Goal: Task Accomplishment & Management: Manage account settings

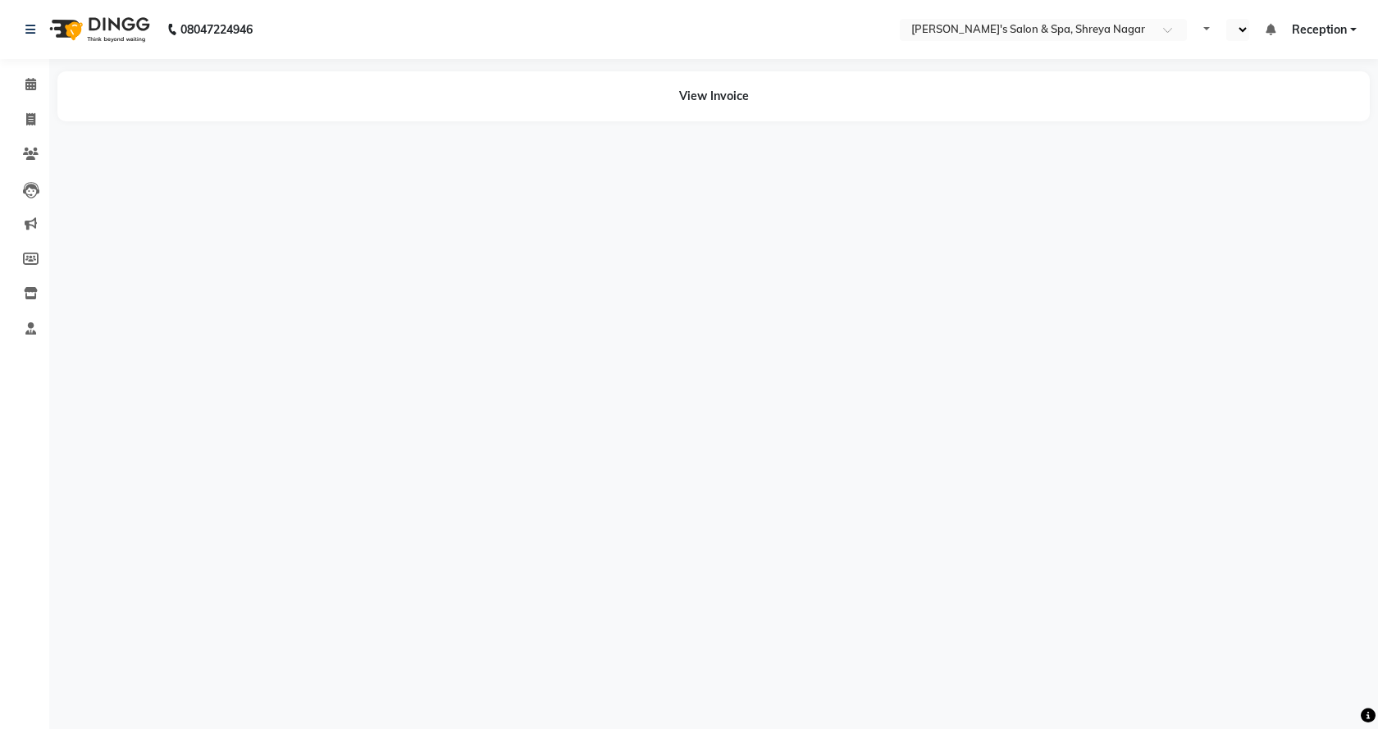
select select "en"
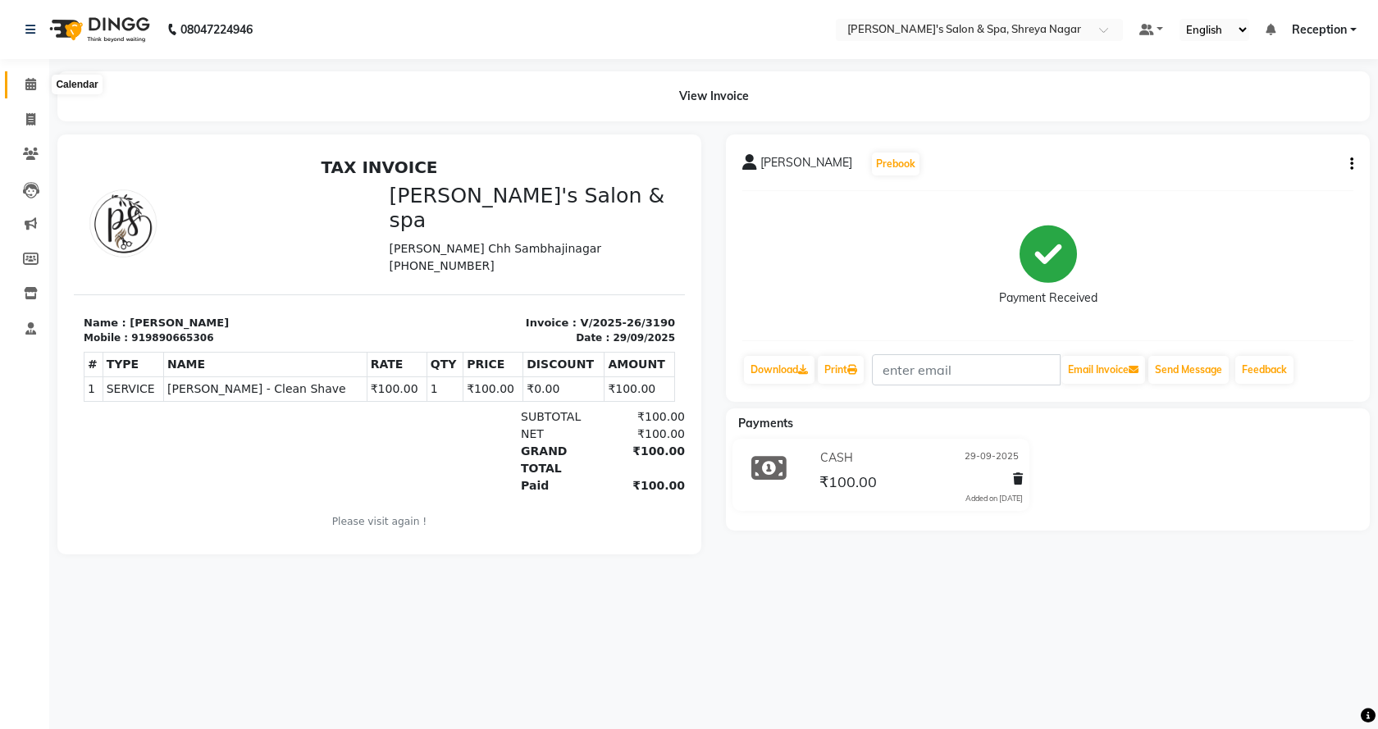
click at [26, 83] on icon at bounding box center [30, 84] width 11 height 12
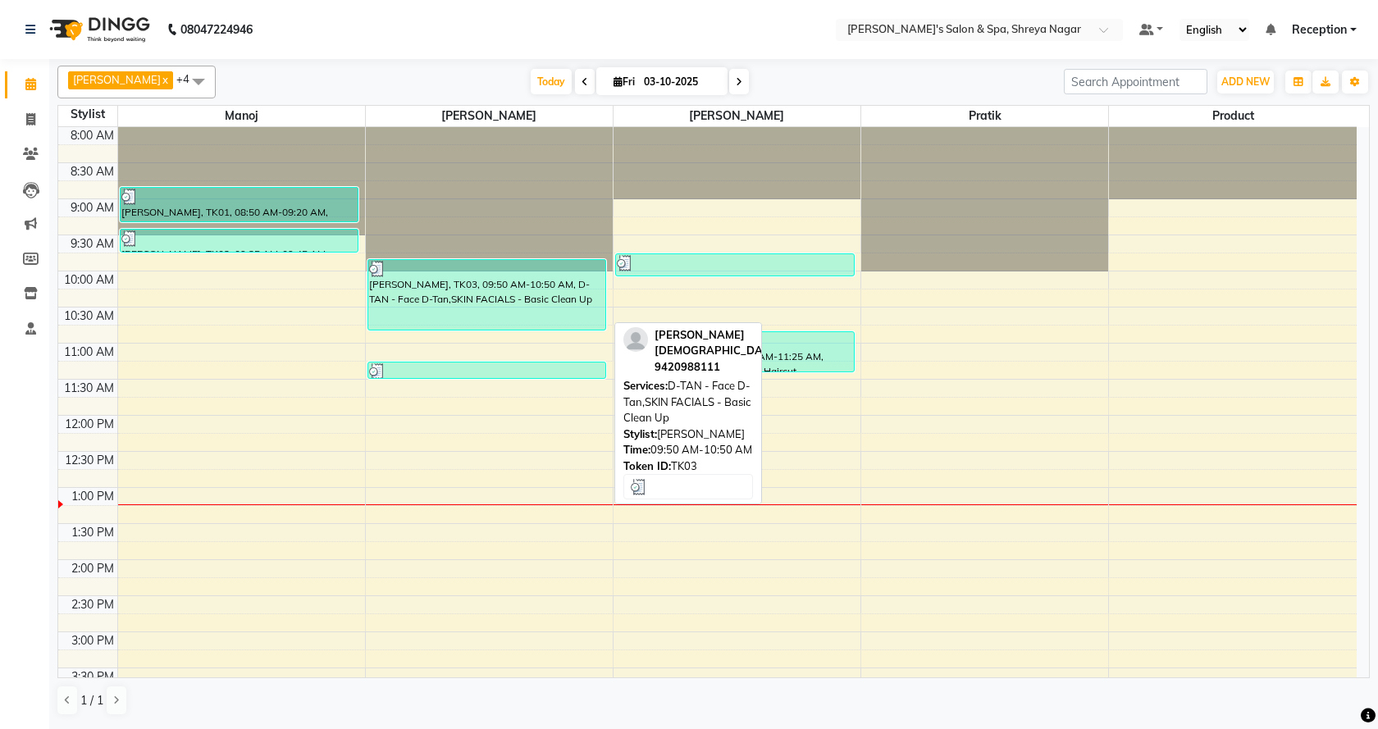
click at [526, 288] on div "[PERSON_NAME], TK03, 09:50 AM-10:50 AM, D-TAN - Face D-Tan,SKIN FACIALS - Basic…" at bounding box center [487, 295] width 238 height 70
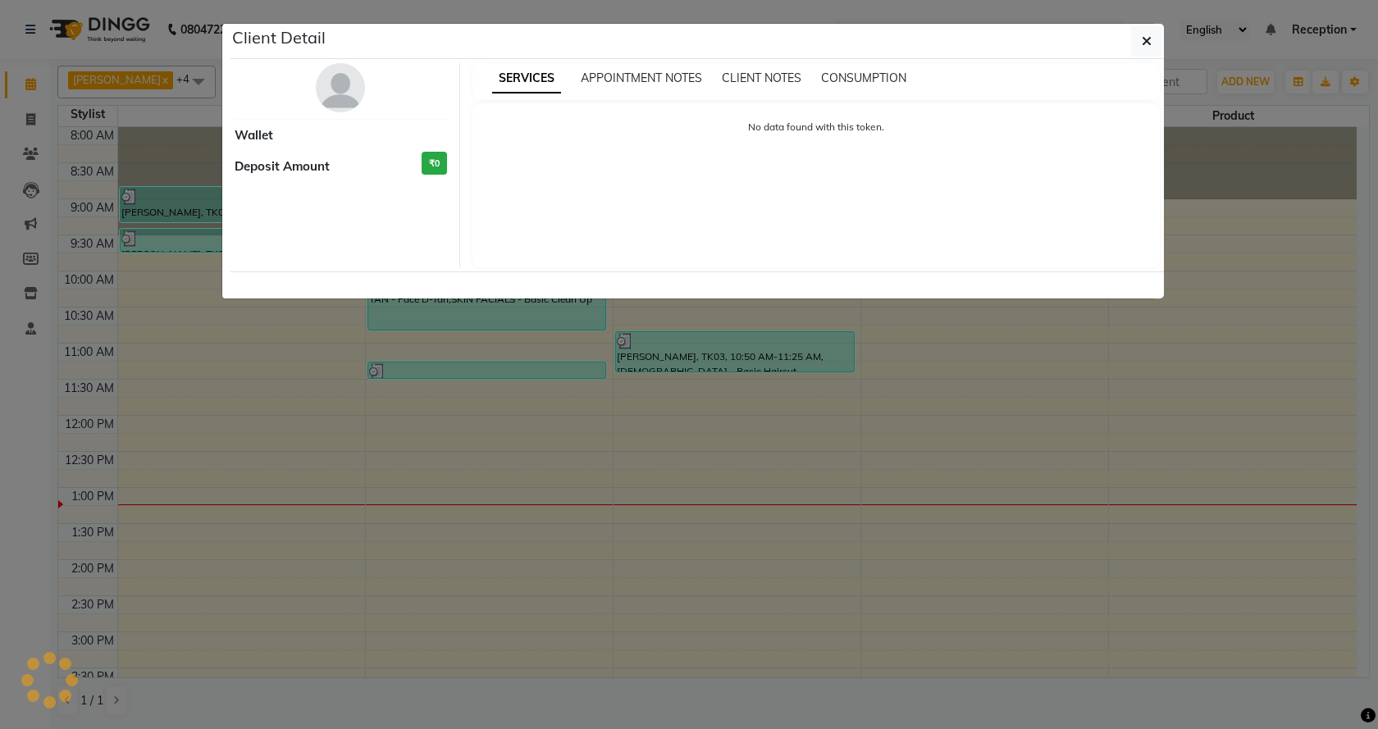
select select "3"
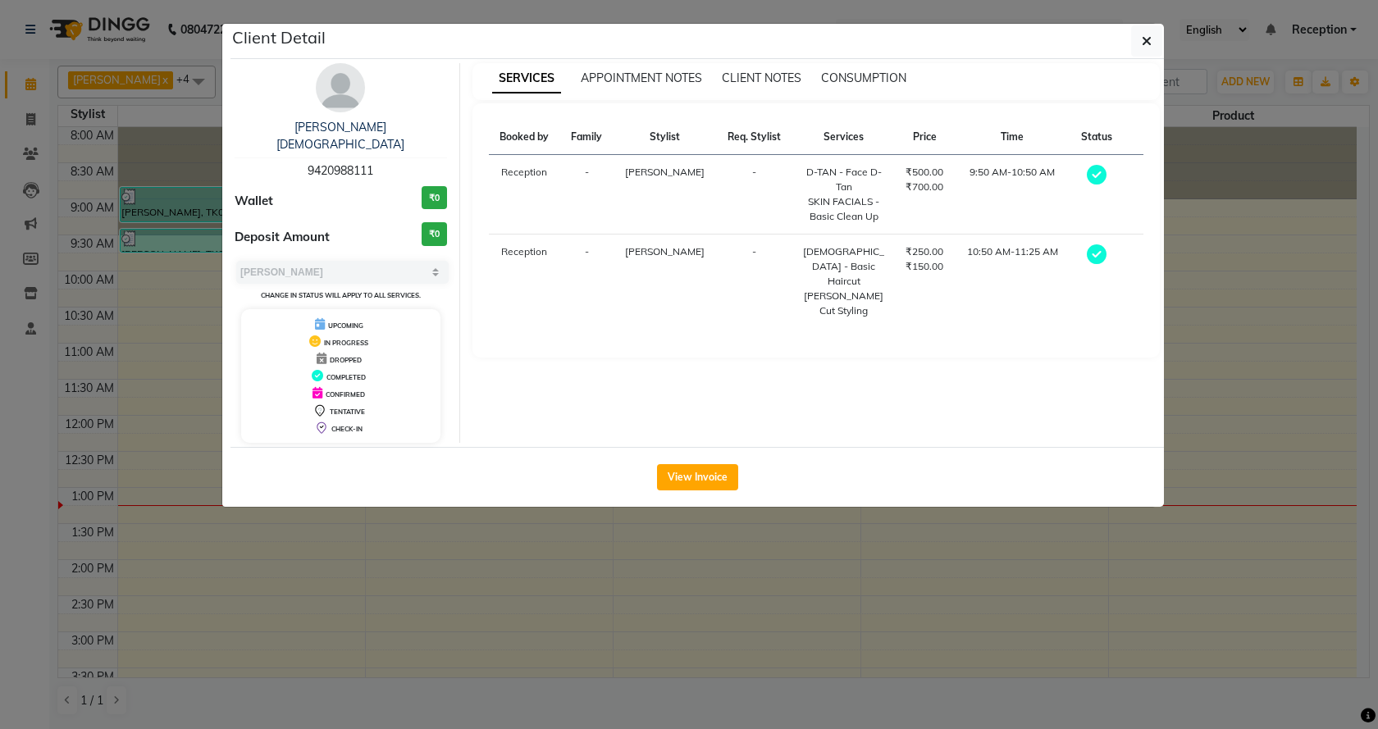
click at [704, 466] on button "View Invoice" at bounding box center [697, 477] width 81 height 26
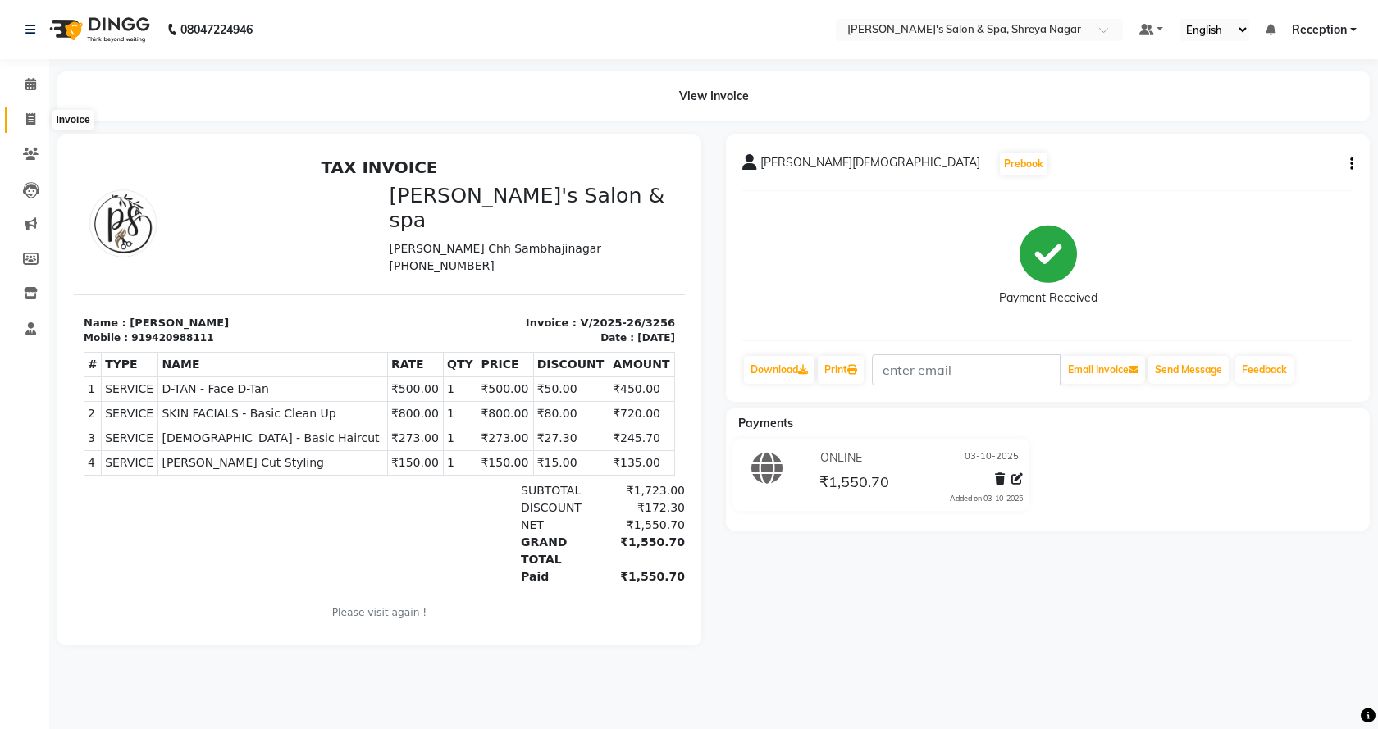
click at [28, 119] on icon at bounding box center [30, 119] width 9 height 12
select select "service"
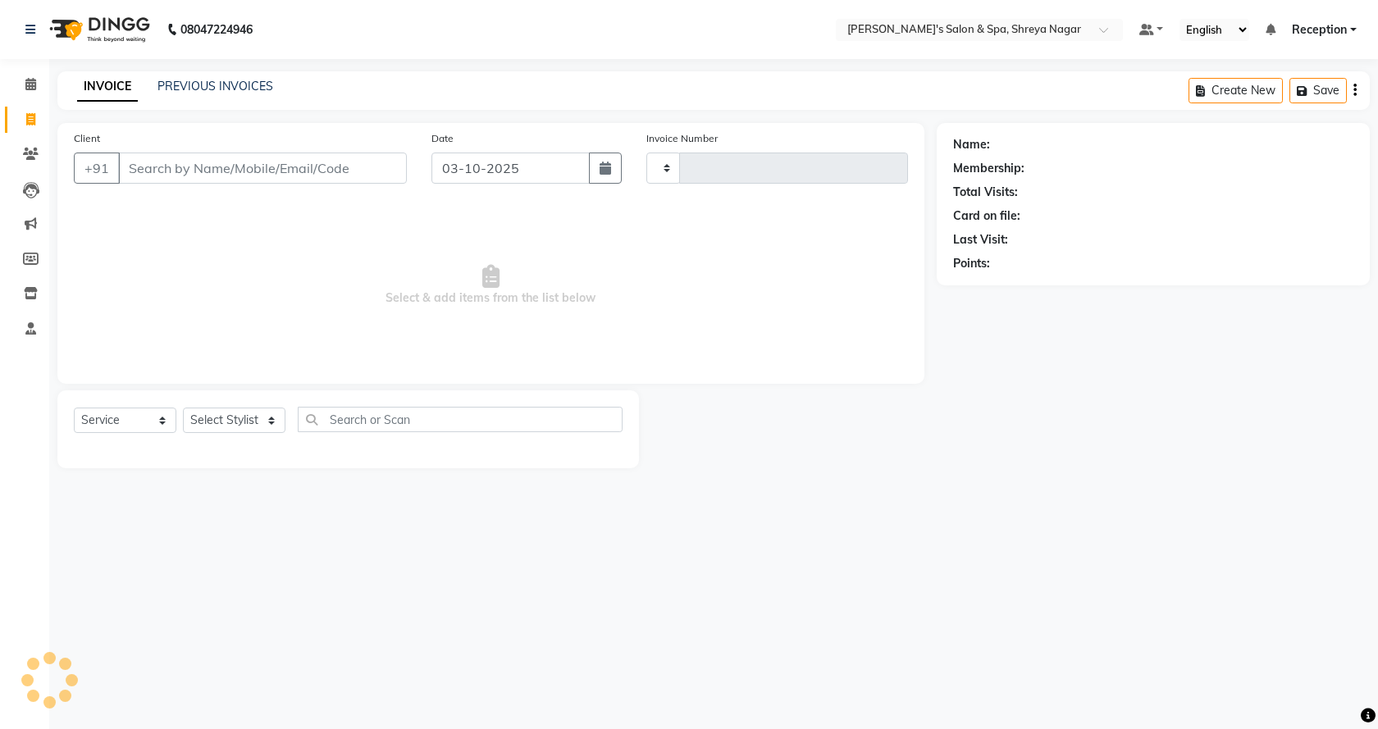
type input "3258"
select select "7591"
click at [165, 167] on input "Client" at bounding box center [262, 168] width 289 height 31
click at [176, 162] on input "Client" at bounding box center [262, 168] width 289 height 31
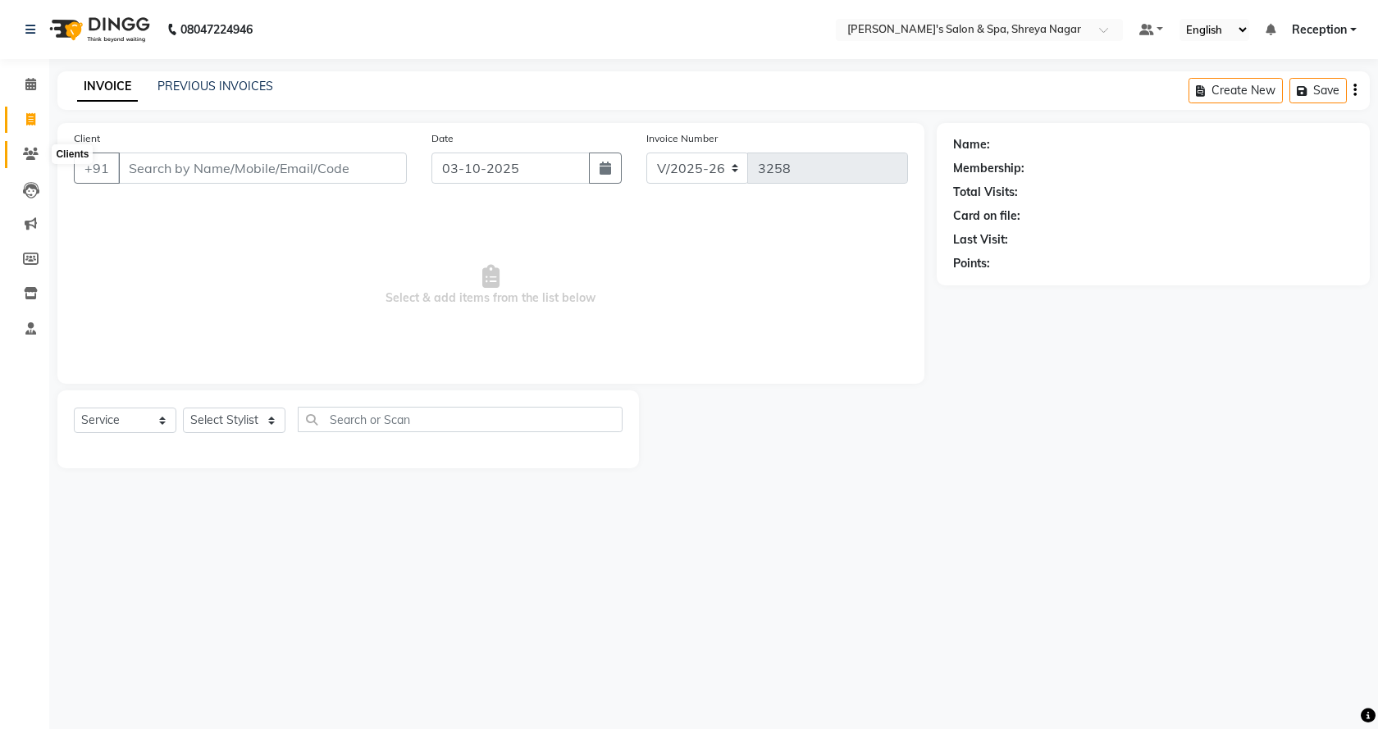
click at [25, 153] on icon at bounding box center [31, 154] width 16 height 12
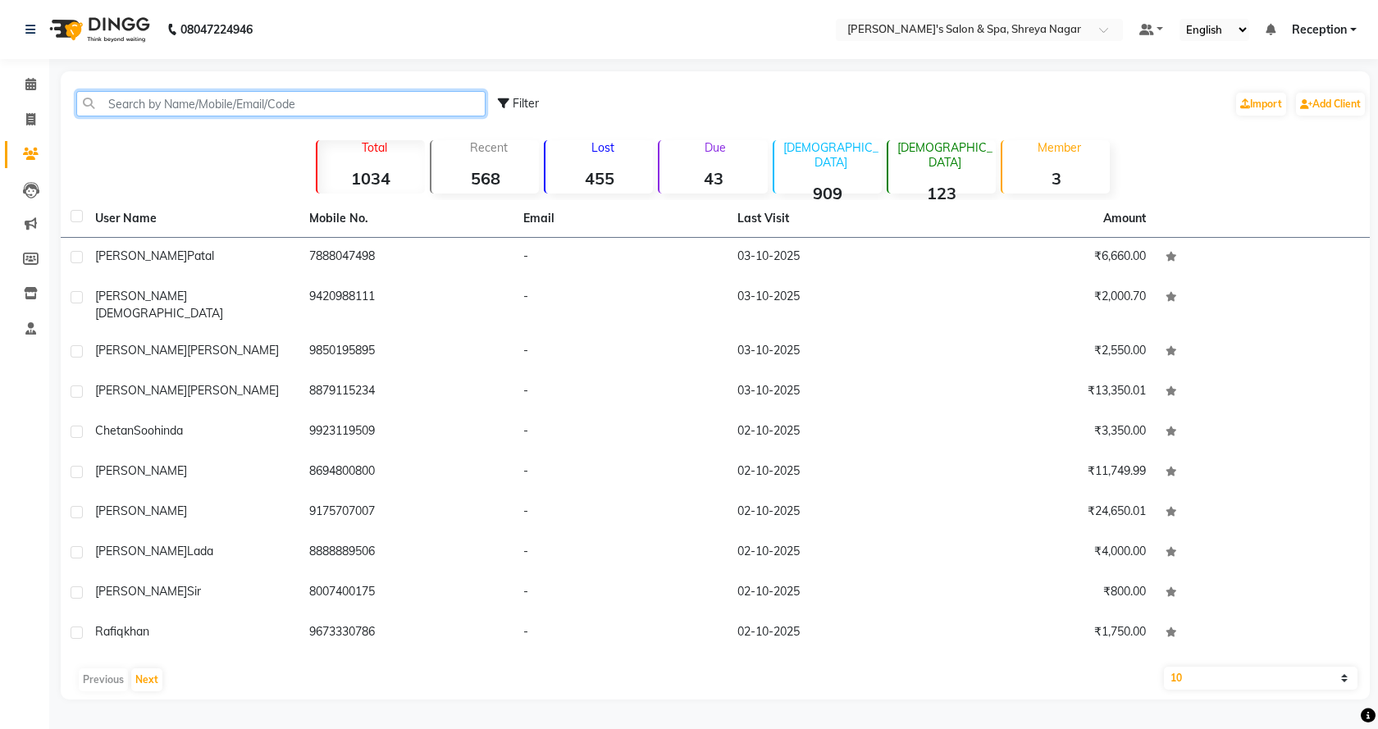
click at [169, 100] on input "text" at bounding box center [280, 103] width 409 height 25
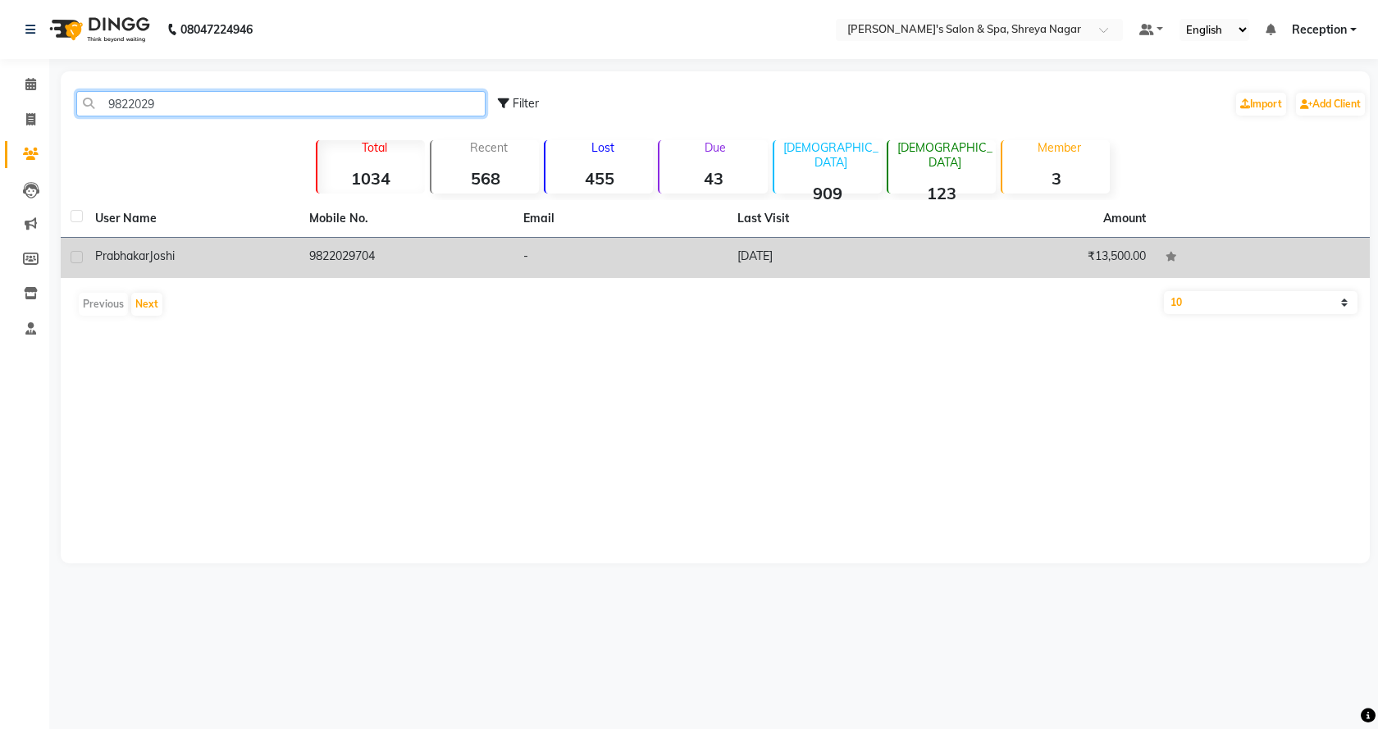
type input "9822029"
click at [195, 260] on div "[PERSON_NAME]" at bounding box center [192, 256] width 194 height 17
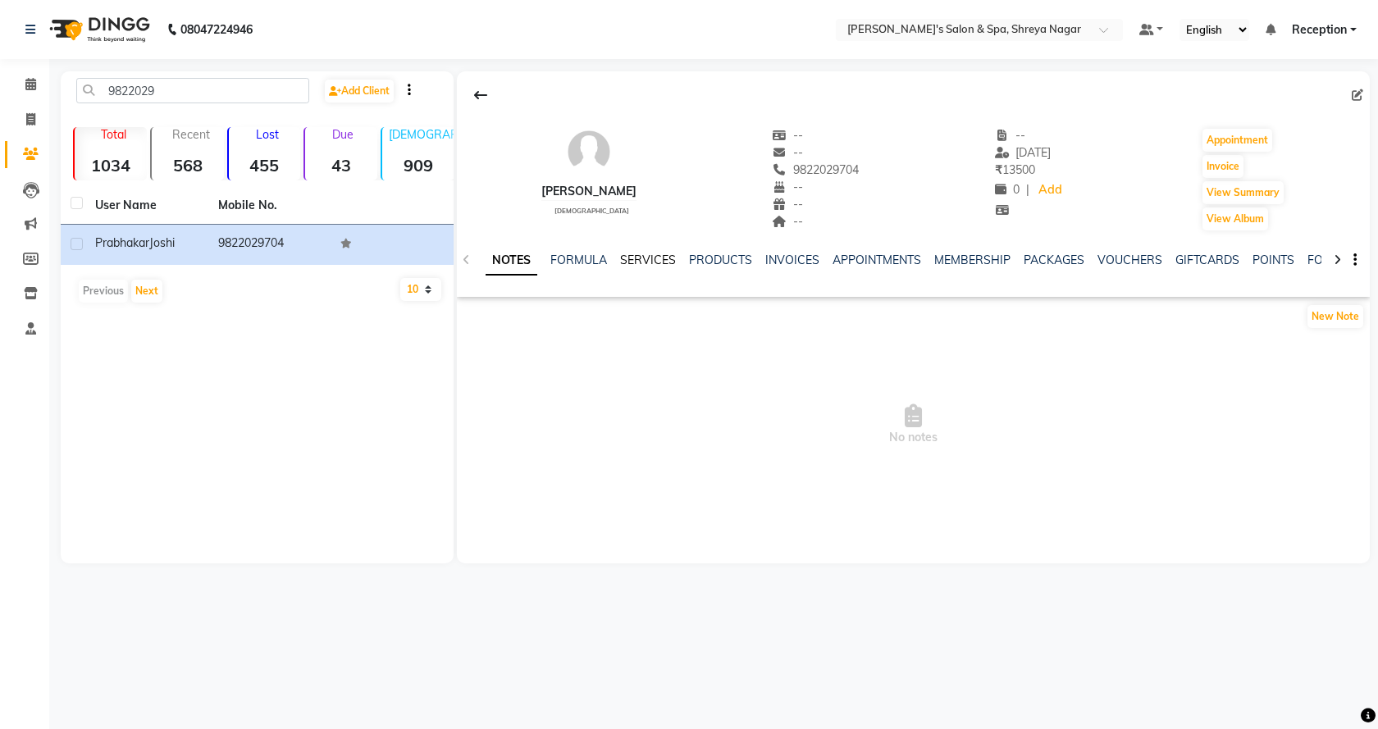
click at [660, 261] on link "SERVICES" at bounding box center [648, 260] width 56 height 15
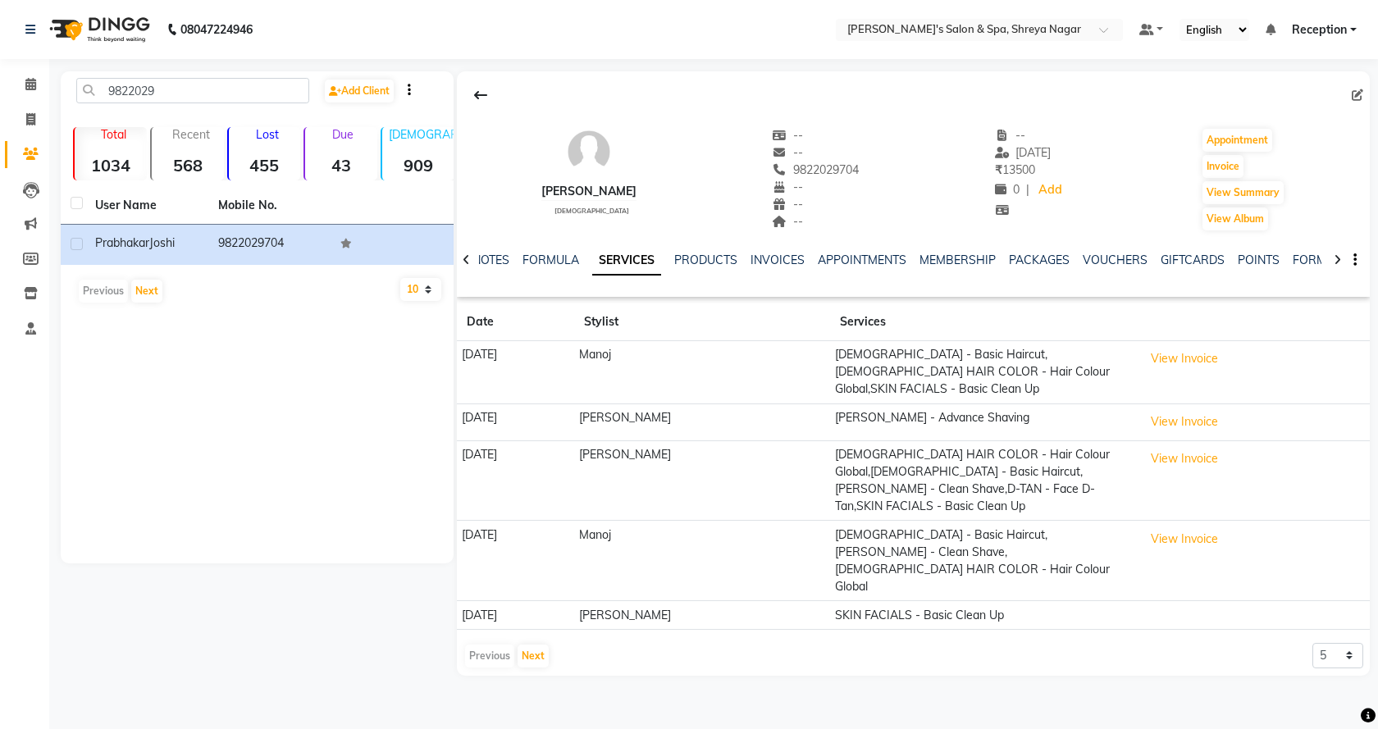
click at [874, 457] on td "[DEMOGRAPHIC_DATA] HAIR COLOR - Hair Colour Global,[DEMOGRAPHIC_DATA] - Basic H…" at bounding box center [984, 480] width 308 height 80
drag, startPoint x: 1177, startPoint y: 420, endPoint x: 1114, endPoint y: 403, distance: 64.7
click at [1152, 417] on td "View Invoice" at bounding box center [1253, 421] width 231 height 37
click at [1191, 446] on button "View Invoice" at bounding box center [1184, 458] width 82 height 25
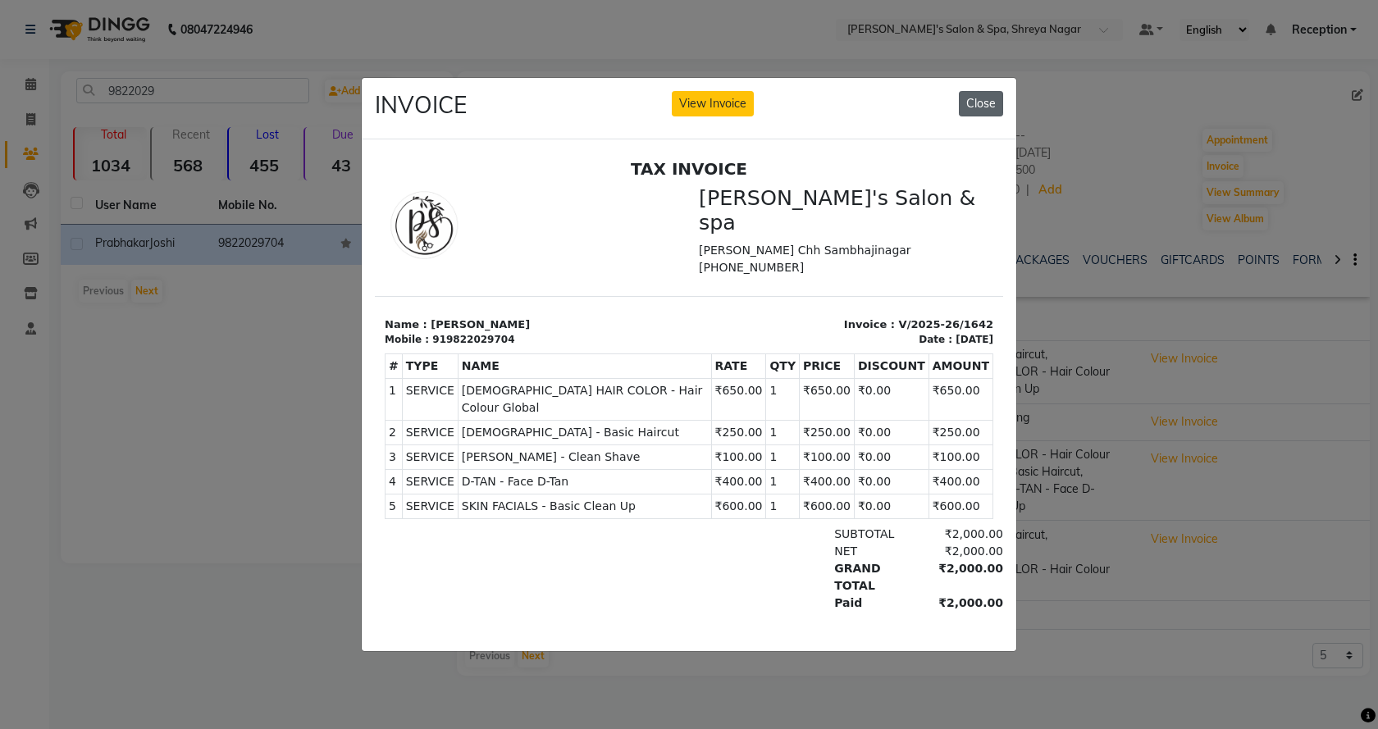
click at [976, 94] on button "Close" at bounding box center [981, 103] width 44 height 25
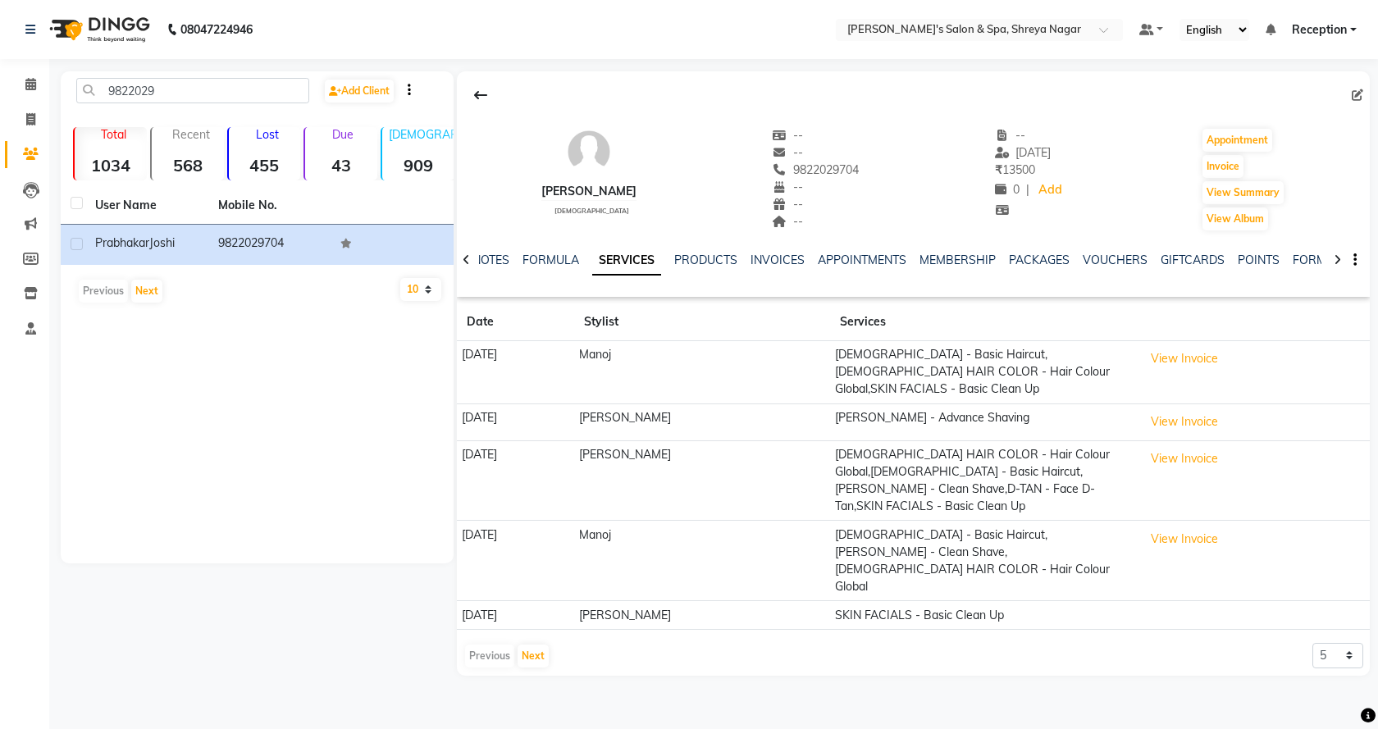
click at [1036, 440] on td "[DEMOGRAPHIC_DATA] HAIR COLOR - Hair Colour Global,[DEMOGRAPHIC_DATA] - Basic H…" at bounding box center [984, 480] width 308 height 80
click at [1017, 448] on td "[DEMOGRAPHIC_DATA] HAIR COLOR - Hair Colour Global,[DEMOGRAPHIC_DATA] - Basic H…" at bounding box center [984, 480] width 308 height 80
click at [1018, 444] on td "[DEMOGRAPHIC_DATA] HAIR COLOR - Hair Colour Global,[DEMOGRAPHIC_DATA] - Basic H…" at bounding box center [984, 480] width 308 height 80
click at [29, 88] on icon at bounding box center [30, 84] width 11 height 12
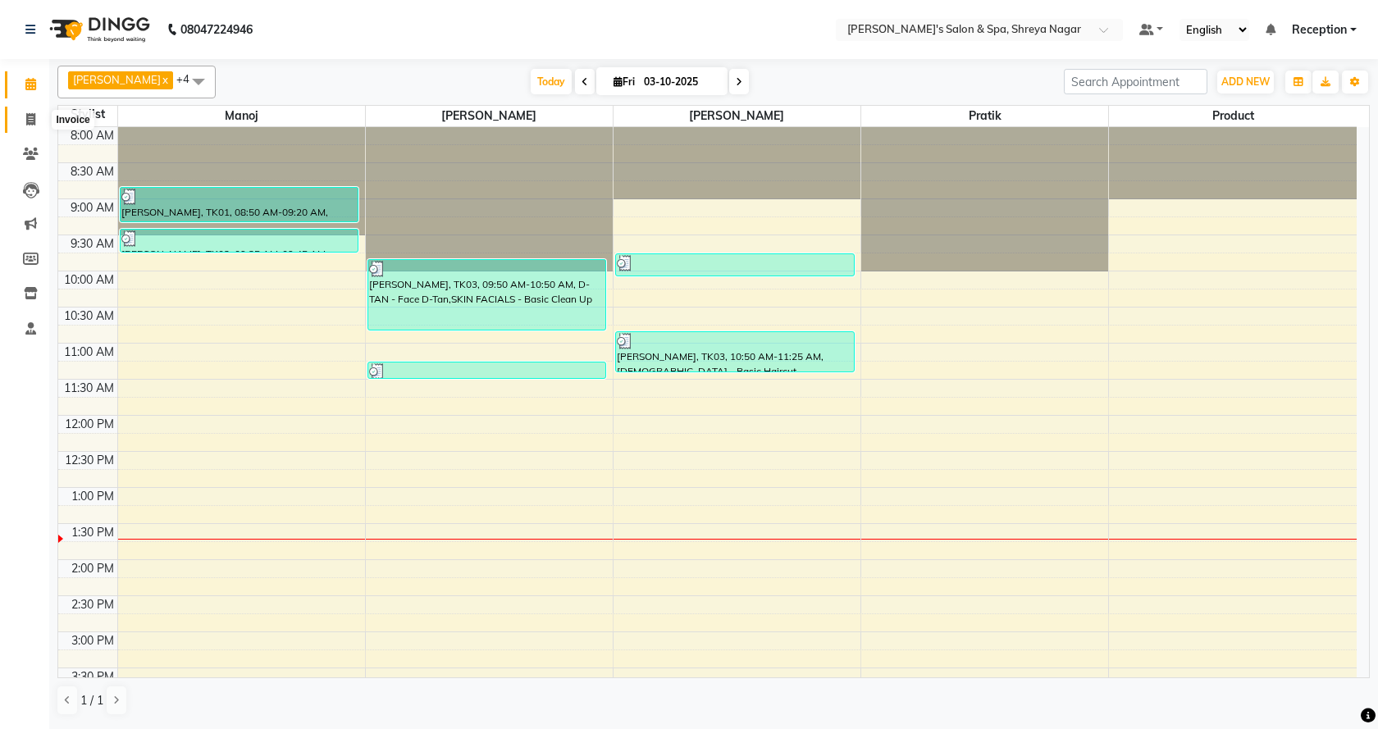
click at [34, 121] on icon at bounding box center [30, 119] width 9 height 12
select select "7591"
select select "service"
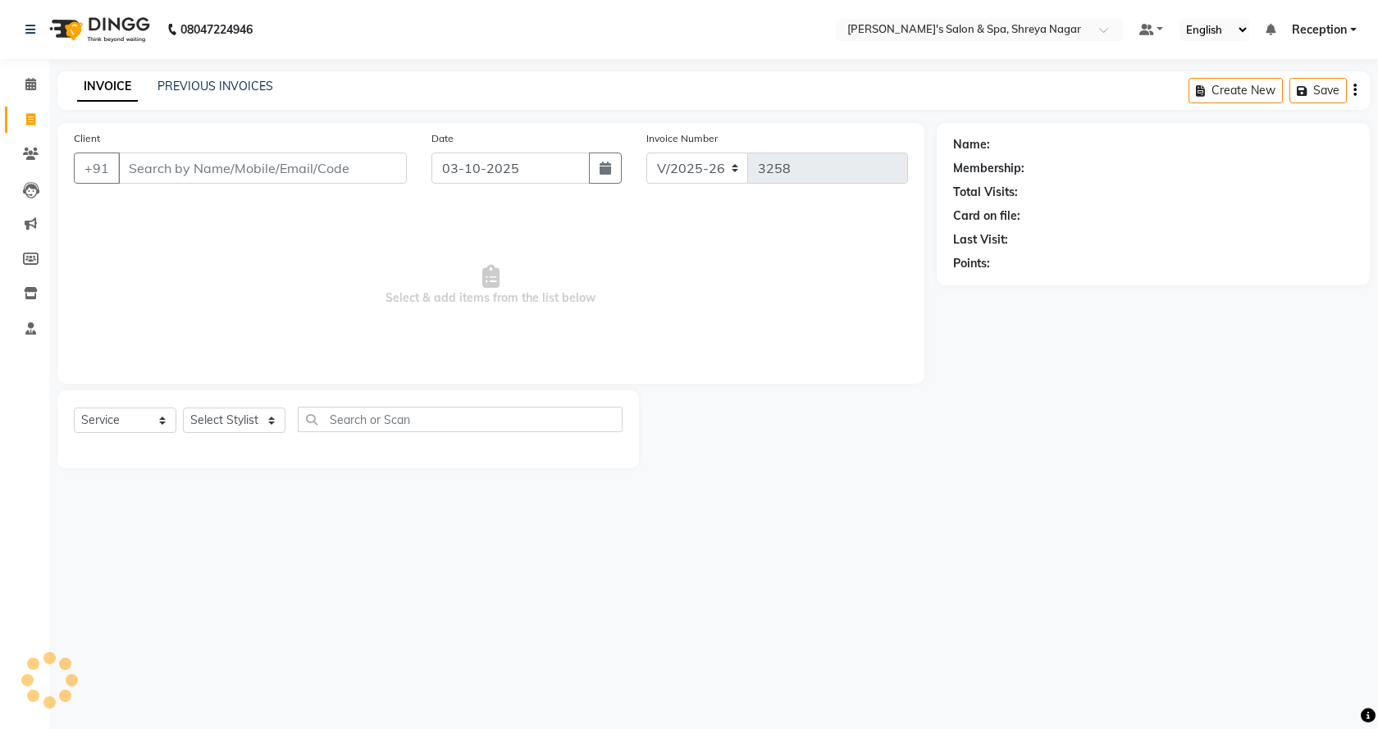
click at [188, 169] on input "Client" at bounding box center [262, 168] width 289 height 31
type input "prha"
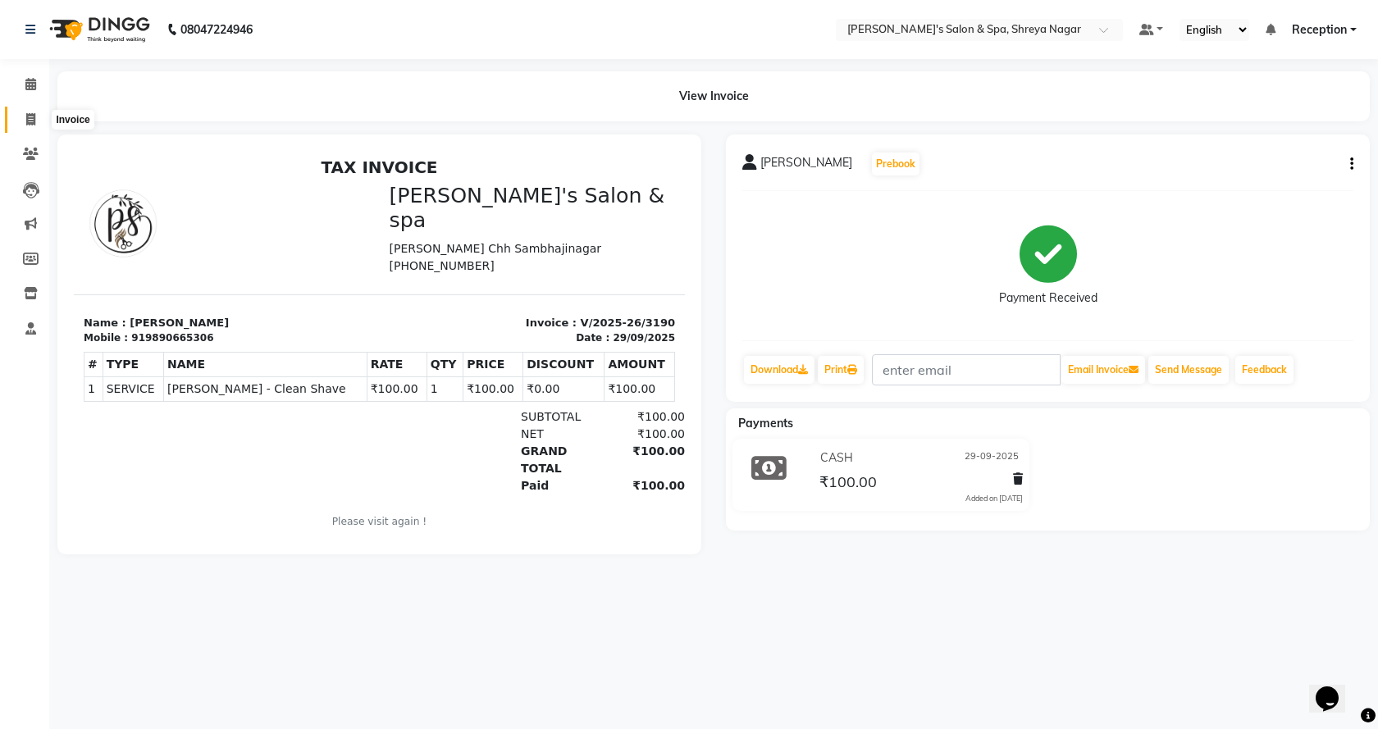
click at [36, 113] on span at bounding box center [30, 120] width 29 height 19
select select "7591"
select select "service"
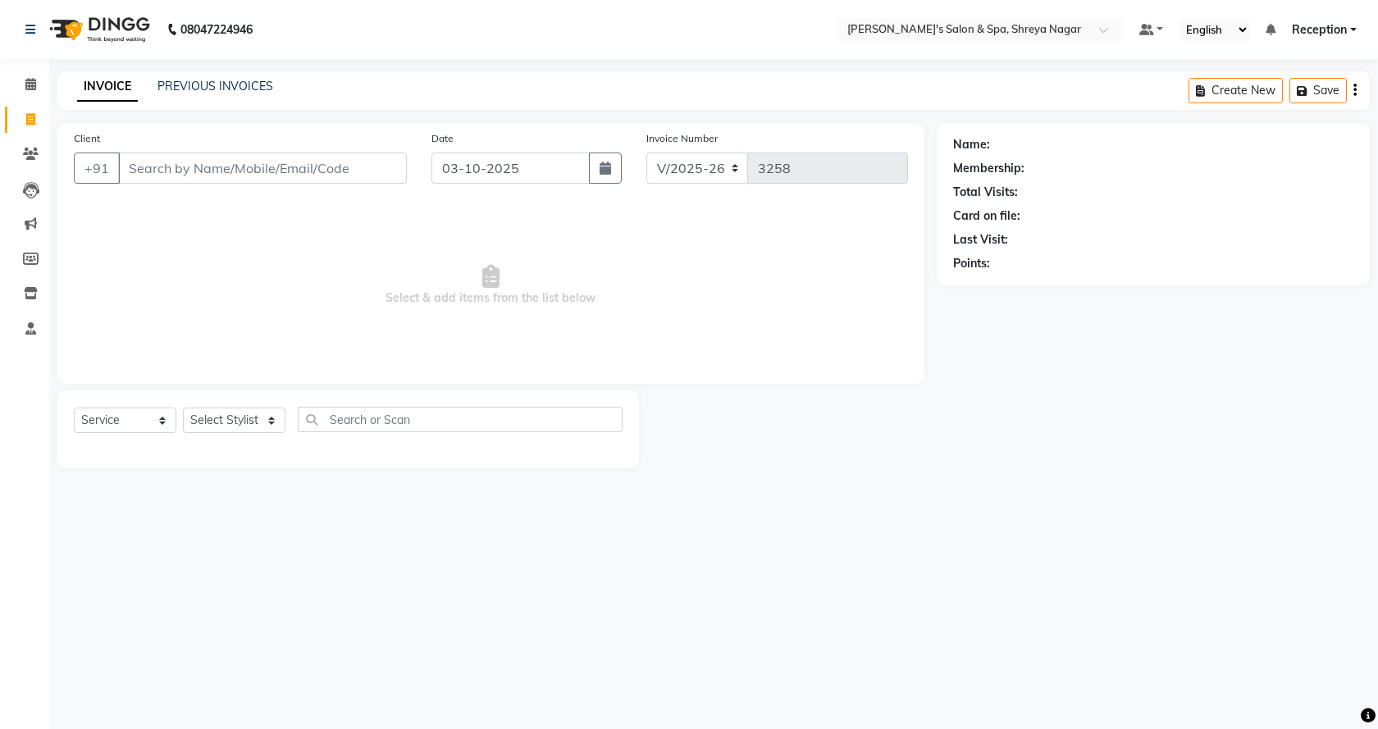
click at [310, 173] on input "Client" at bounding box center [262, 168] width 289 height 31
click at [239, 421] on select "Select Stylist Ali Aperna Manoj Prajwal Pratik Product Reception" at bounding box center [234, 420] width 102 height 25
select select "67479"
click at [183, 408] on select "Select Stylist Ali Aperna Manoj Prajwal Pratik Product Reception" at bounding box center [234, 420] width 102 height 25
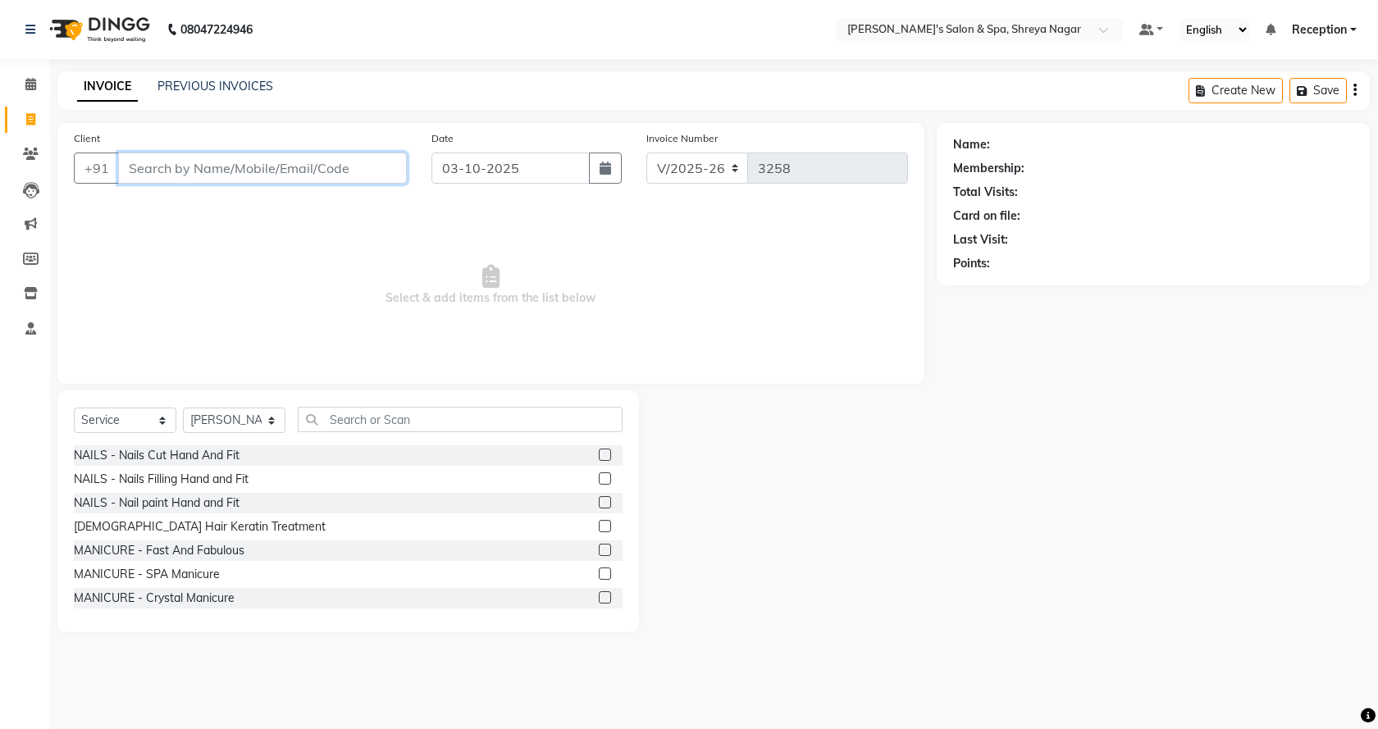
click at [349, 159] on input "Client" at bounding box center [262, 168] width 289 height 31
click at [342, 166] on input "Client" at bounding box center [262, 168] width 289 height 31
click at [335, 166] on input "Client" at bounding box center [262, 168] width 289 height 31
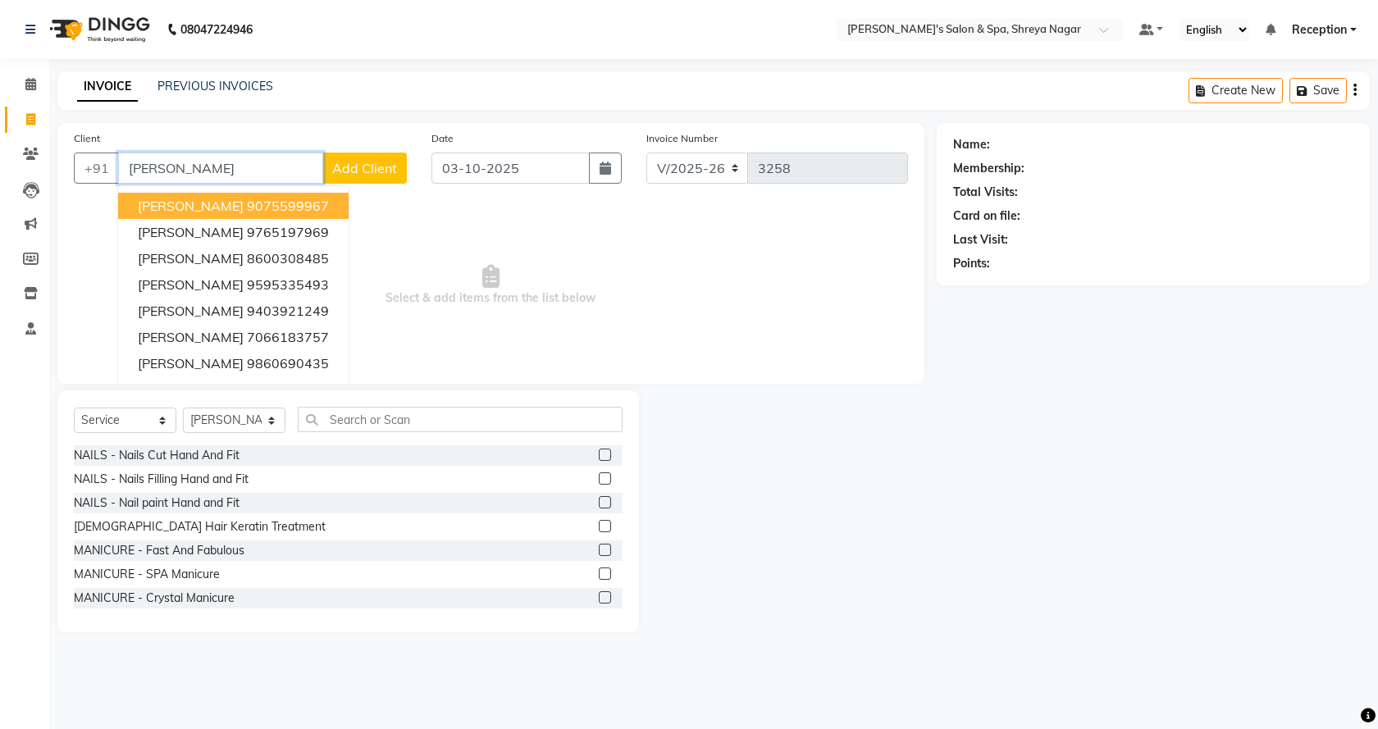
click at [304, 167] on input "kulkar" at bounding box center [220, 168] width 205 height 31
type input "k"
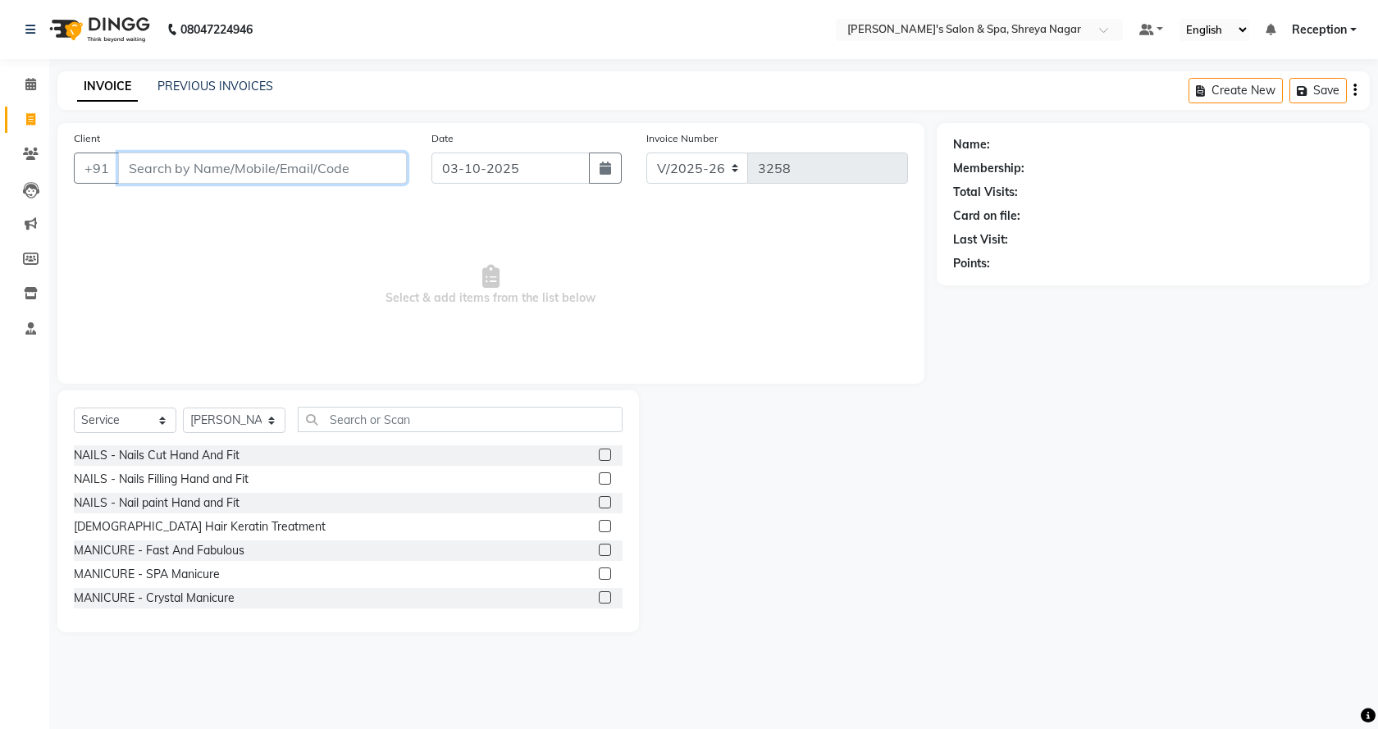
click at [172, 164] on input "Client" at bounding box center [262, 168] width 289 height 31
drag, startPoint x: 176, startPoint y: 164, endPoint x: 214, endPoint y: 176, distance: 39.7
click at [177, 164] on input "Client" at bounding box center [262, 168] width 289 height 31
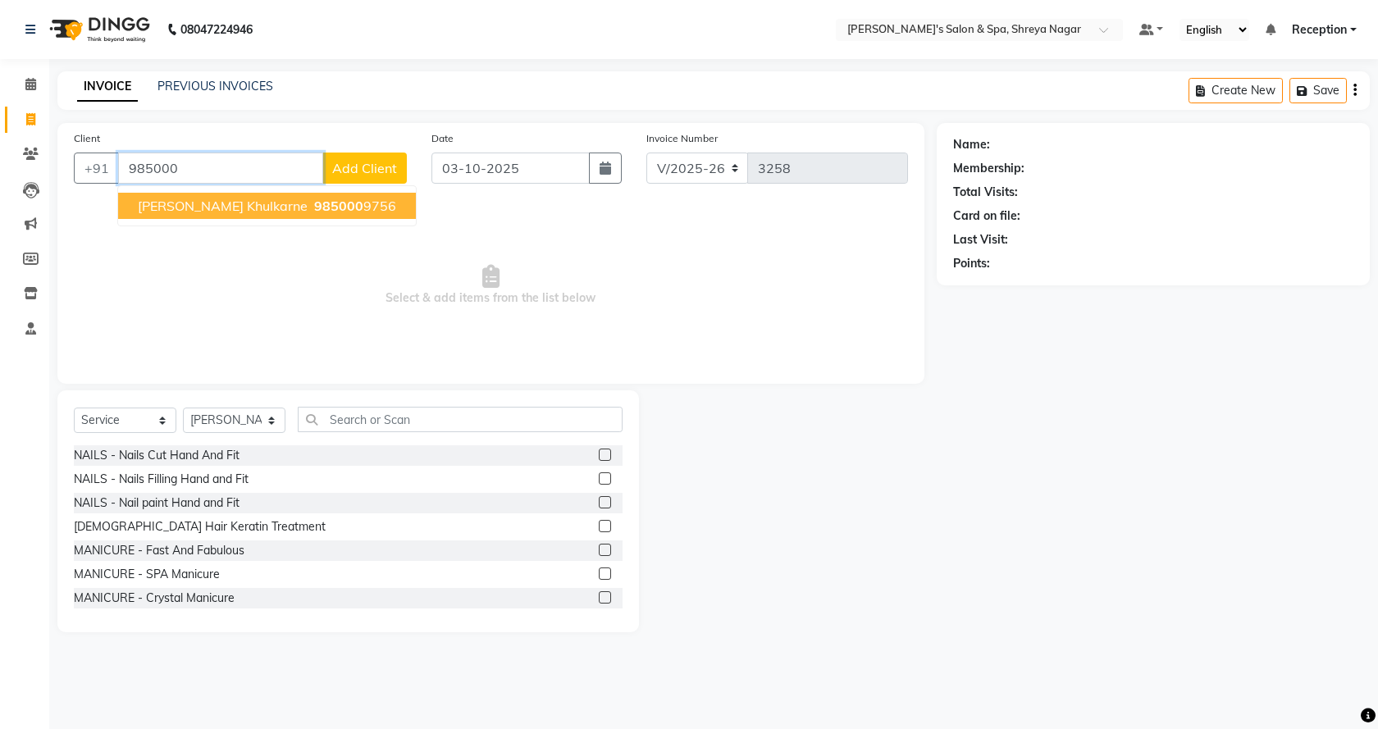
click at [326, 202] on ngb-highlight "985000 9756" at bounding box center [353, 206] width 85 height 16
type input "9850009756"
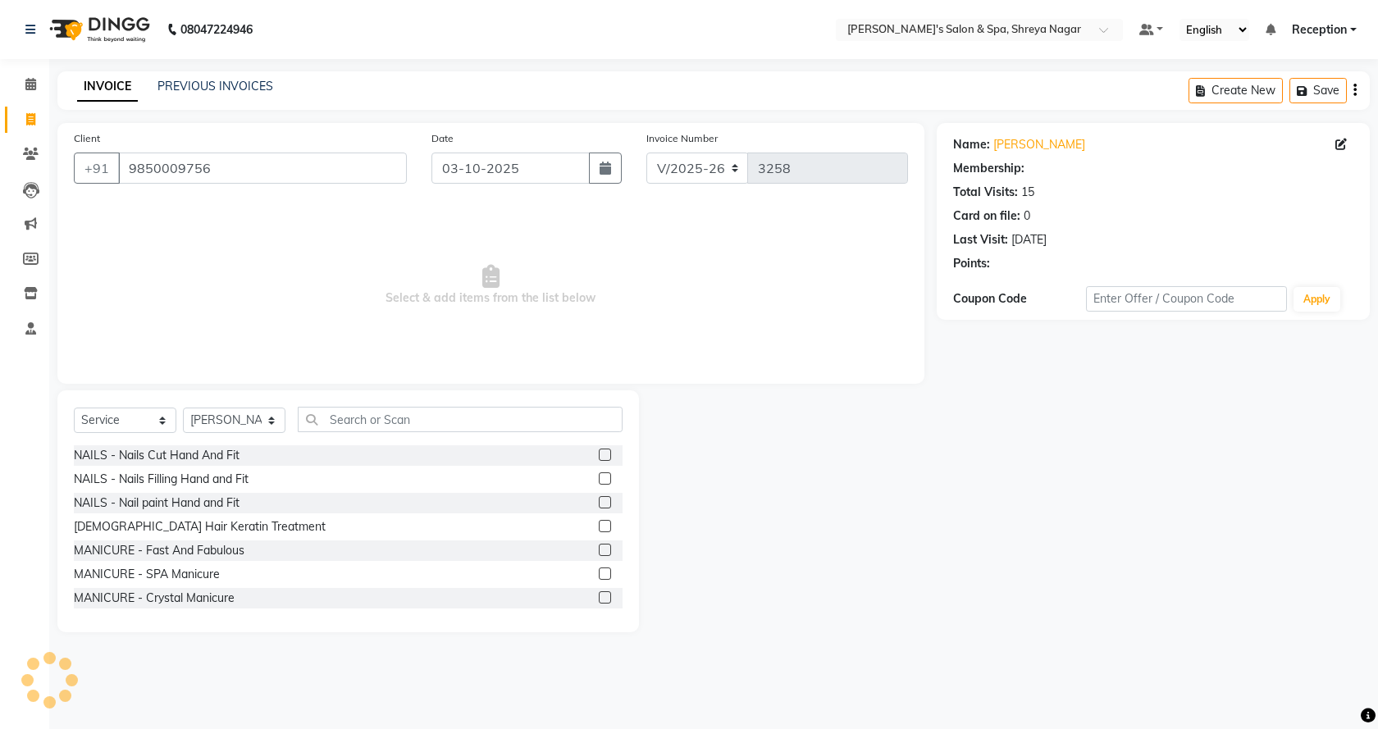
select select "1: Object"
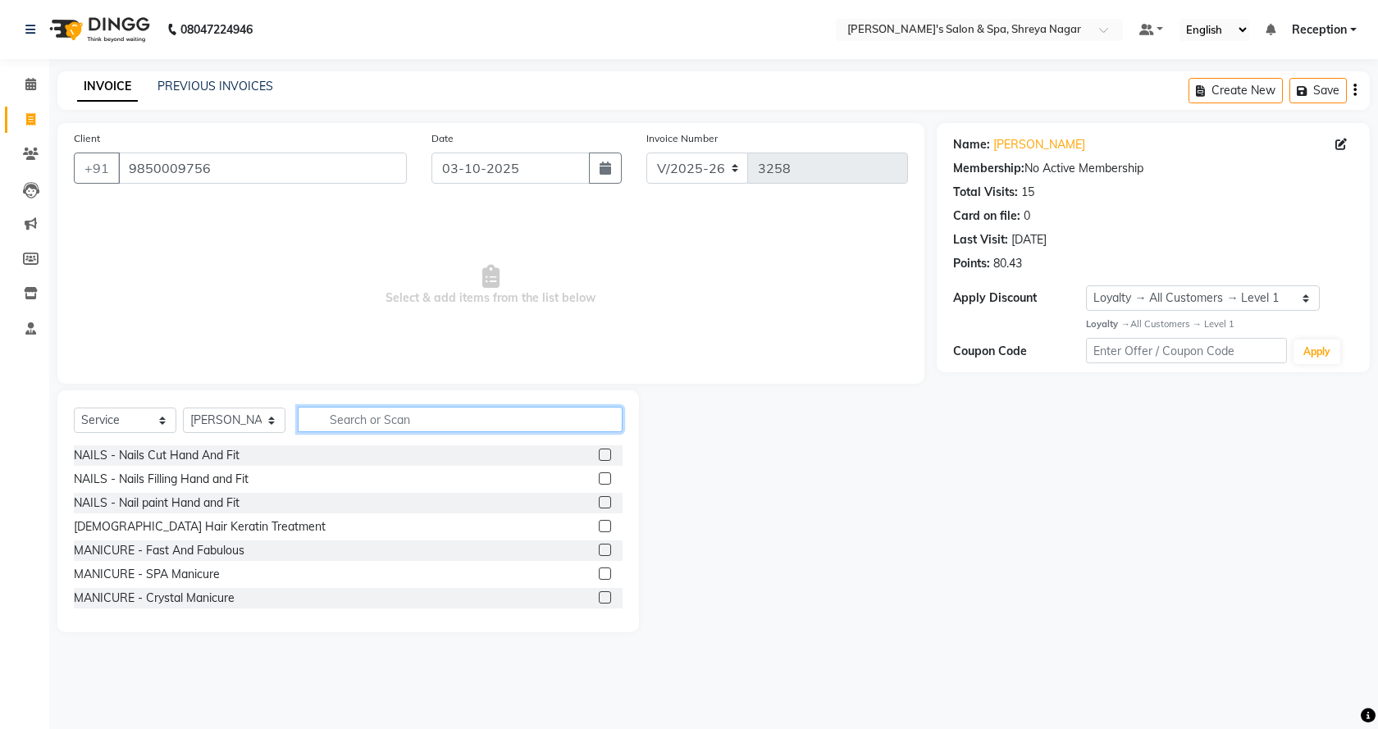
click at [474, 407] on input "text" at bounding box center [460, 419] width 325 height 25
click at [474, 418] on input "text" at bounding box center [460, 419] width 325 height 25
click at [477, 423] on input "text" at bounding box center [460, 419] width 325 height 25
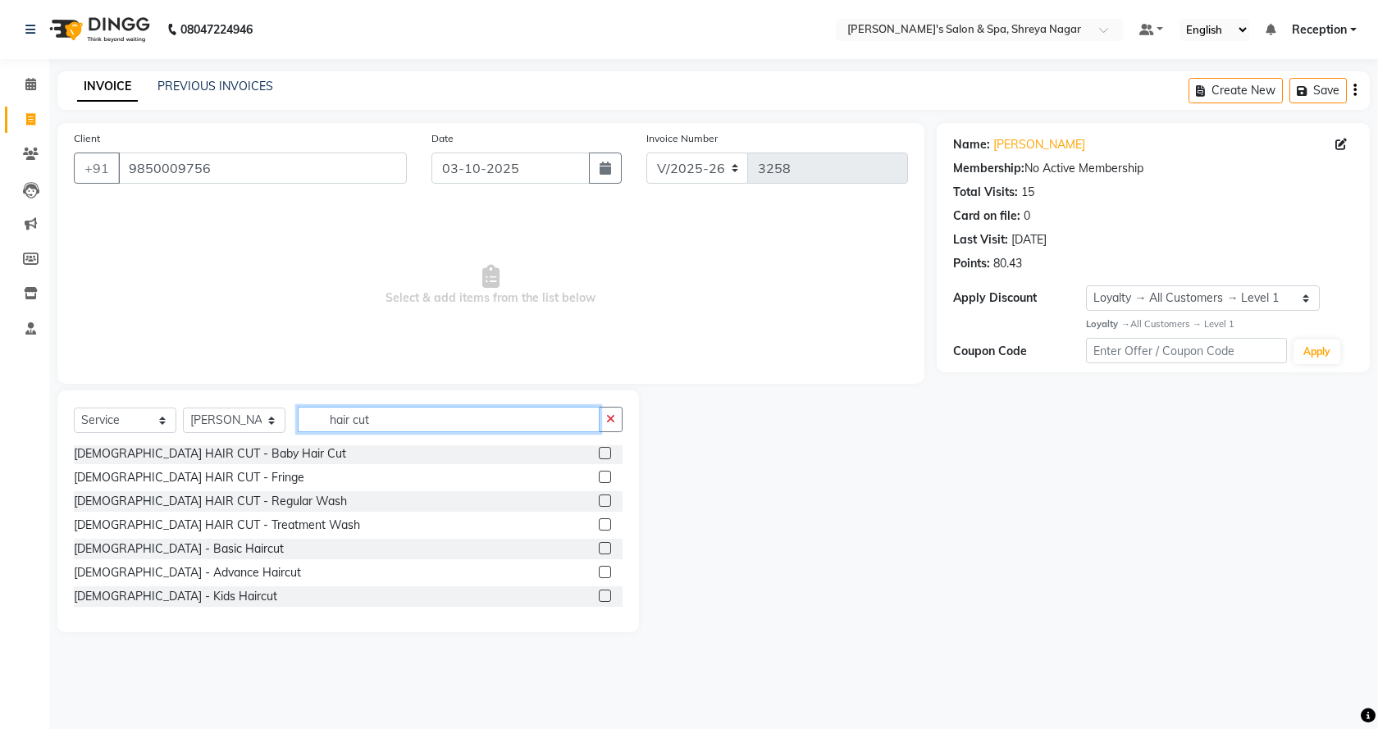
scroll to position [50, 0]
type input "hair cut"
click at [599, 594] on label at bounding box center [605, 595] width 12 height 12
click at [599, 594] on input "checkbox" at bounding box center [604, 595] width 11 height 11
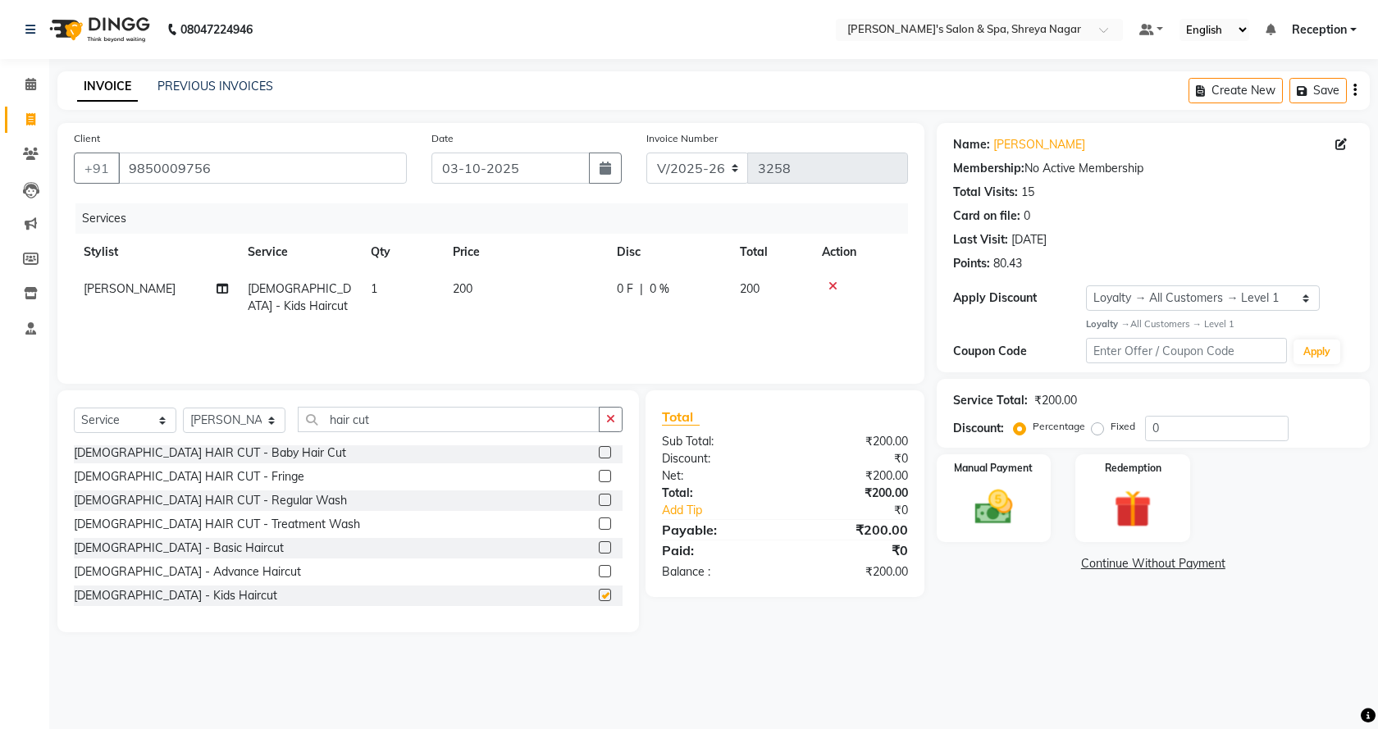
checkbox input "false"
click at [607, 422] on icon "button" at bounding box center [610, 418] width 9 height 11
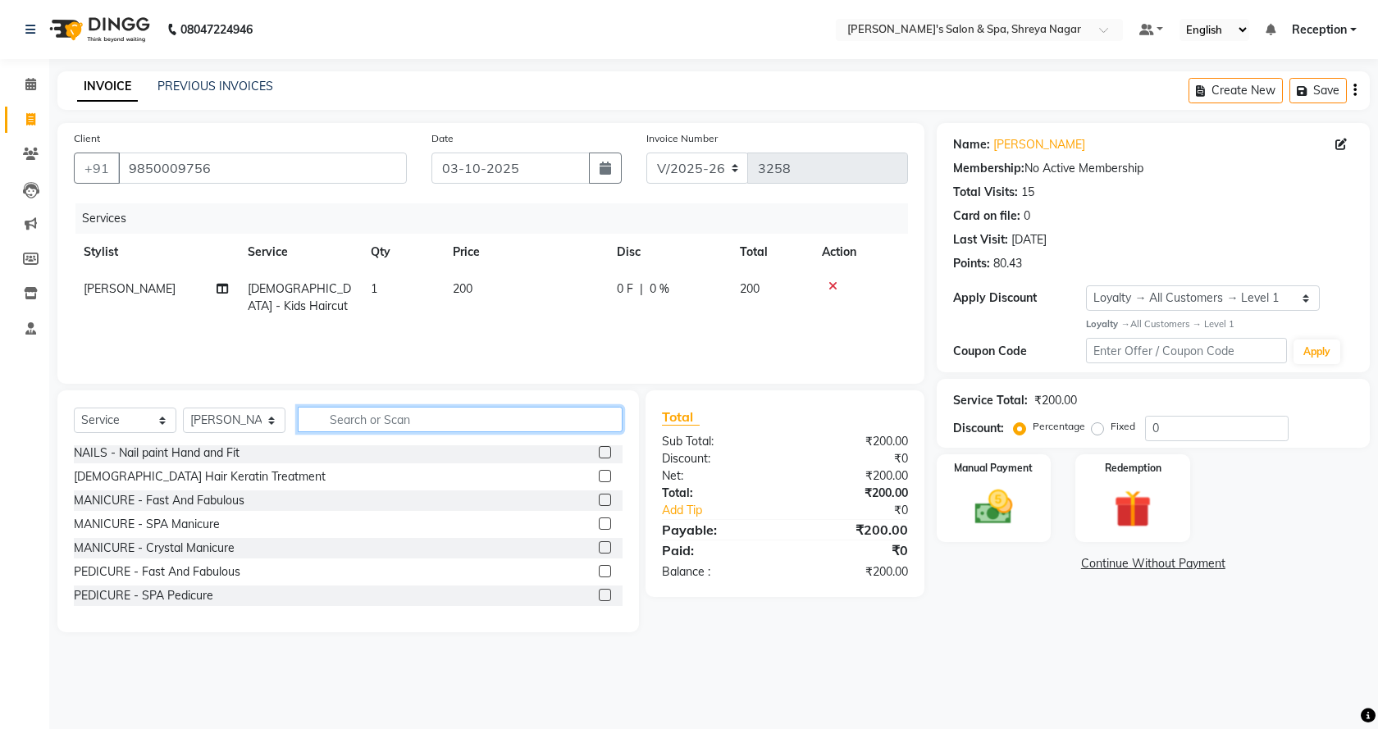
scroll to position [478, 0]
click at [562, 417] on input "text" at bounding box center [460, 419] width 325 height 25
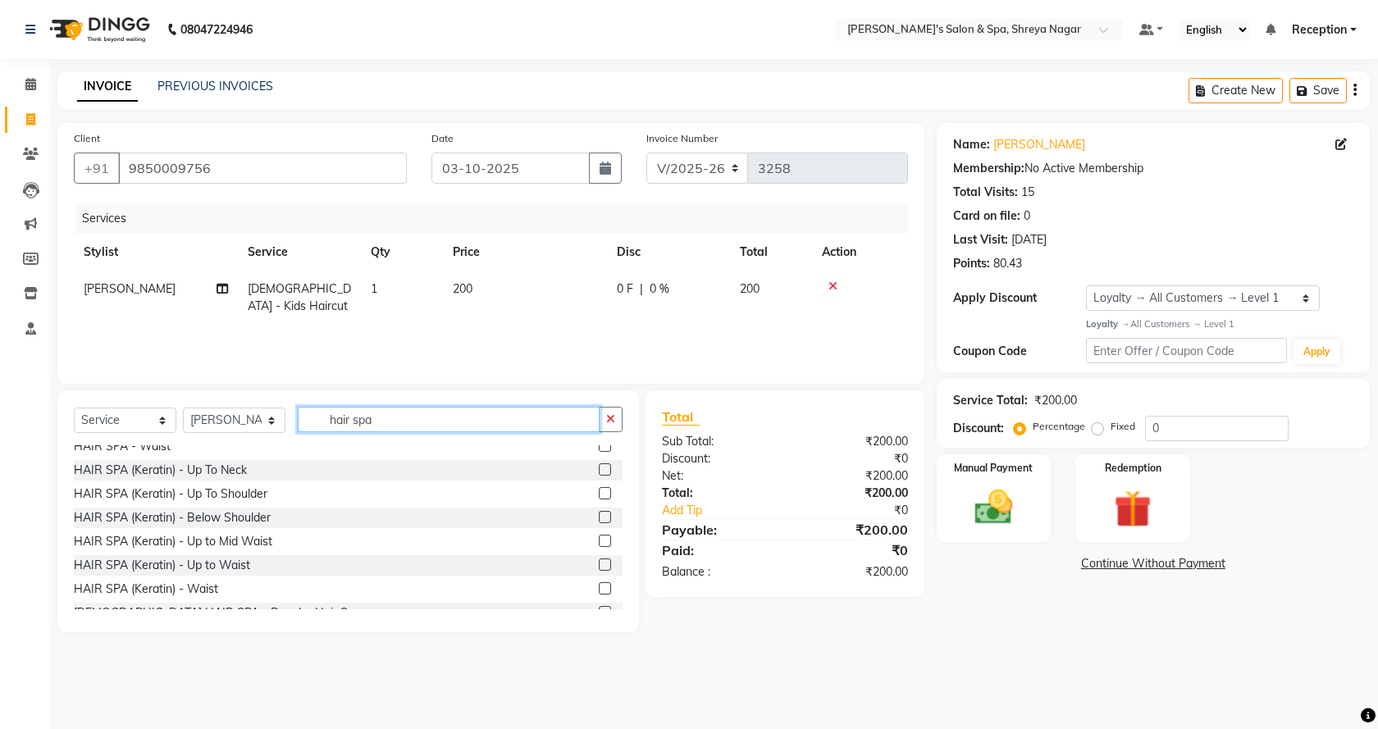
scroll to position [288, 0]
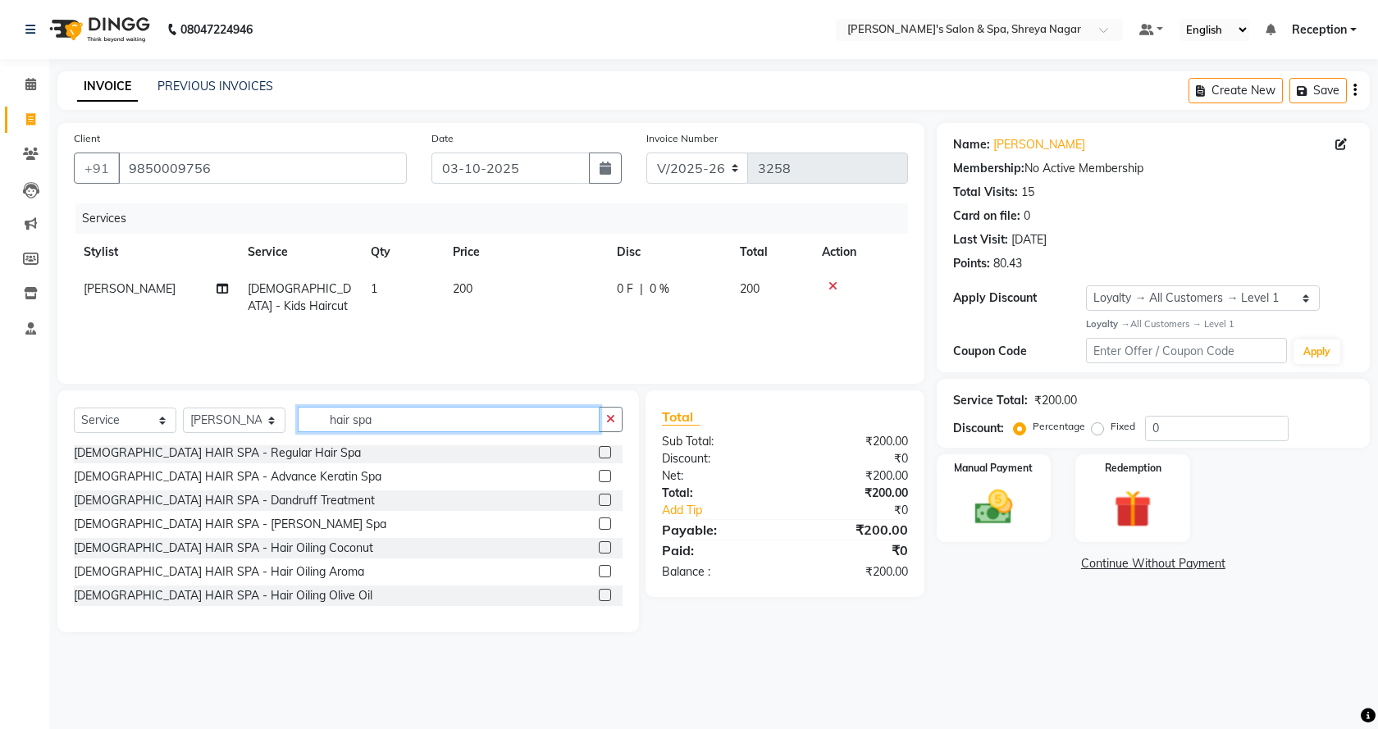
type input "hair spa"
click at [599, 549] on label at bounding box center [605, 547] width 12 height 12
click at [599, 549] on input "checkbox" at bounding box center [604, 548] width 11 height 11
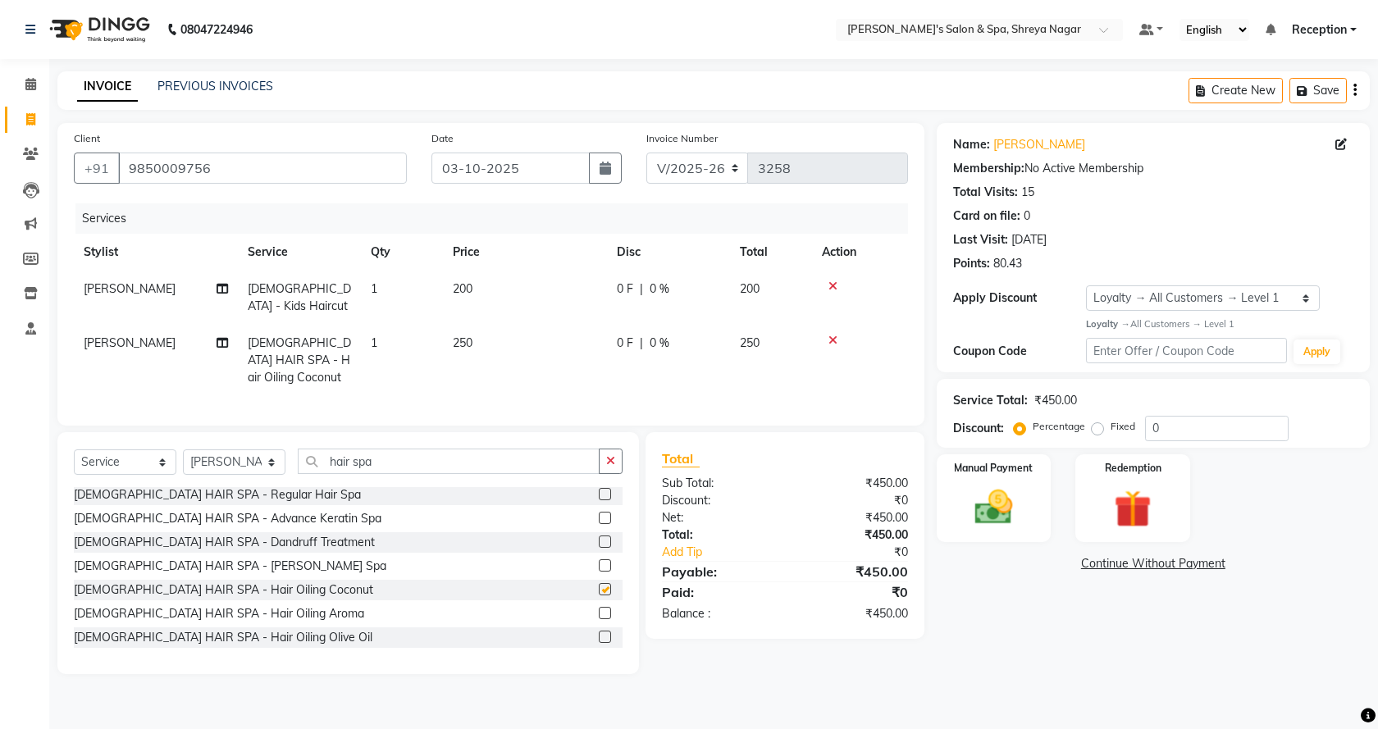
checkbox input "false"
click at [503, 343] on td "250" at bounding box center [525, 360] width 164 height 71
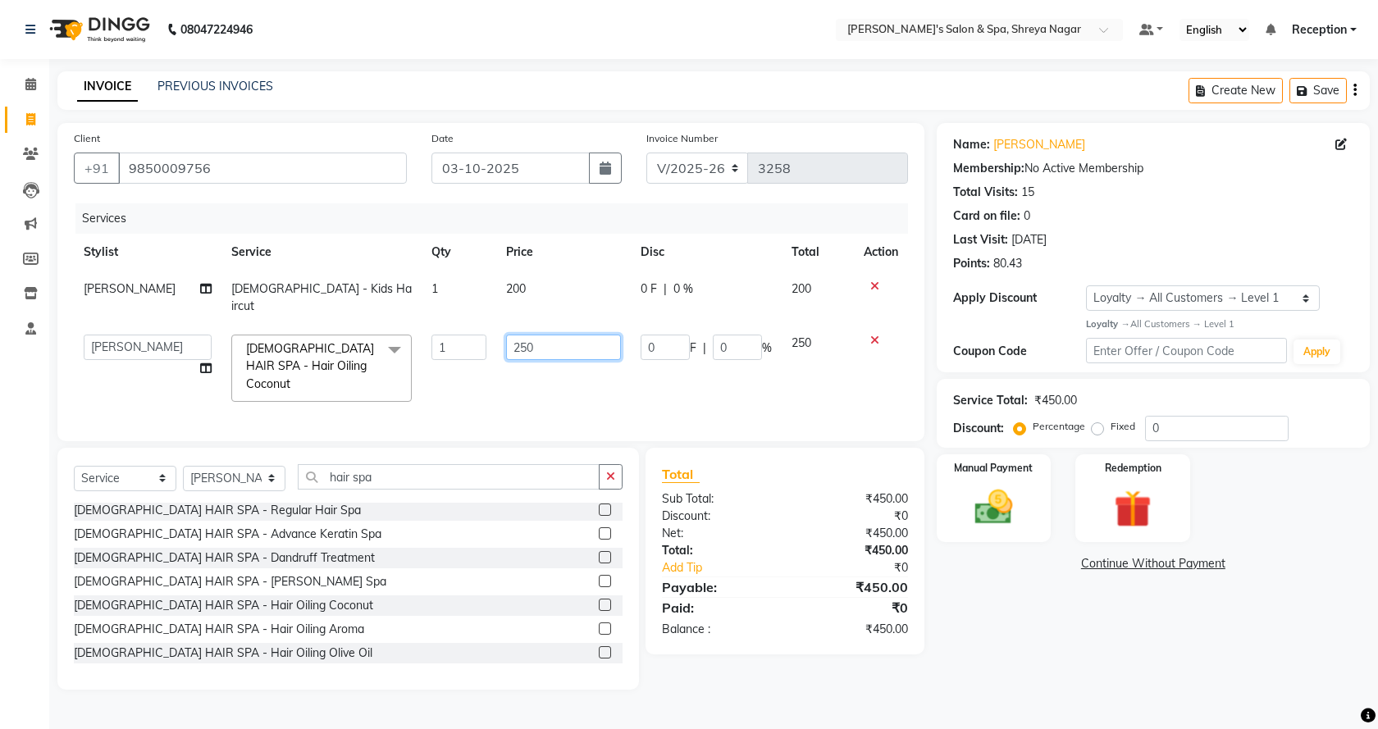
click at [557, 335] on input "250" at bounding box center [564, 347] width 116 height 25
type input "2"
type input "250"
click at [995, 634] on div "Name: Manas Khulkarne Membership: No Active Membership Total Visits: 15 Card on…" at bounding box center [1158, 406] width 445 height 567
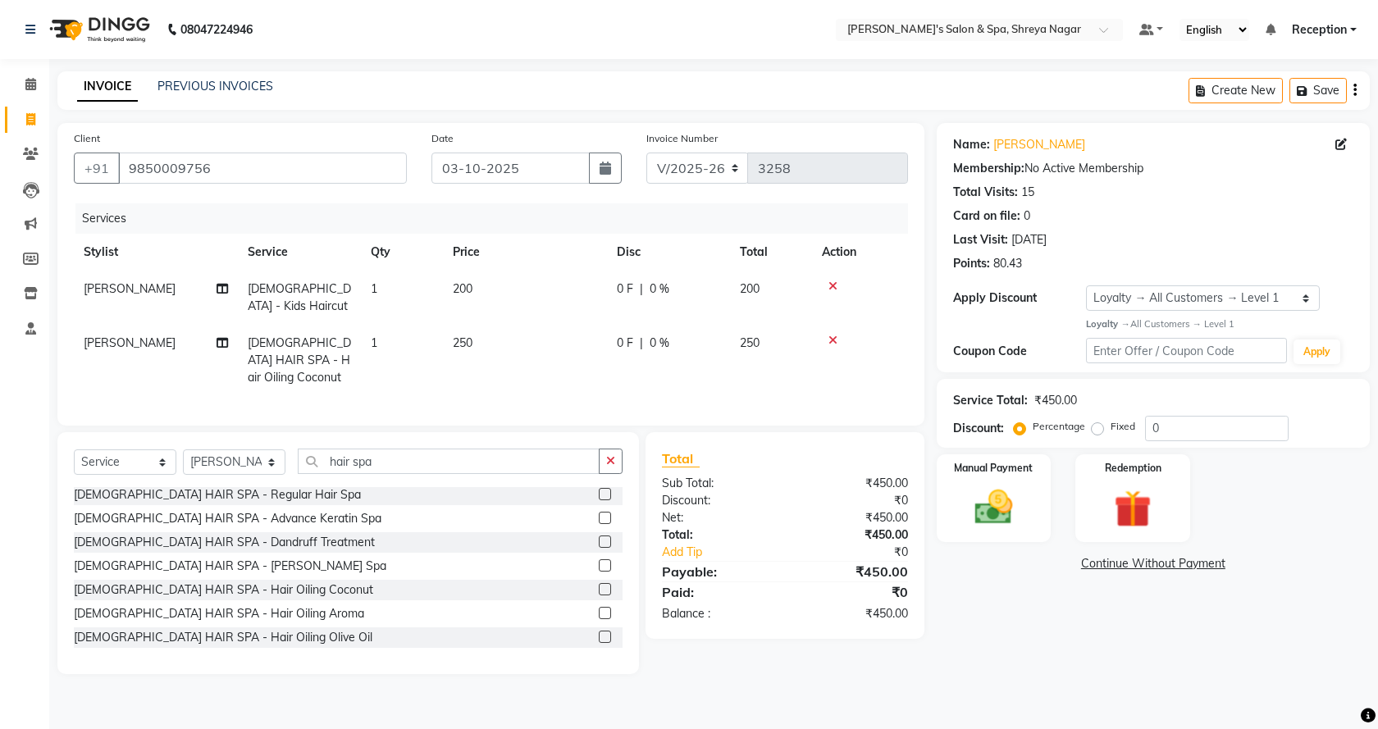
click at [515, 337] on td "250" at bounding box center [525, 360] width 164 height 71
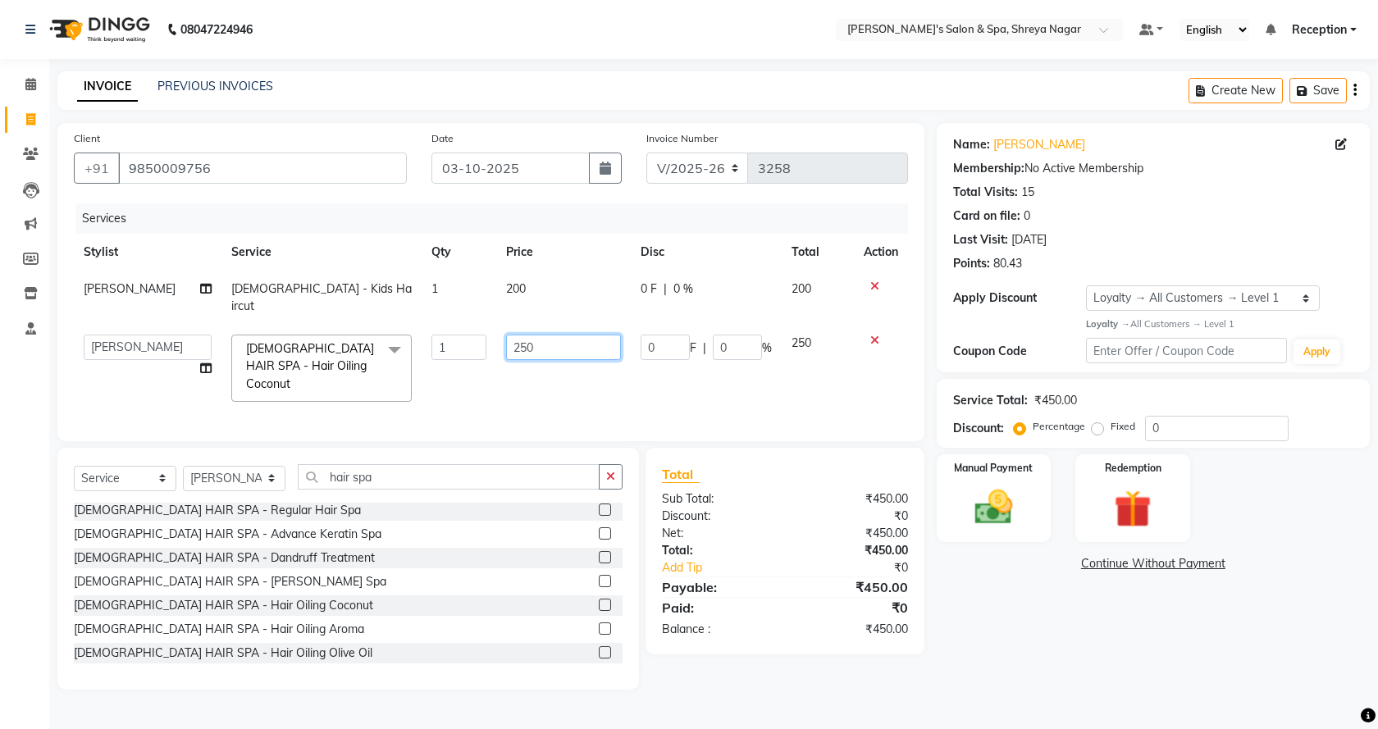
click at [565, 339] on input "250" at bounding box center [564, 347] width 116 height 25
type input "200"
click at [945, 632] on div "Name: Manas Khulkarne Membership: No Active Membership Total Visits: 15 Card on…" at bounding box center [1158, 406] width 445 height 567
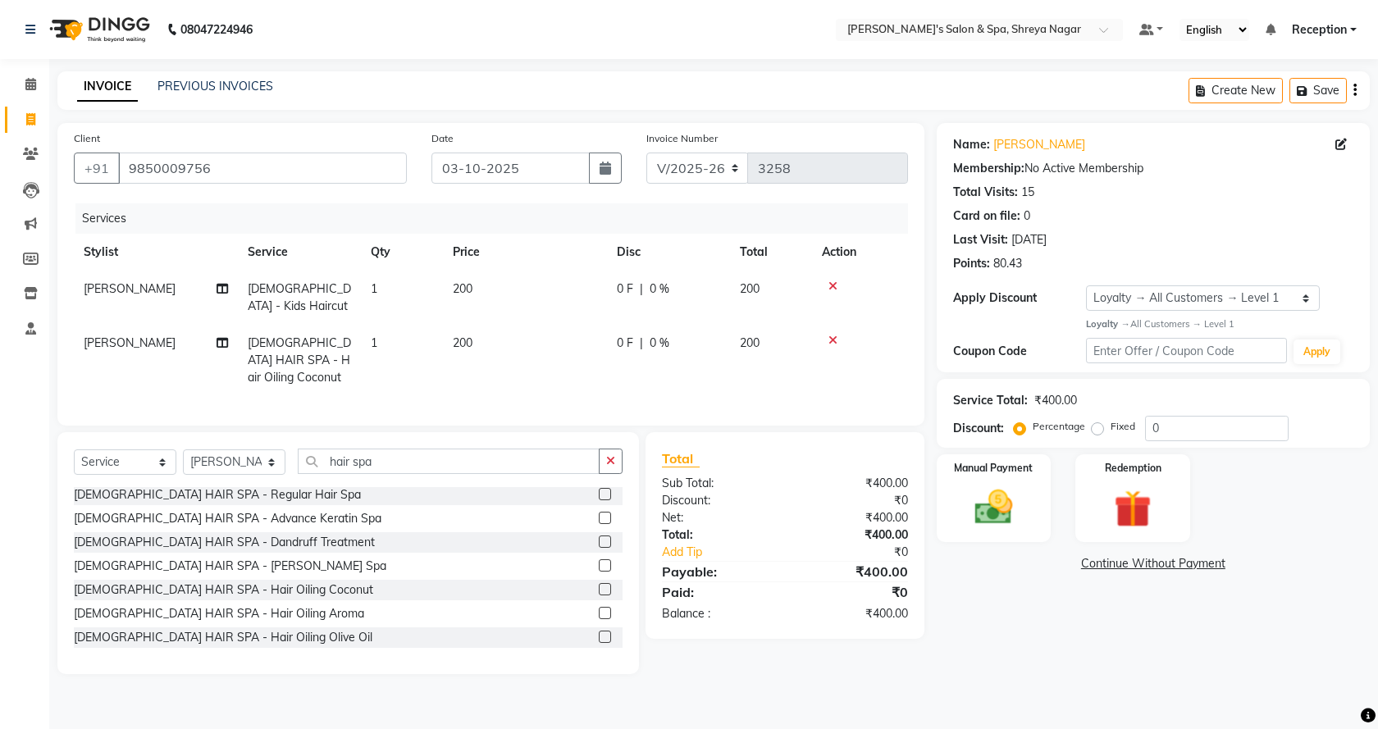
drag, startPoint x: 618, startPoint y: 453, endPoint x: 534, endPoint y: 438, distance: 85.7
click at [608, 453] on button "button" at bounding box center [611, 461] width 24 height 25
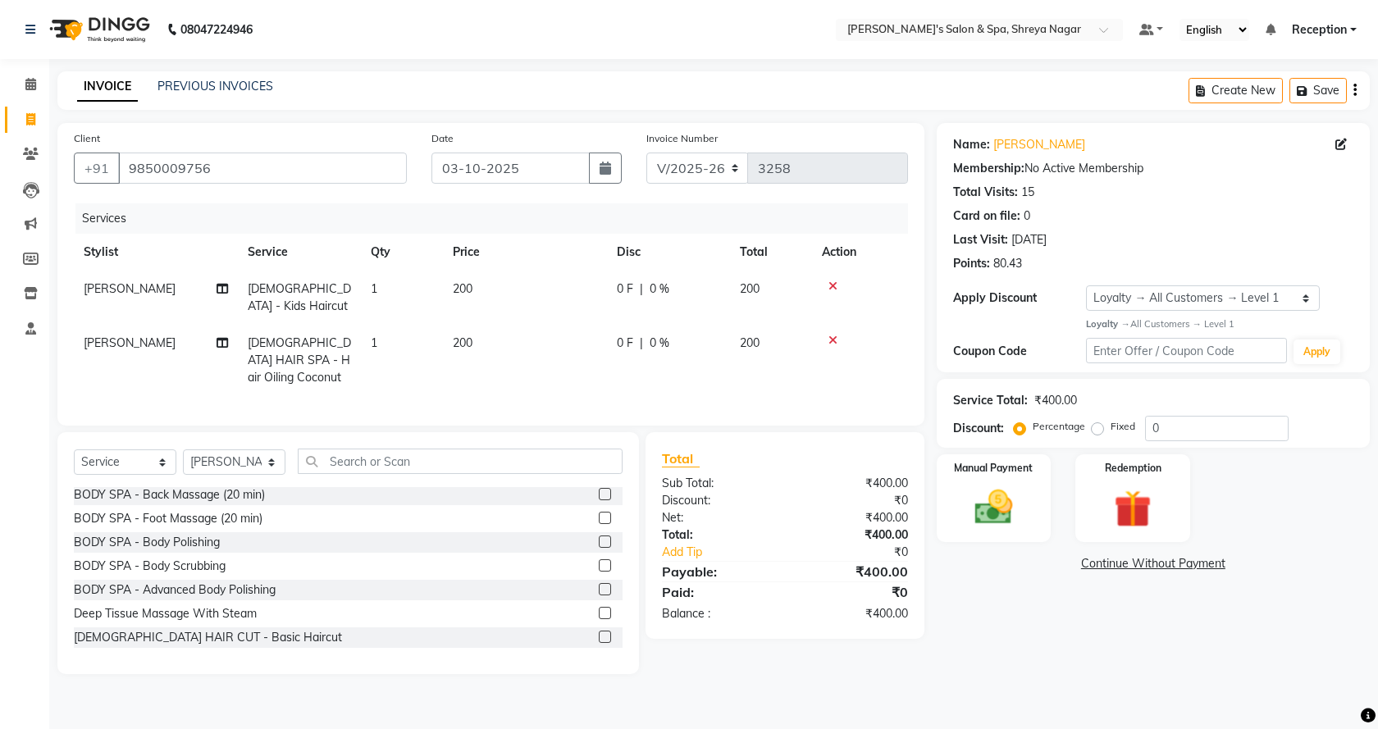
click at [534, 437] on div "Select Service Product Membership Package Voucher Prepaid Gift Card Select Styl…" at bounding box center [347, 553] width 581 height 242
click at [471, 452] on input "text" at bounding box center [460, 461] width 325 height 25
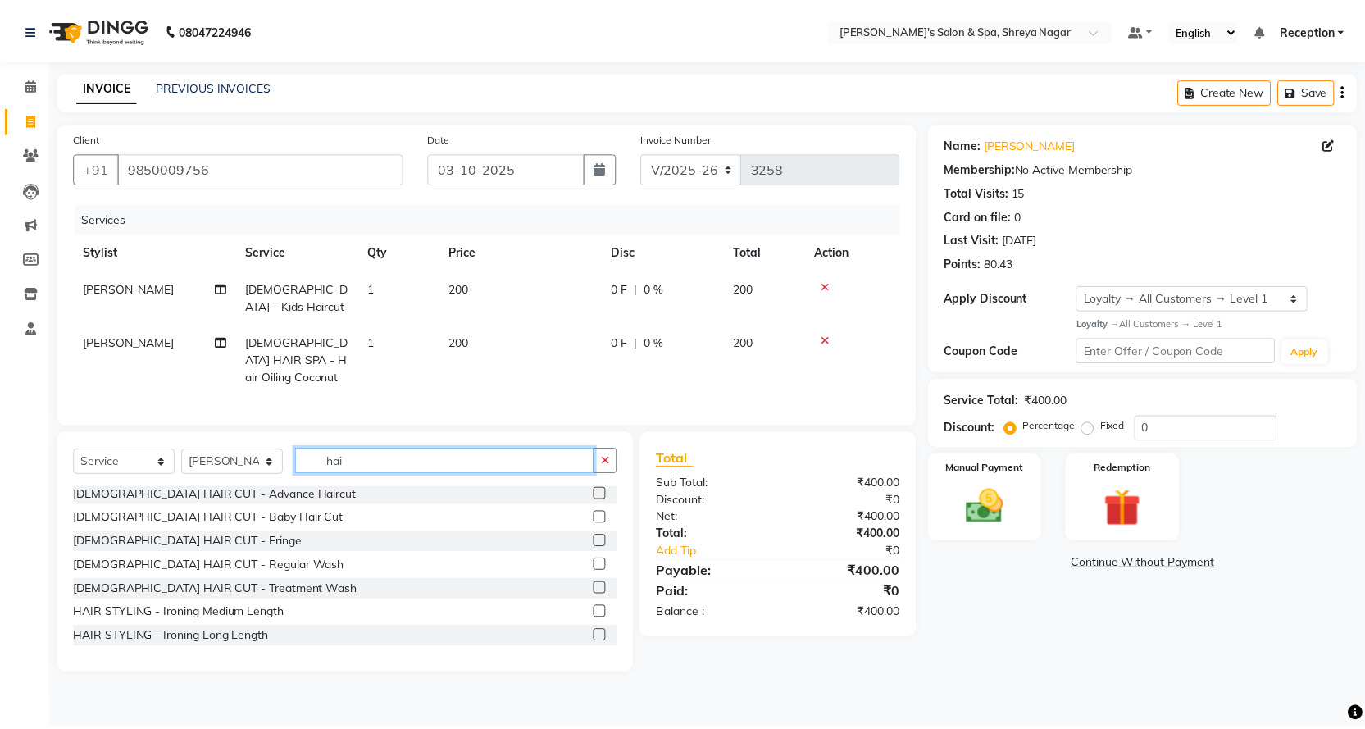
scroll to position [0, 0]
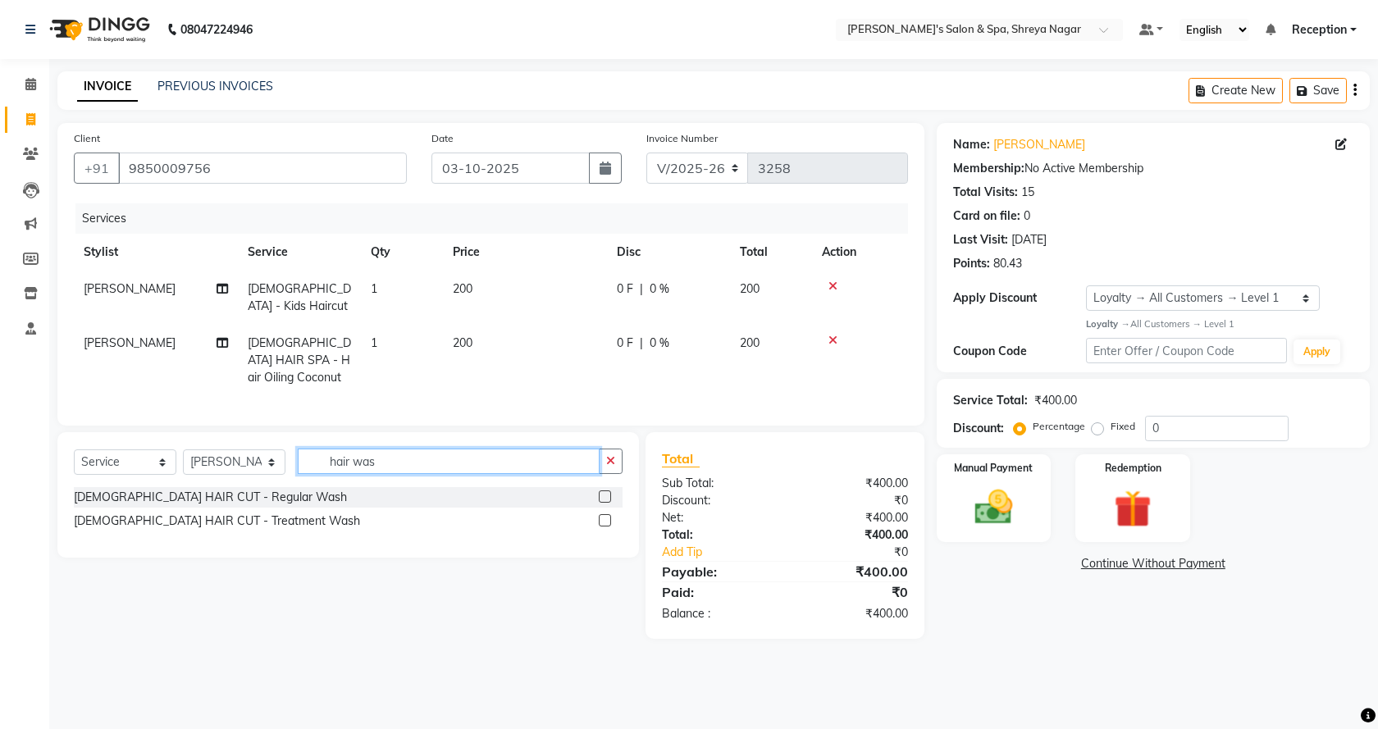
type input "hair was"
click at [604, 490] on label at bounding box center [605, 496] width 12 height 12
click at [604, 492] on input "checkbox" at bounding box center [604, 497] width 11 height 11
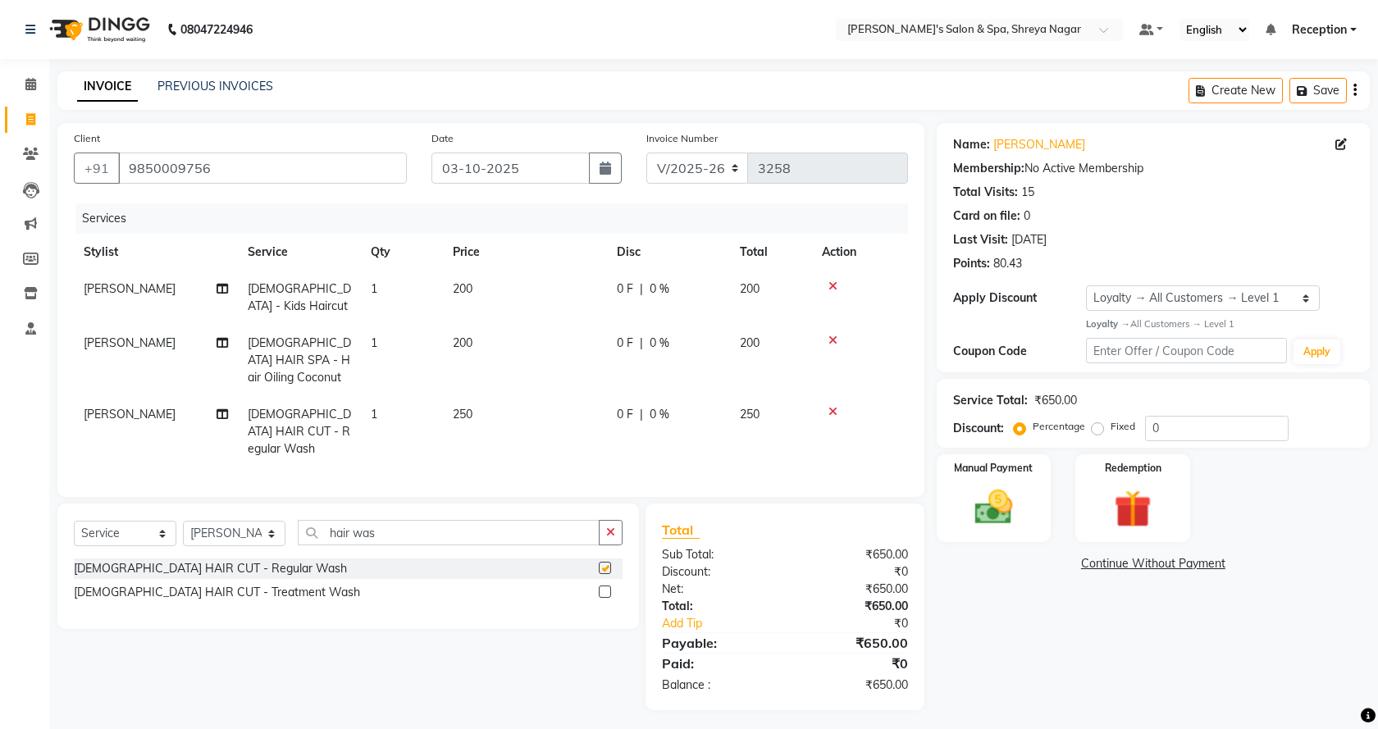
checkbox input "false"
click at [130, 337] on td "[PERSON_NAME]" at bounding box center [156, 360] width 164 height 71
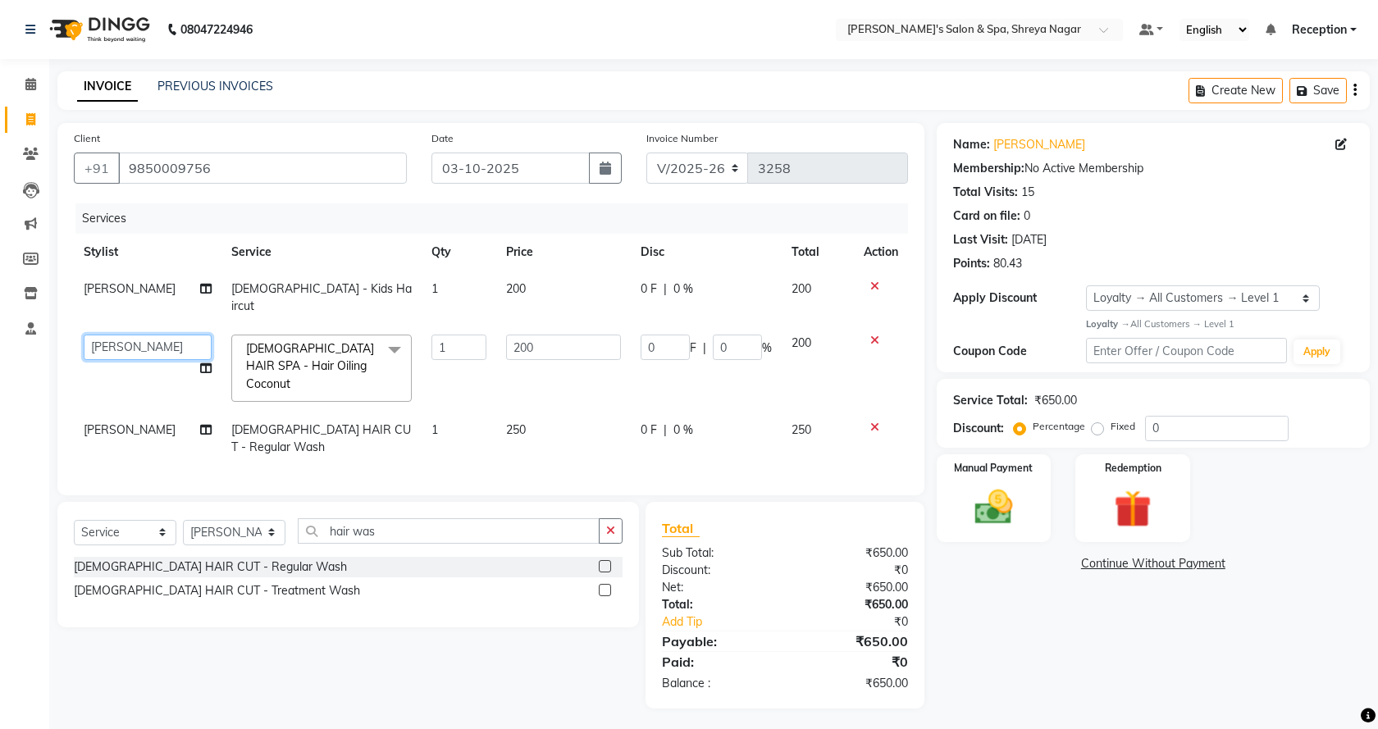
click at [138, 335] on select "Ali Aperna Manoj Prajwal Pratik Product Reception" at bounding box center [148, 347] width 128 height 25
select select "67480"
click at [121, 290] on td "[PERSON_NAME]" at bounding box center [148, 298] width 148 height 54
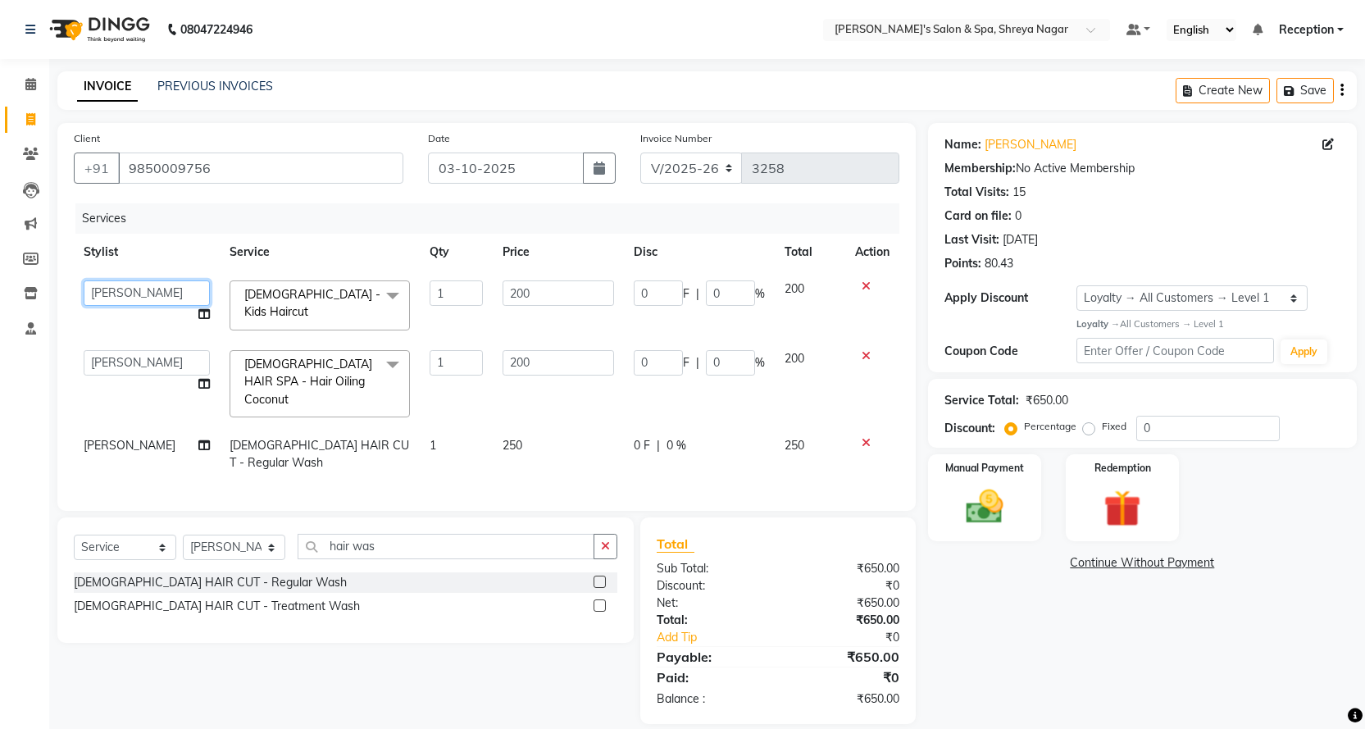
click at [129, 287] on select "Ali Aperna Manoj Prajwal Pratik Product Reception" at bounding box center [147, 292] width 126 height 25
select select "67480"
click at [970, 520] on img at bounding box center [984, 507] width 63 height 44
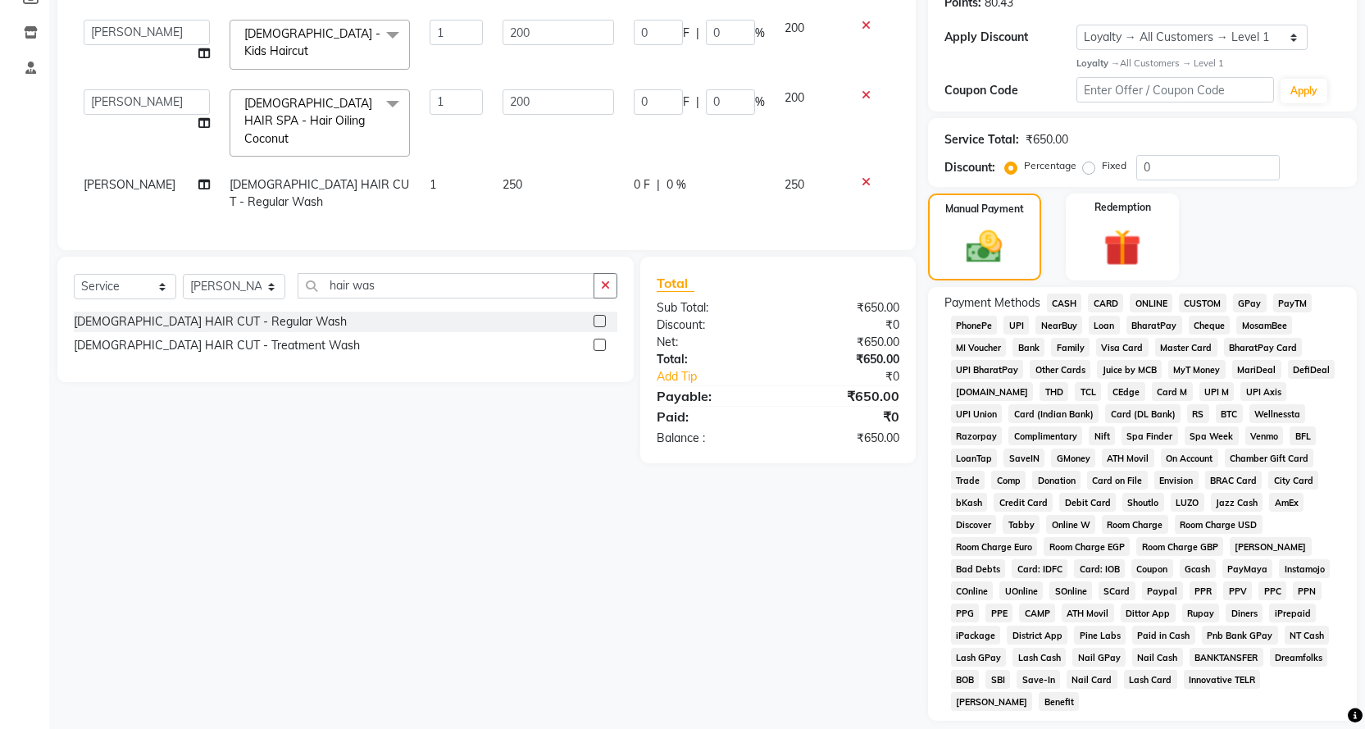
scroll to position [289, 0]
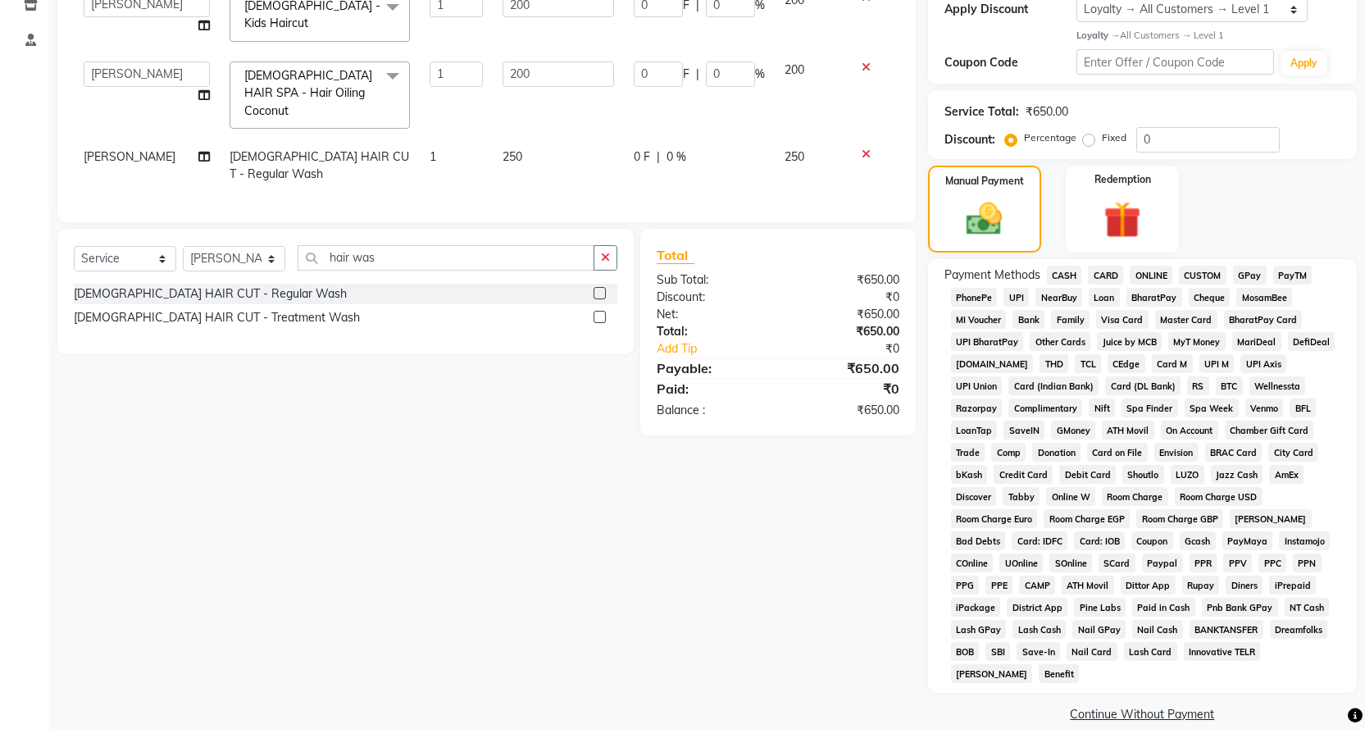
click at [1119, 706] on link "Continue Without Payment" at bounding box center [1142, 714] width 422 height 17
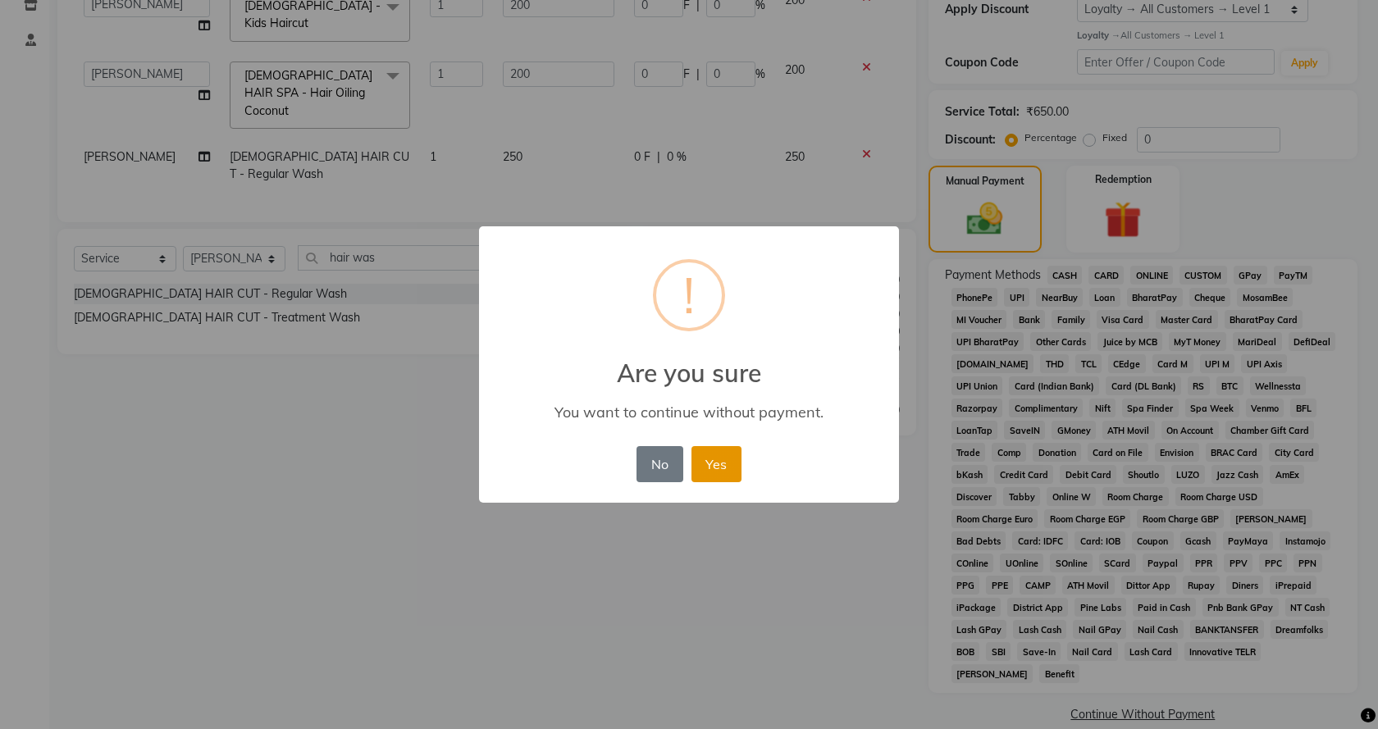
click at [728, 468] on button "Yes" at bounding box center [716, 464] width 50 height 36
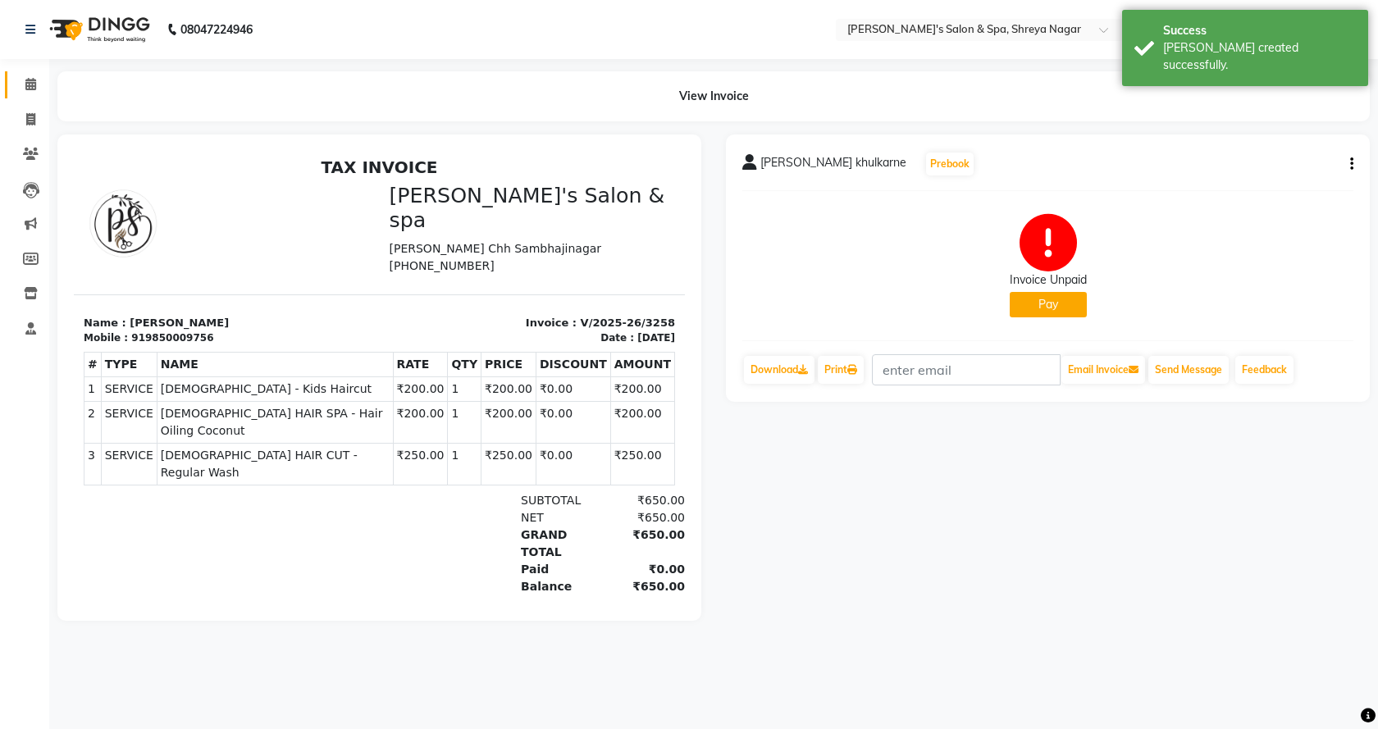
drag, startPoint x: 0, startPoint y: 74, endPoint x: 17, endPoint y: 77, distance: 17.5
click at [2, 75] on li "Calendar" at bounding box center [24, 84] width 49 height 35
click at [19, 78] on span at bounding box center [30, 84] width 29 height 19
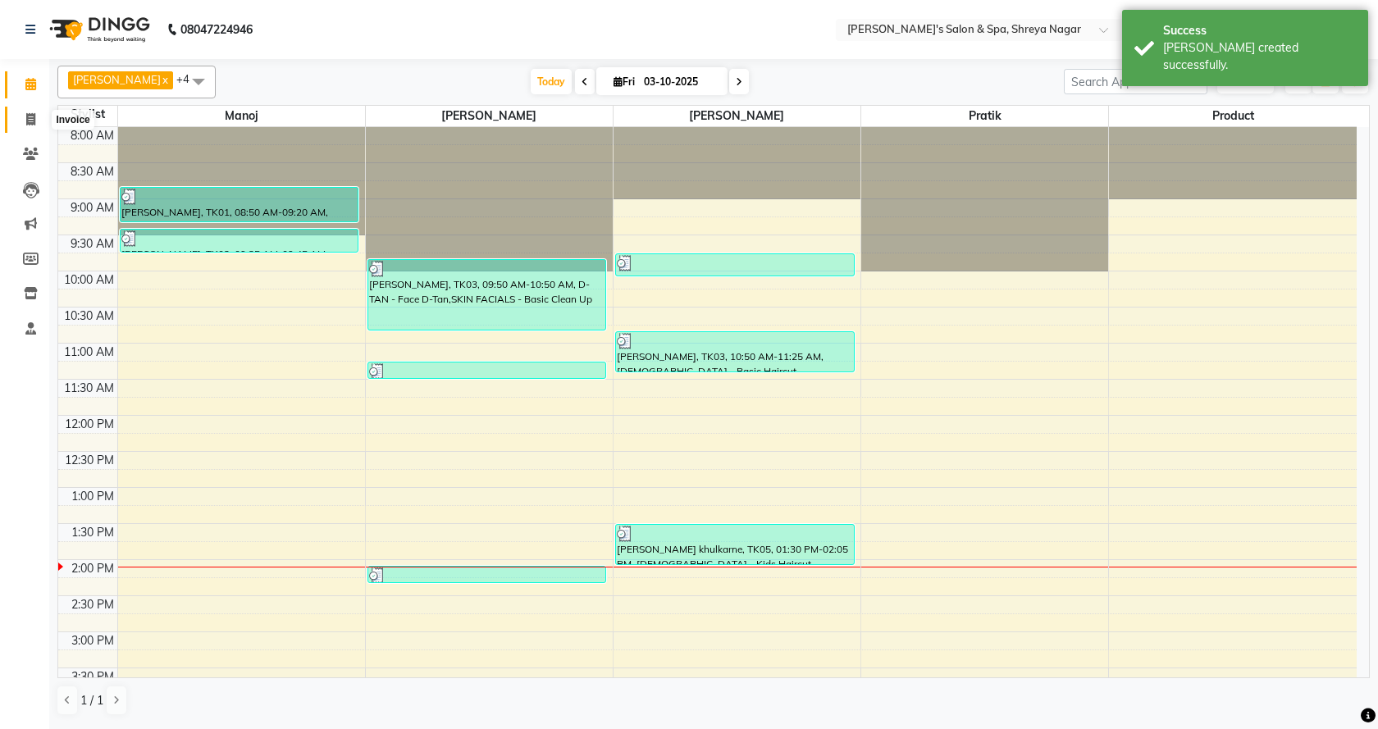
click at [22, 111] on span at bounding box center [30, 120] width 29 height 19
select select "service"
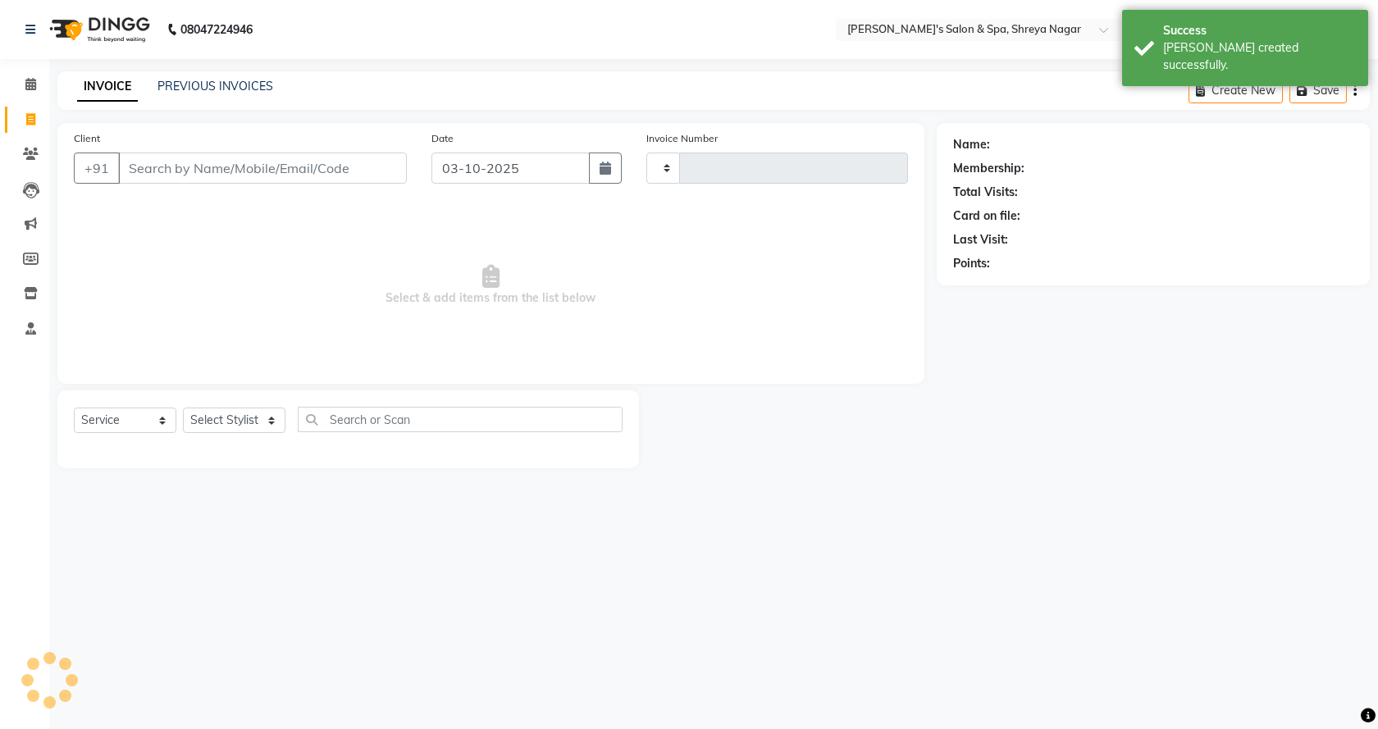
type input "3259"
select select "7591"
click at [34, 151] on icon at bounding box center [31, 154] width 16 height 12
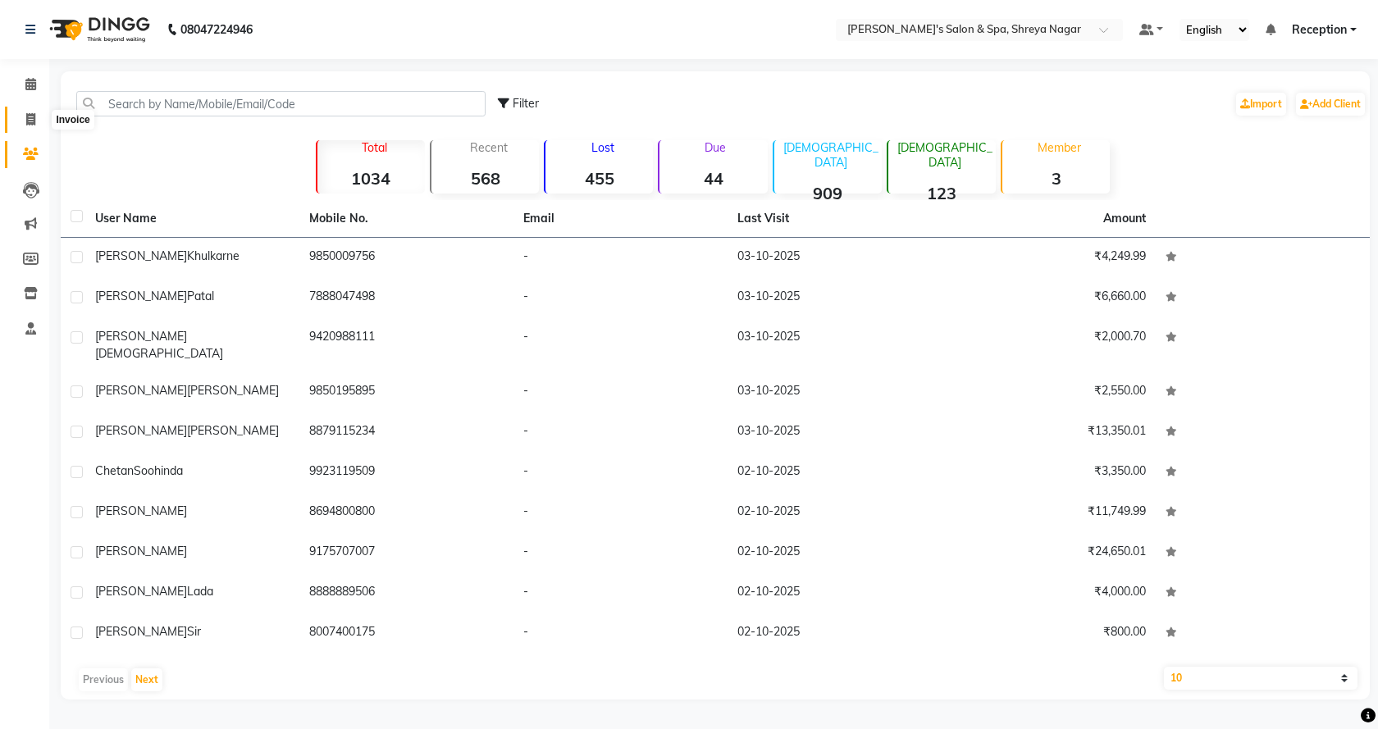
click at [39, 119] on span at bounding box center [30, 120] width 29 height 19
select select "7591"
select select "service"
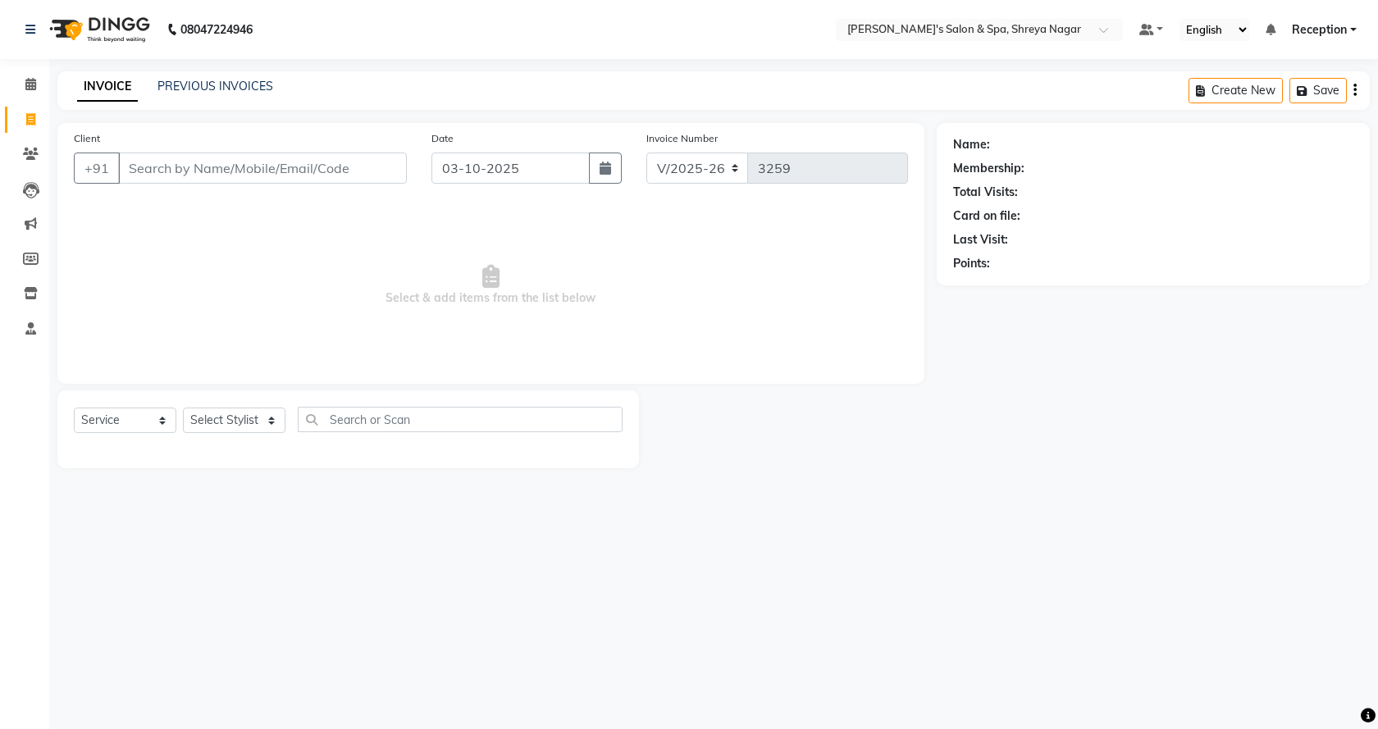
click at [195, 169] on input "Client" at bounding box center [262, 168] width 289 height 31
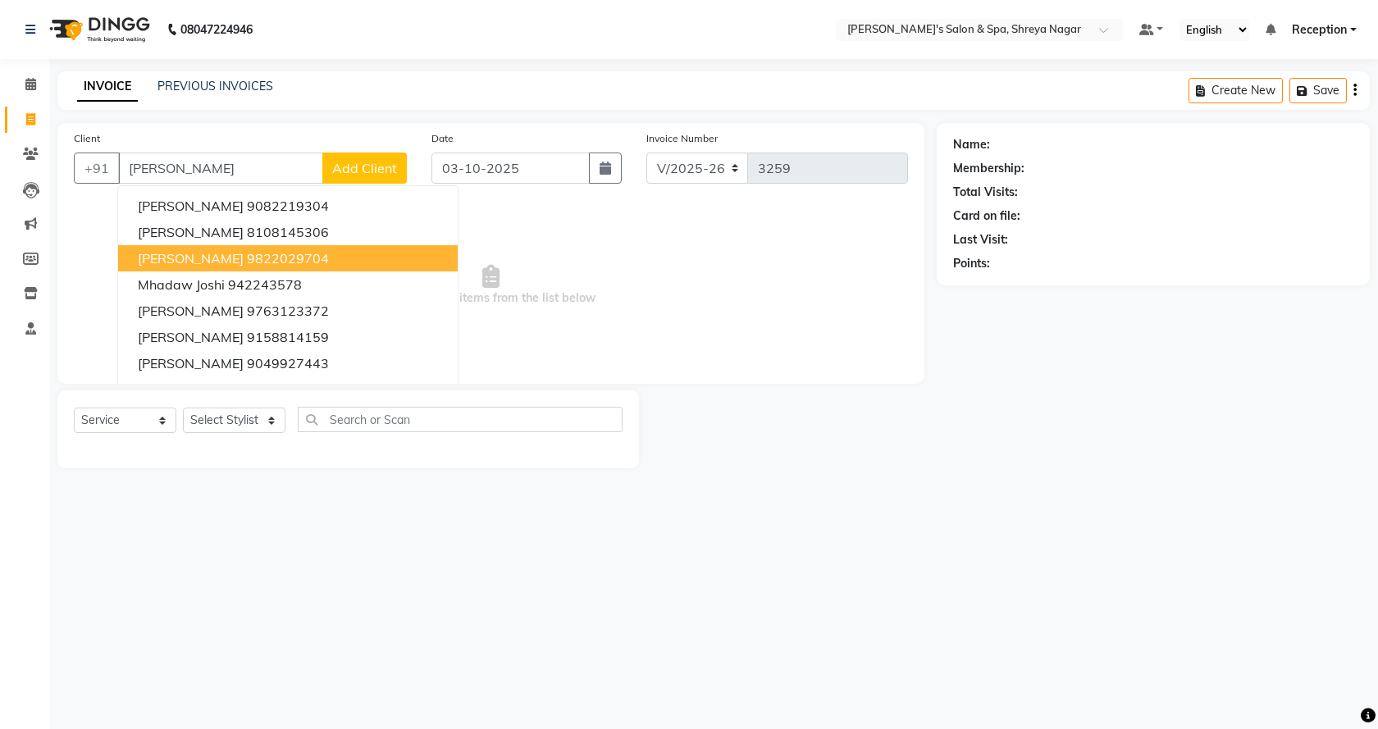
click at [305, 257] on ngb-highlight "9822029704" at bounding box center [288, 258] width 82 height 16
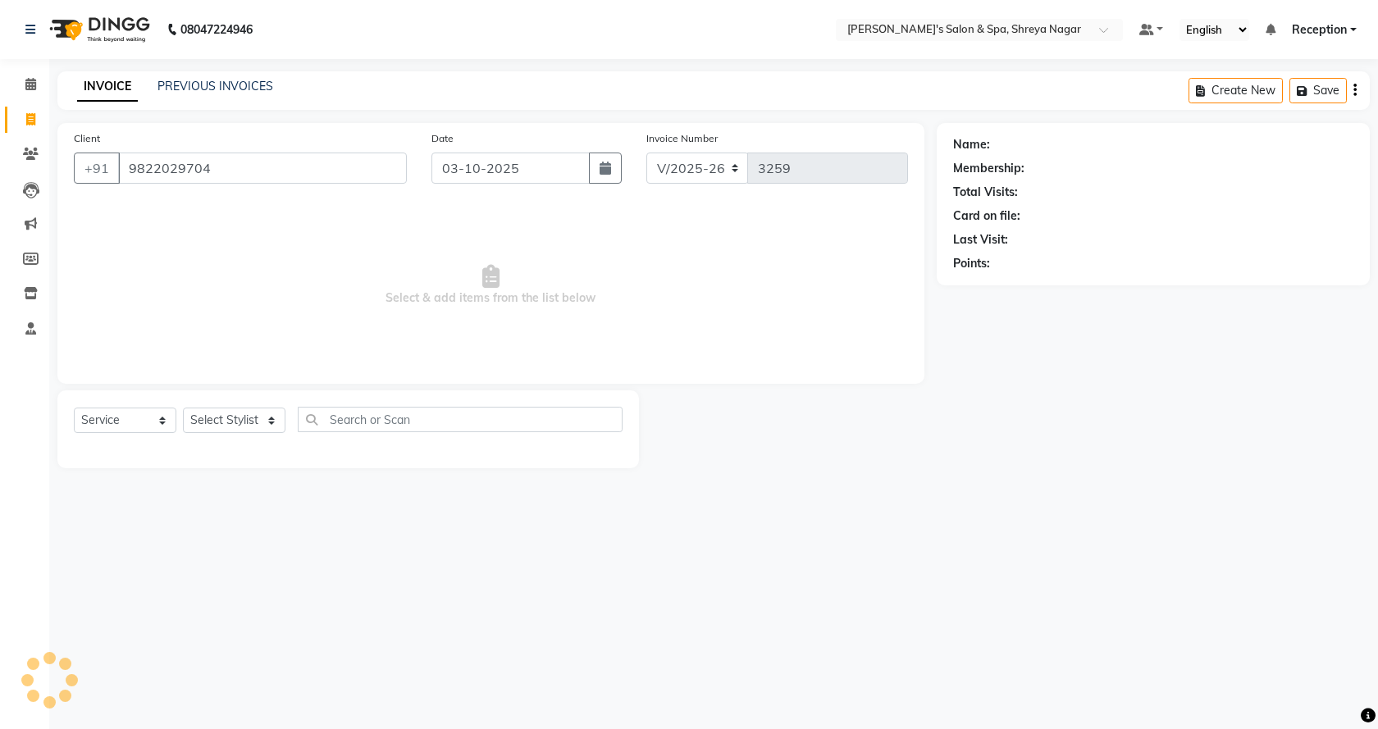
type input "9822029704"
select select "1: Object"
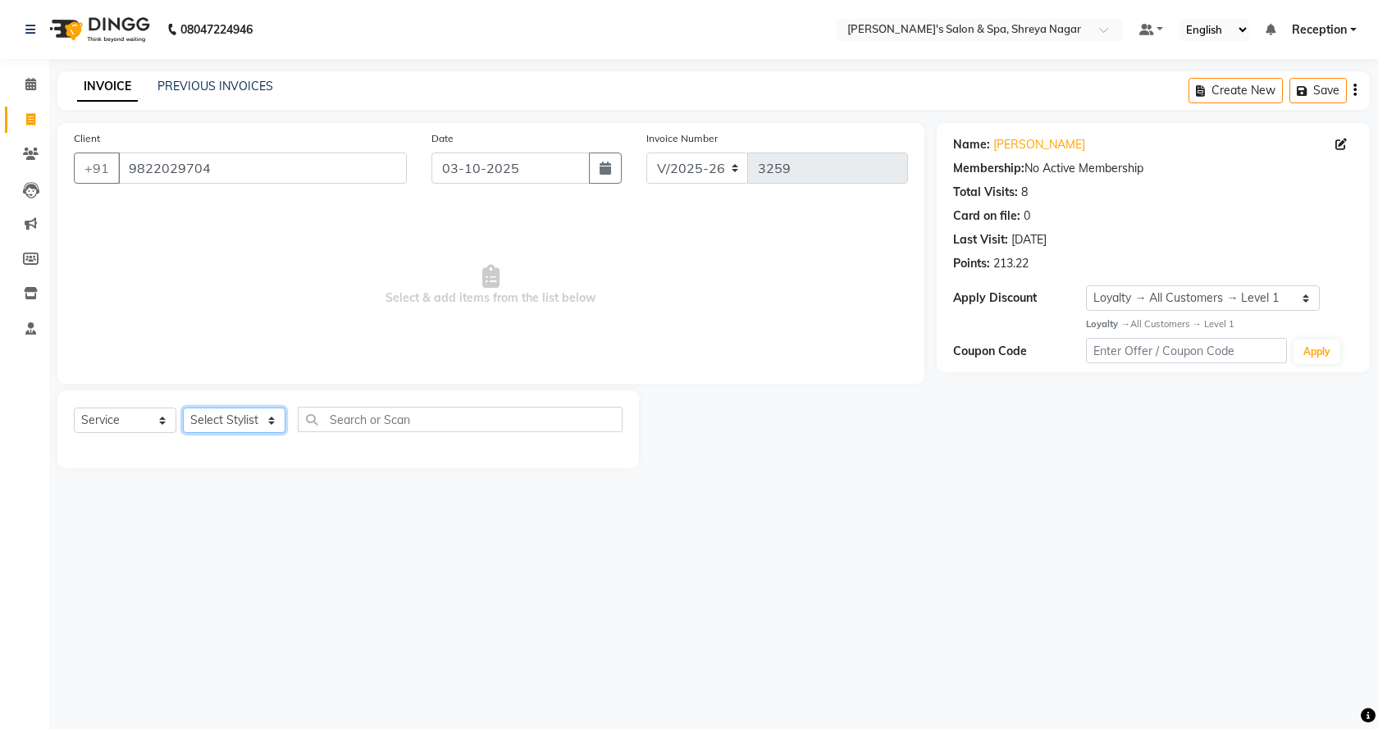
click at [248, 419] on select "Select Stylist Ali Aperna Manoj Prajwal Pratik Product Reception" at bounding box center [234, 420] width 102 height 25
select select "67479"
click at [183, 408] on select "Select Stylist Ali Aperna Manoj Prajwal Pratik Product Reception" at bounding box center [234, 420] width 102 height 25
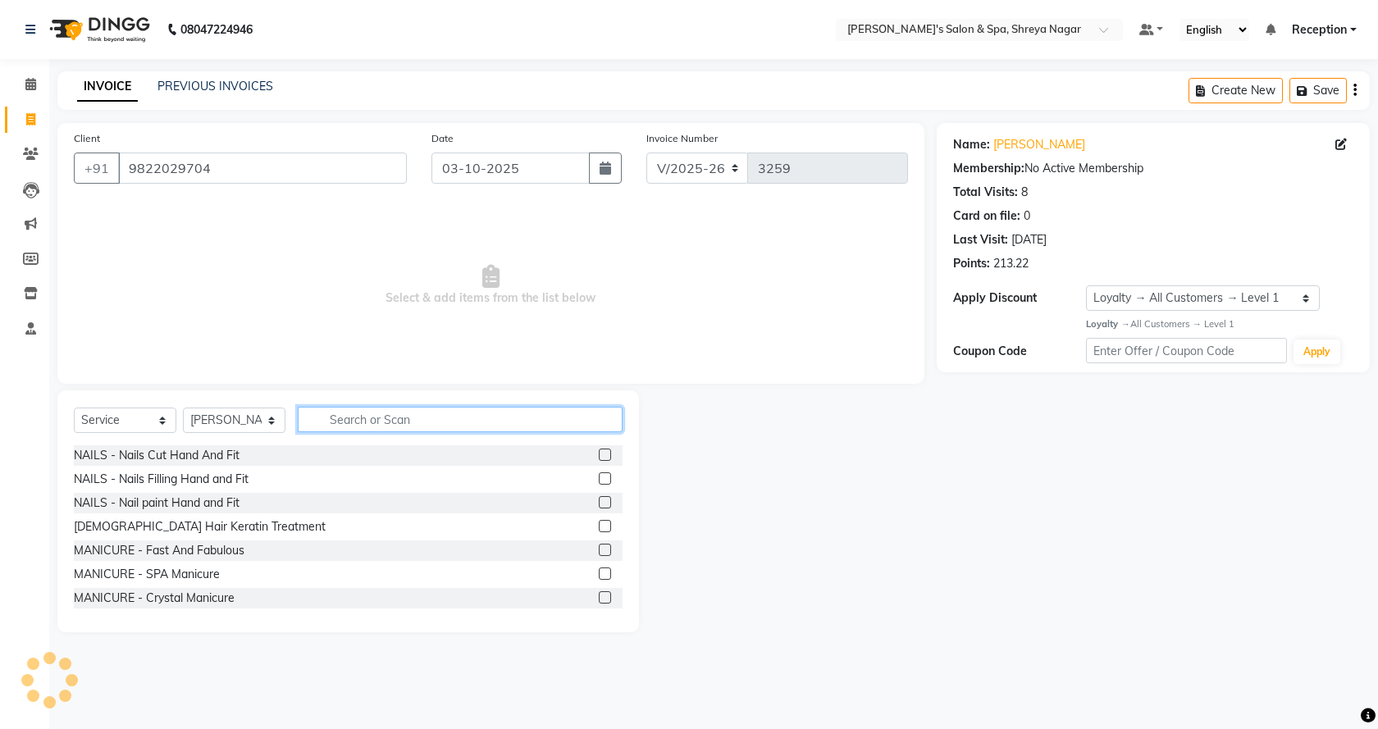
click at [478, 416] on input "text" at bounding box center [460, 419] width 325 height 25
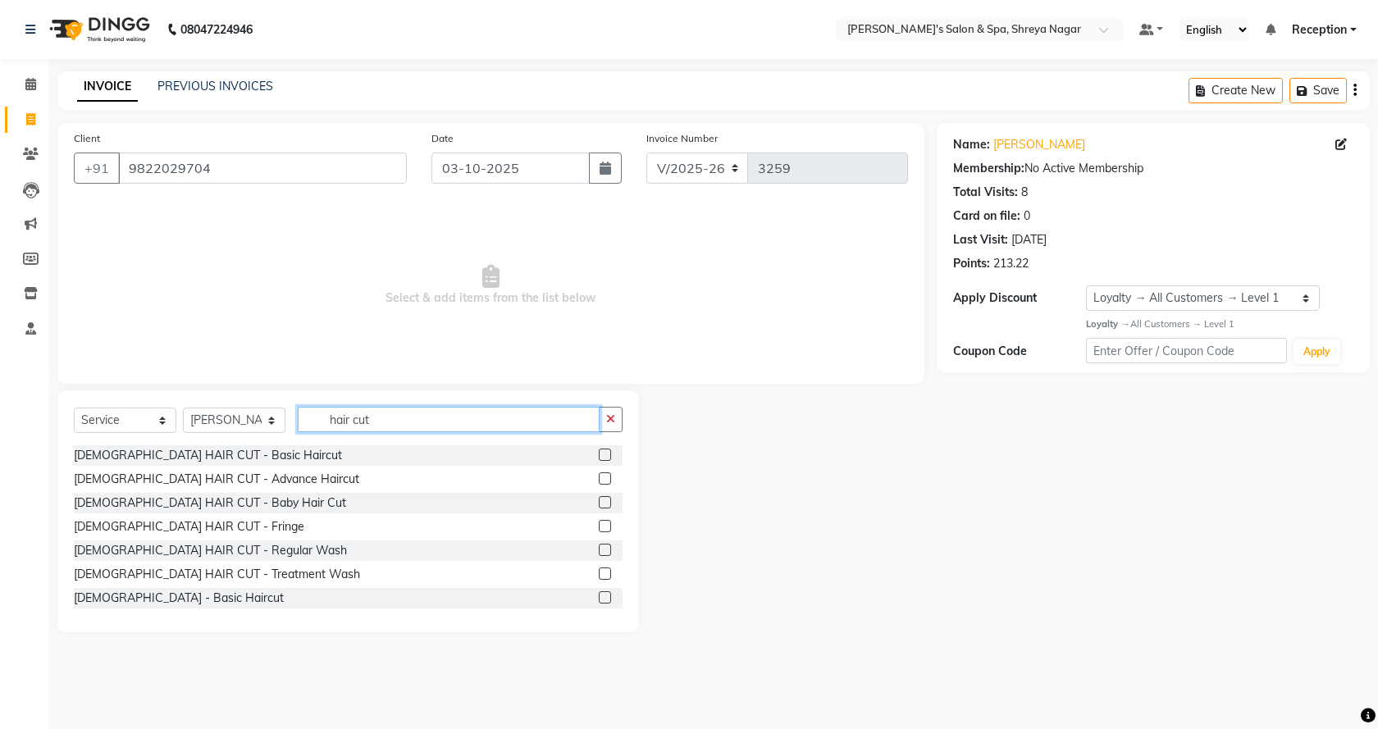
type input "hair cut"
click at [599, 598] on label at bounding box center [605, 597] width 12 height 12
click at [599, 598] on input "checkbox" at bounding box center [604, 598] width 11 height 11
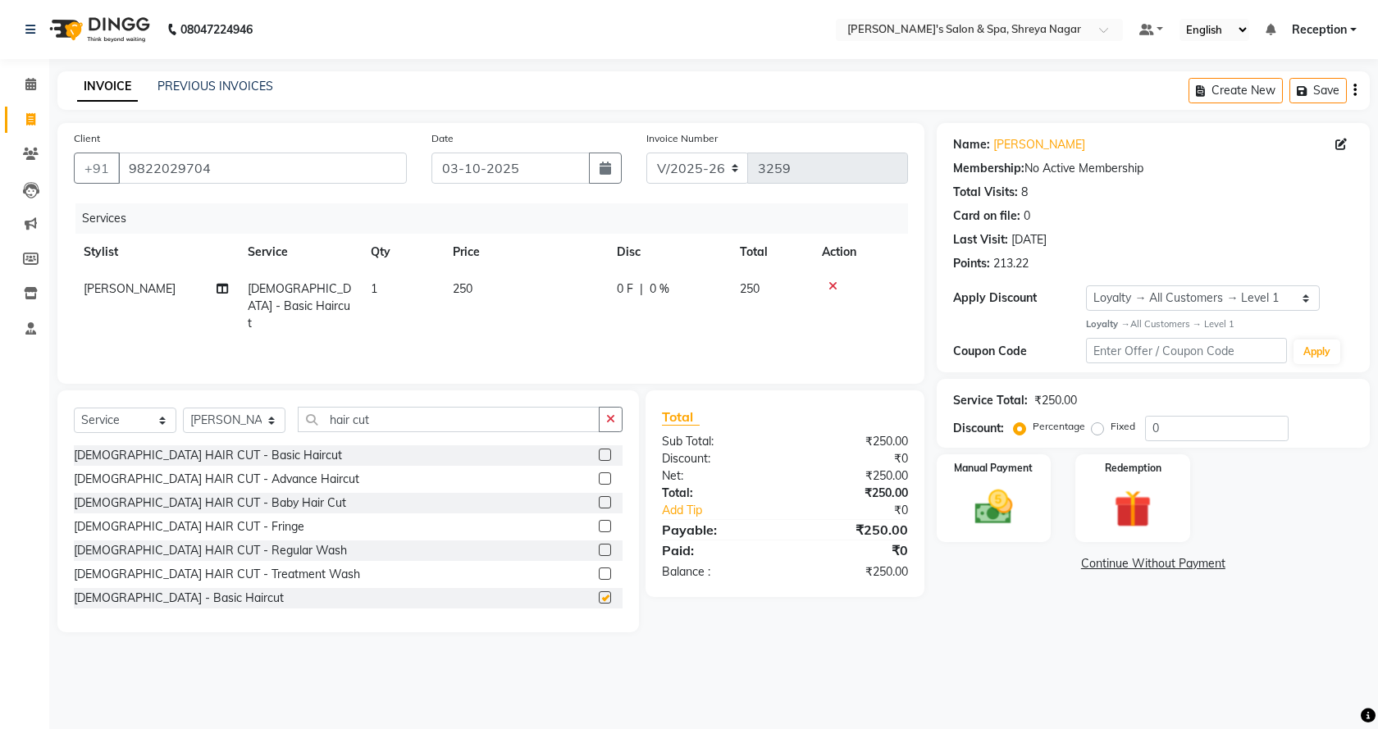
checkbox input "false"
click at [609, 422] on icon "button" at bounding box center [610, 418] width 9 height 11
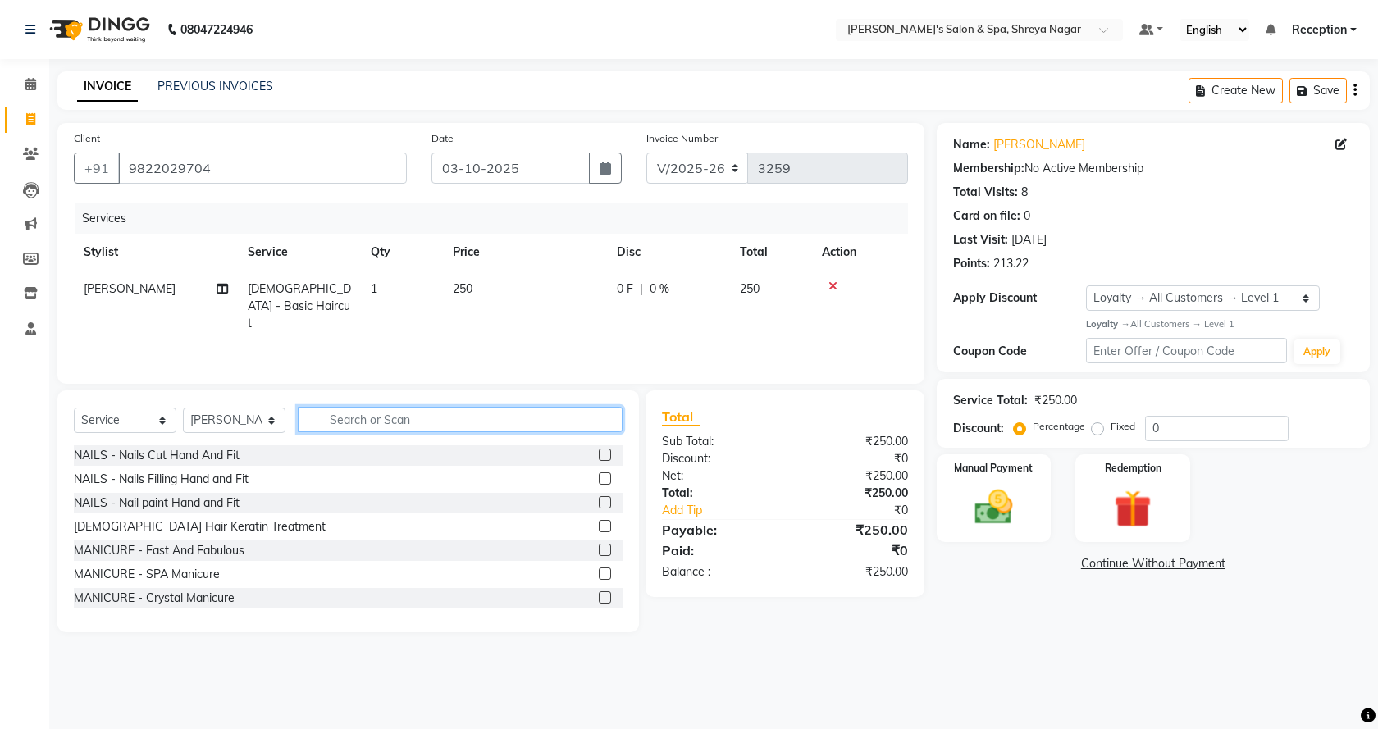
click at [556, 412] on input "text" at bounding box center [460, 419] width 325 height 25
click at [543, 414] on input "text" at bounding box center [460, 419] width 325 height 25
click at [542, 415] on input "text" at bounding box center [460, 419] width 325 height 25
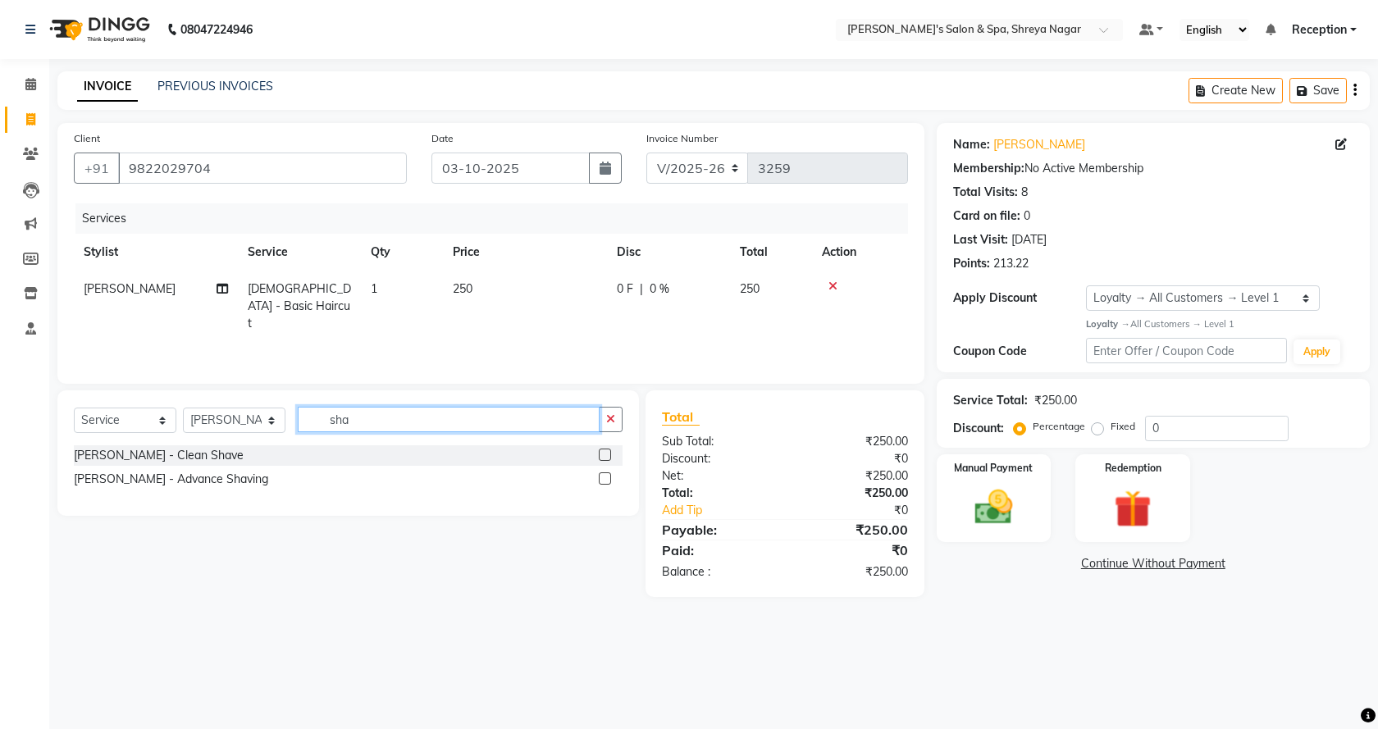
type input "sha"
click at [606, 453] on label at bounding box center [605, 455] width 12 height 12
click at [606, 453] on input "checkbox" at bounding box center [604, 455] width 11 height 11
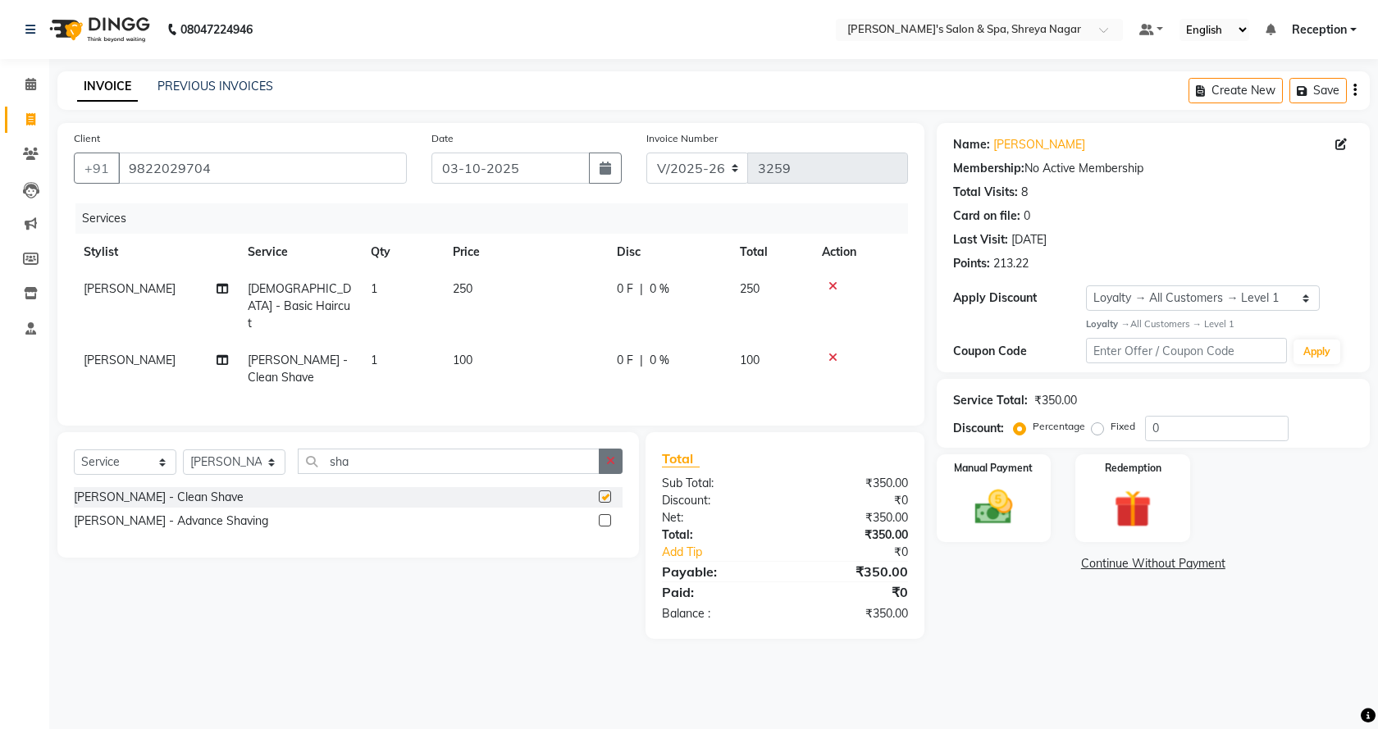
checkbox input "false"
click at [609, 455] on icon "button" at bounding box center [610, 460] width 9 height 11
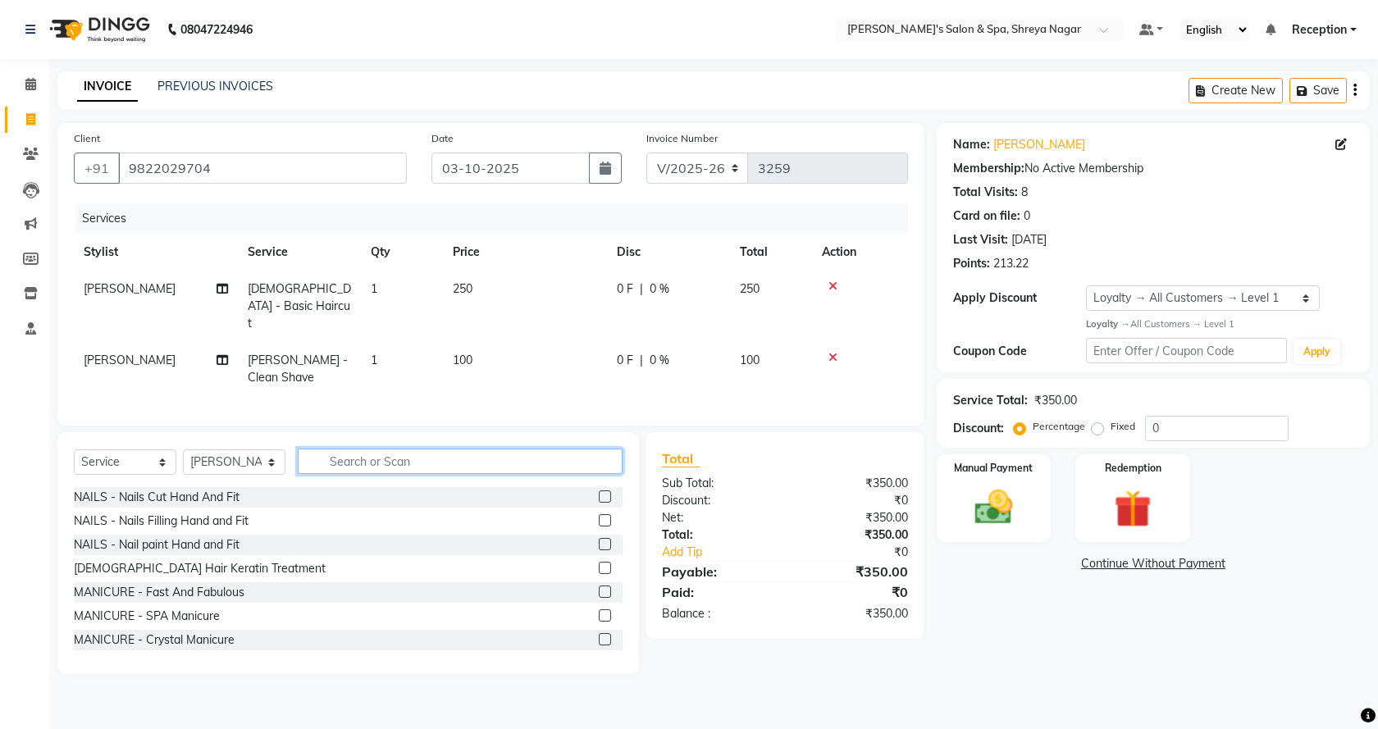
click at [558, 449] on input "text" at bounding box center [460, 461] width 325 height 25
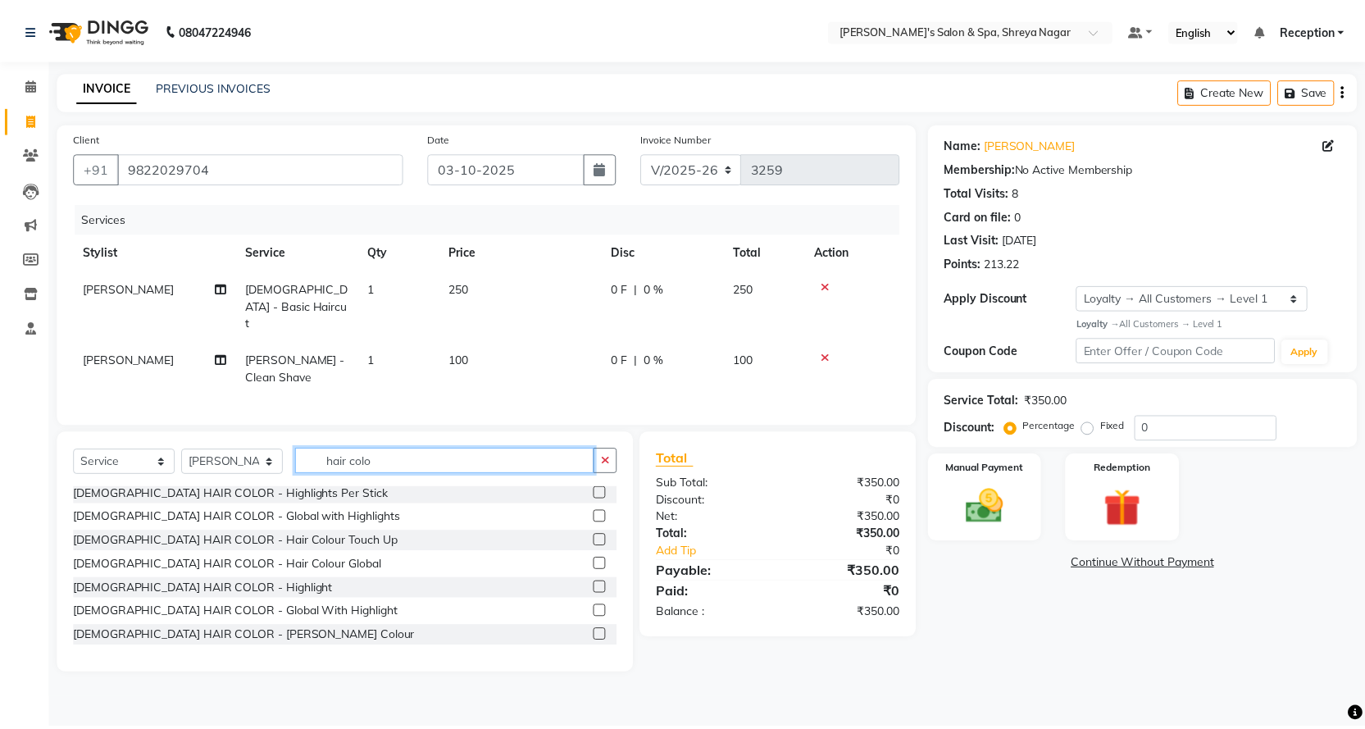
scroll to position [169, 0]
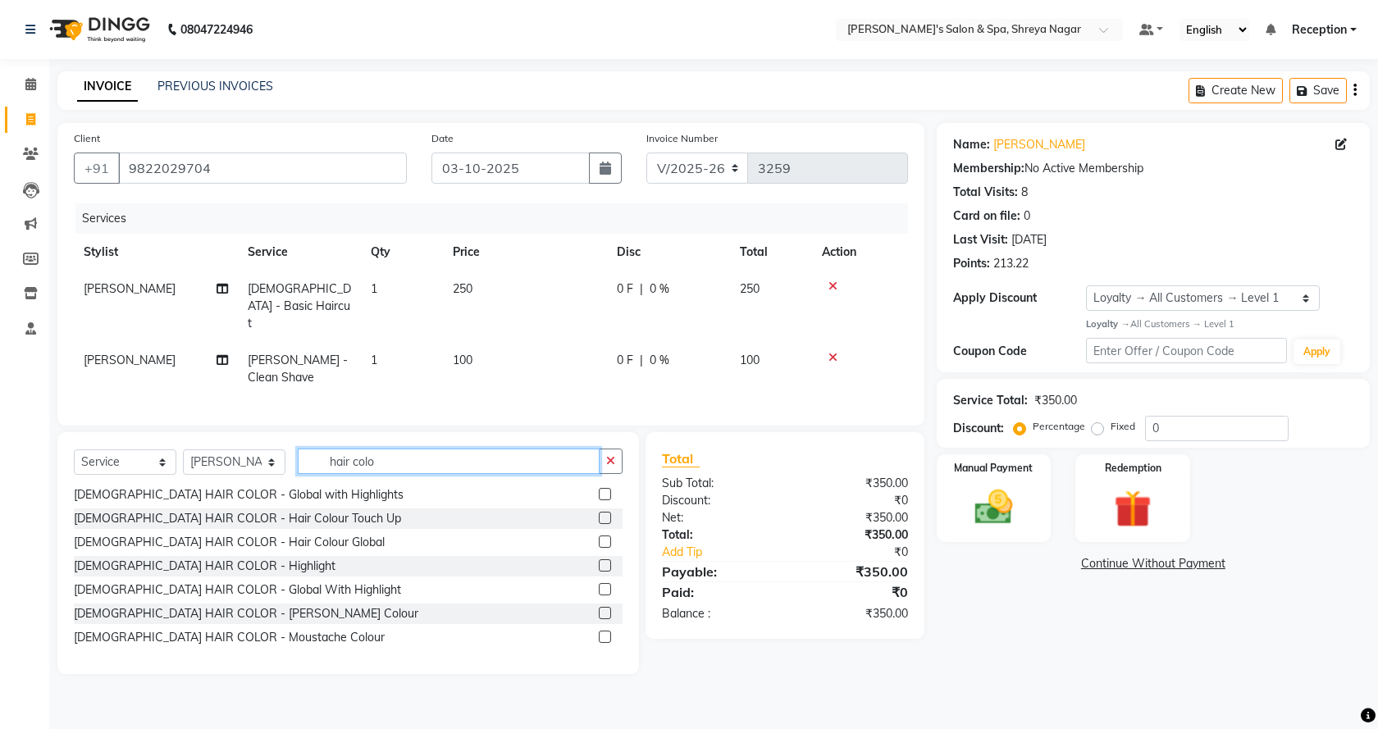
type input "hair colo"
click at [599, 535] on label at bounding box center [605, 541] width 12 height 12
click at [599, 537] on input "checkbox" at bounding box center [604, 542] width 11 height 11
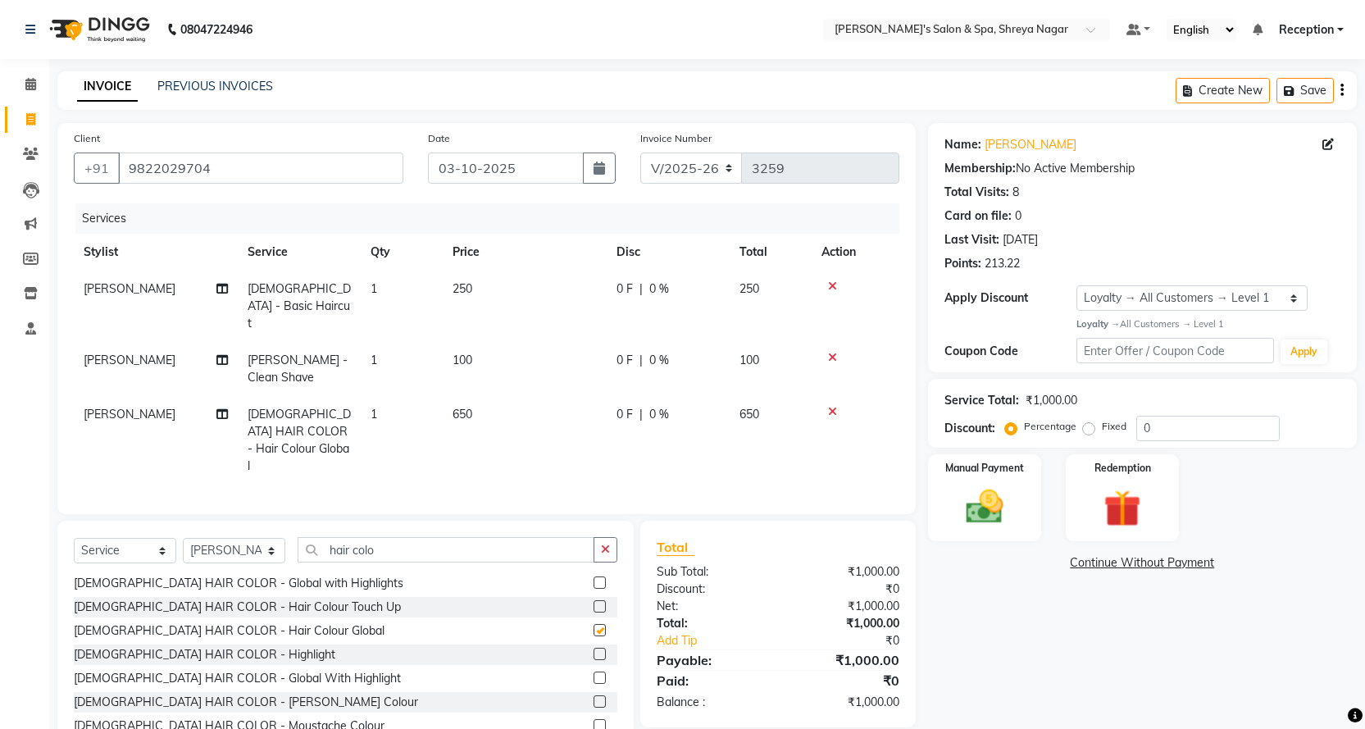
checkbox input "false"
click at [603, 537] on button "button" at bounding box center [606, 549] width 24 height 25
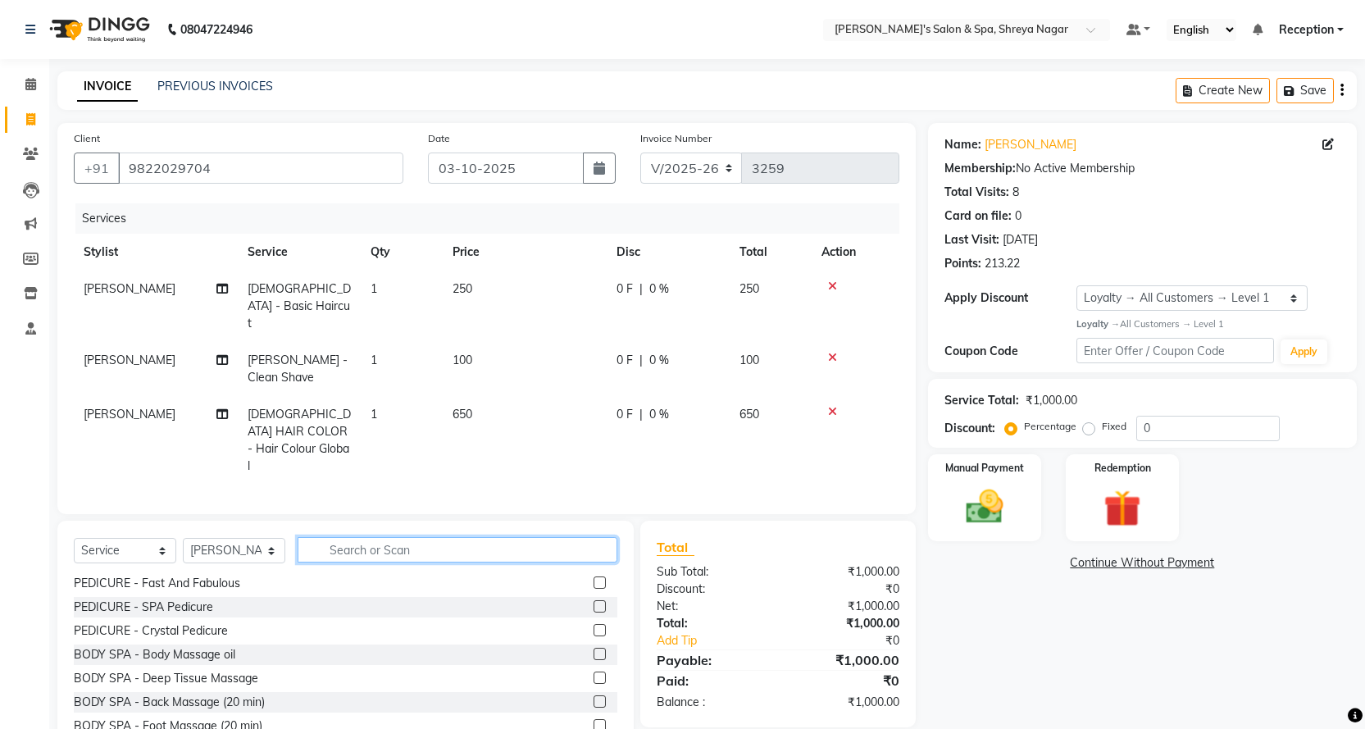
click at [499, 537] on input "text" at bounding box center [458, 549] width 320 height 25
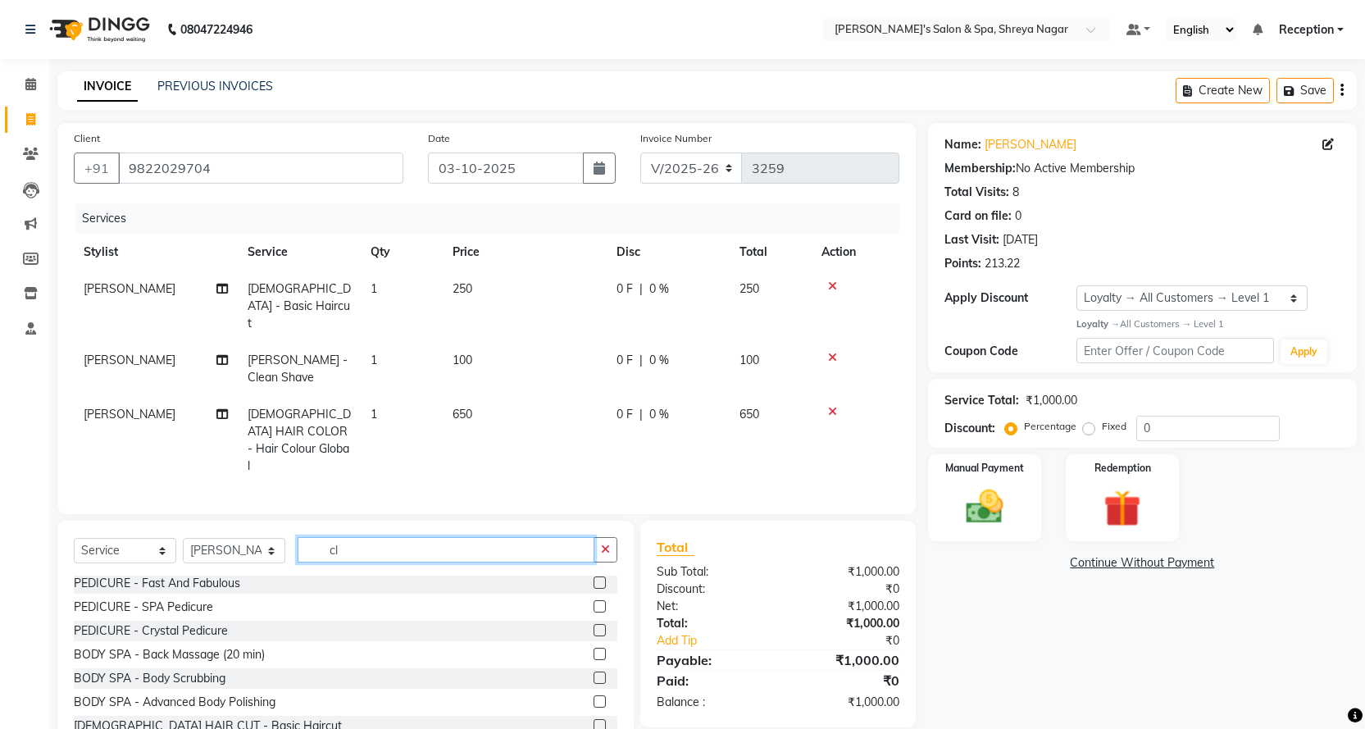
scroll to position [0, 0]
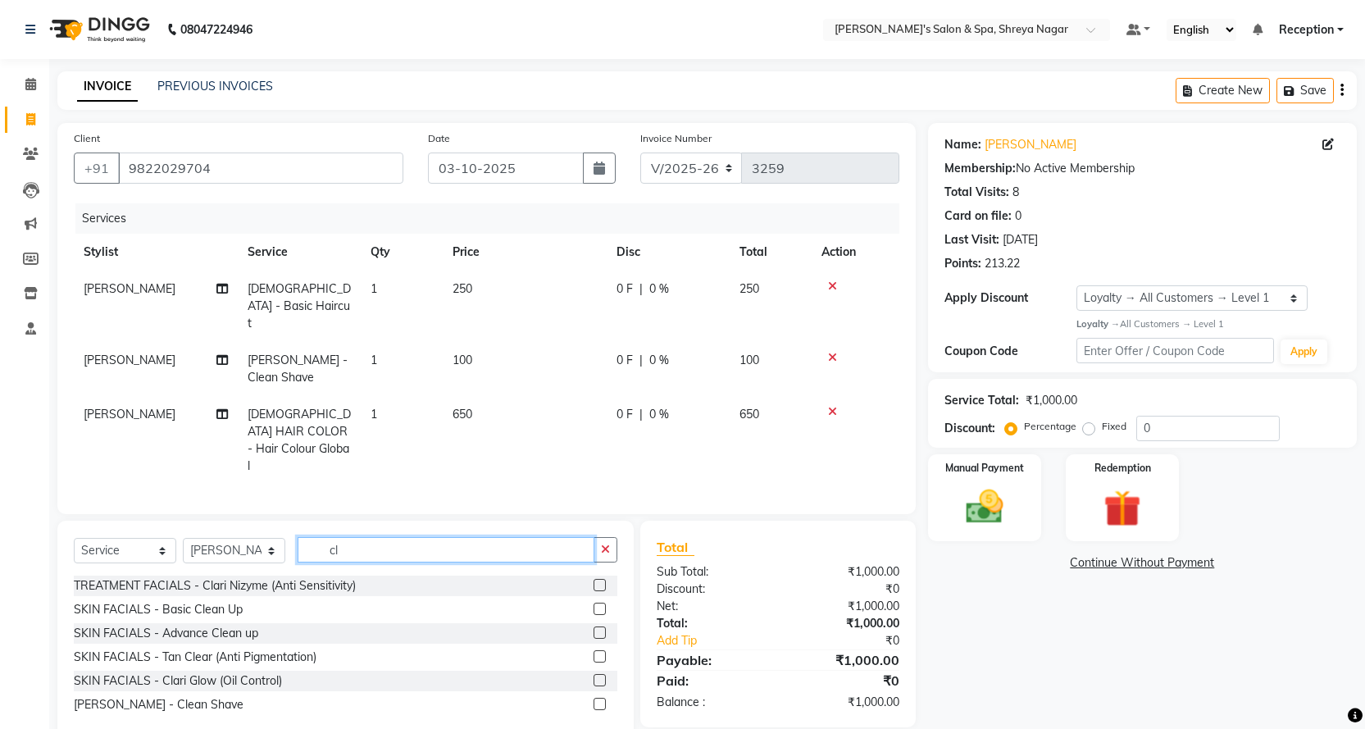
type input "cl"
click at [598, 626] on label at bounding box center [600, 632] width 12 height 12
click at [598, 628] on input "checkbox" at bounding box center [599, 633] width 11 height 11
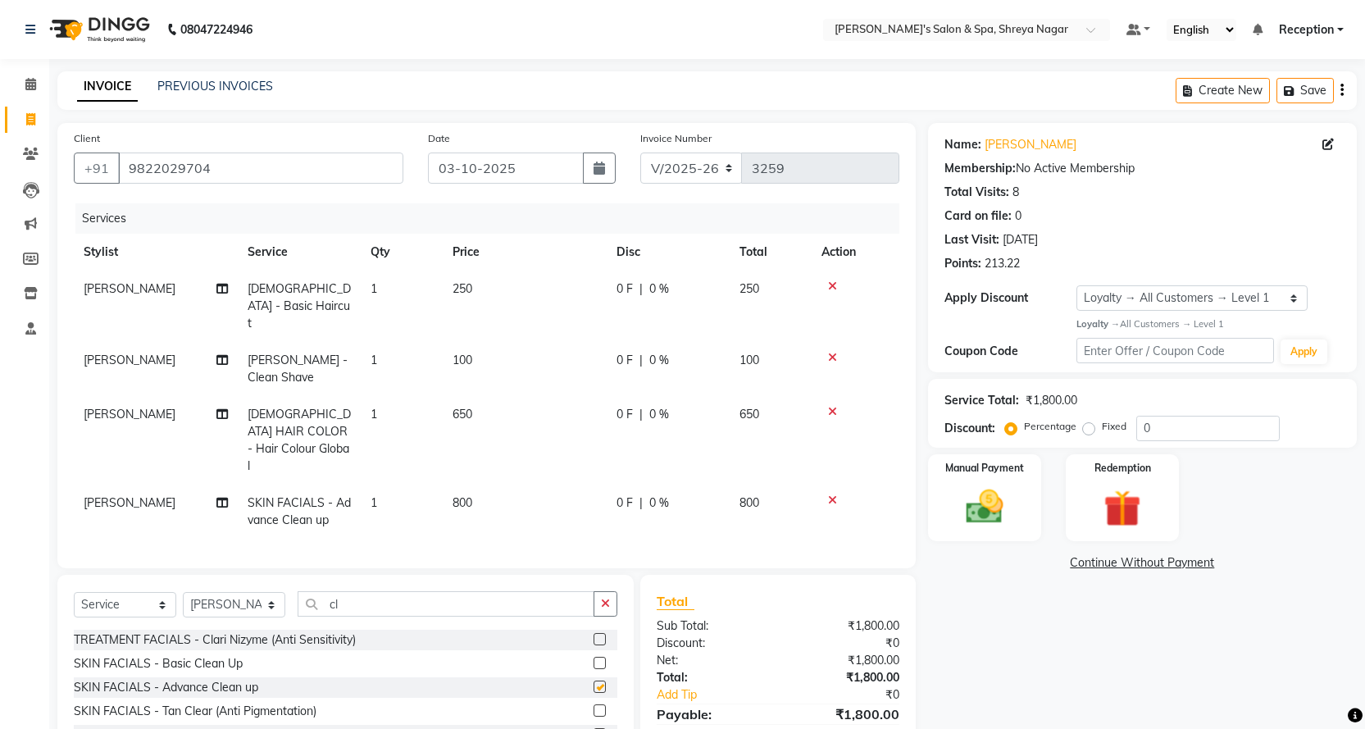
checkbox input "false"
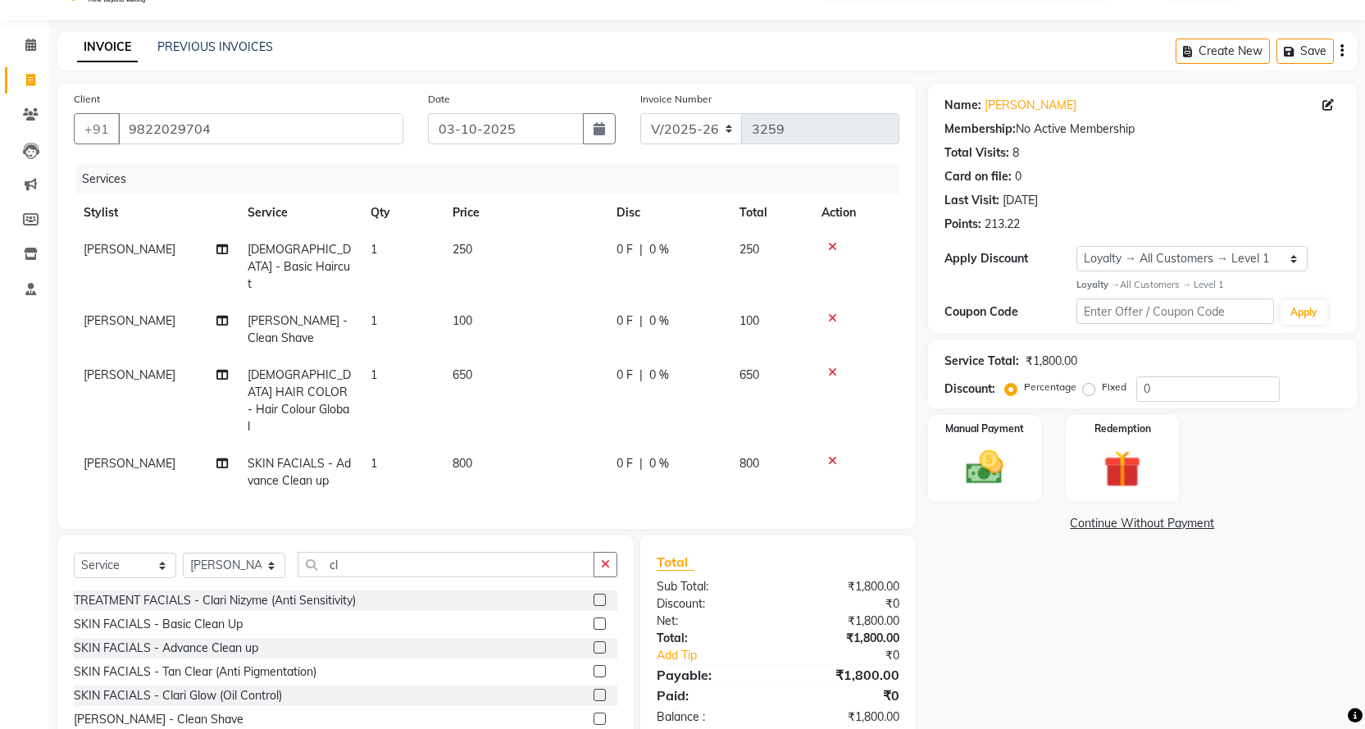
scroll to position [69, 0]
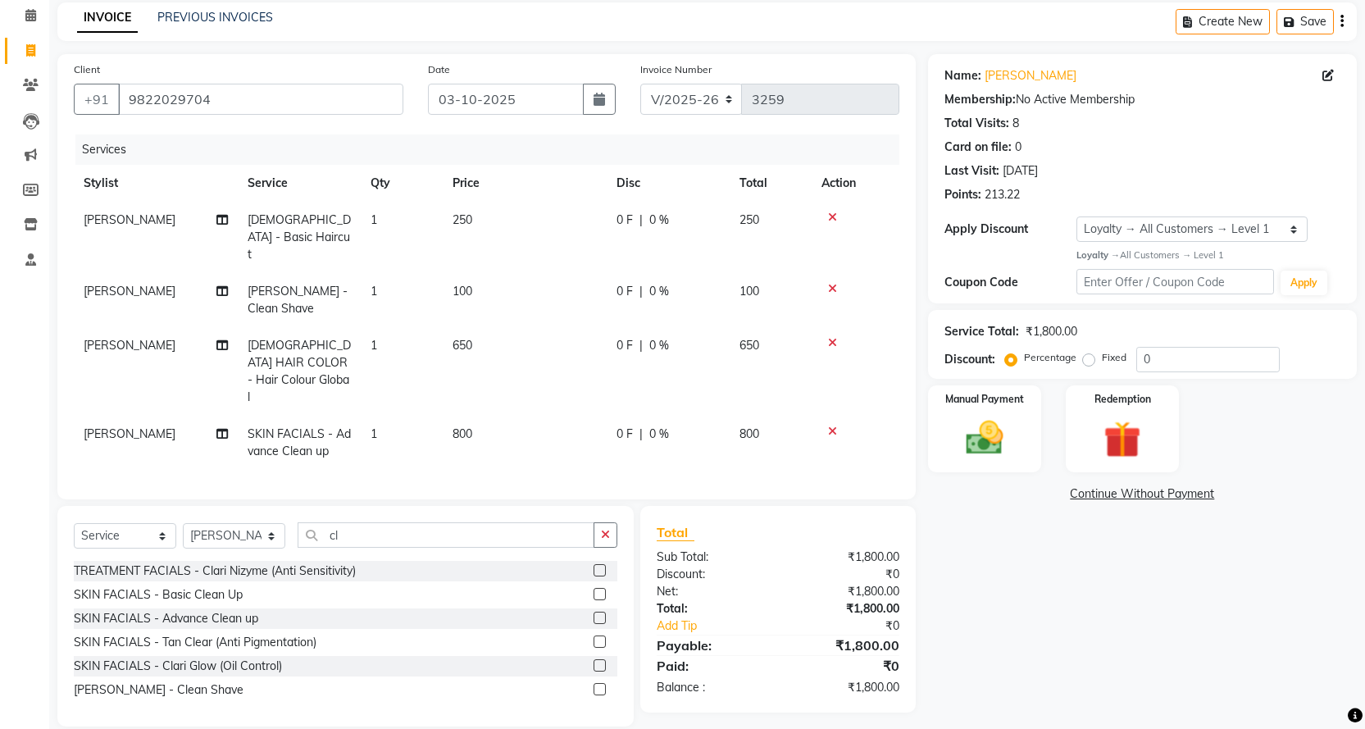
click at [501, 416] on td "800" at bounding box center [525, 443] width 164 height 54
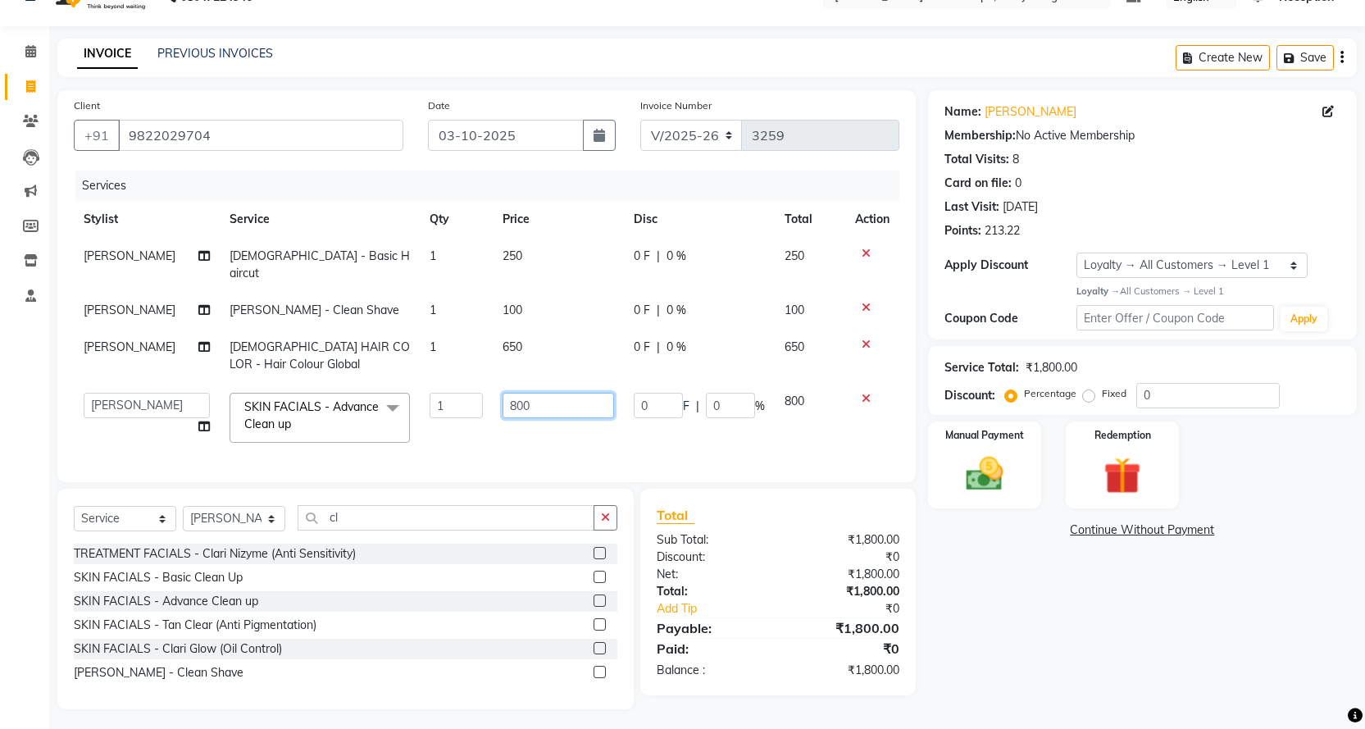
click at [567, 393] on input "800" at bounding box center [559, 405] width 112 height 25
click at [538, 330] on tbody "Ali MALE - Basic Haircut 1 250 0 F | 0 % 250 Ali BEARD - Clean Shave 1 100 0 F …" at bounding box center [487, 345] width 826 height 215
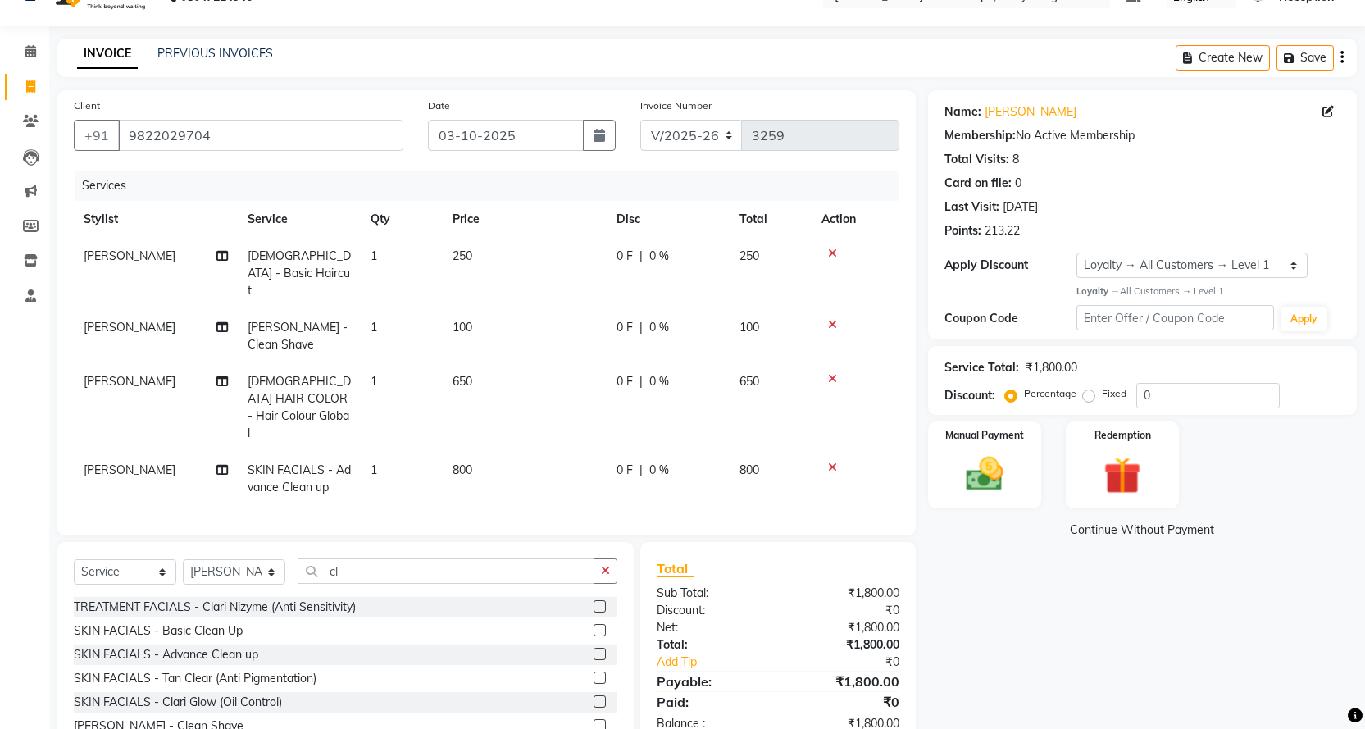
click at [496, 363] on td "650" at bounding box center [525, 407] width 164 height 89
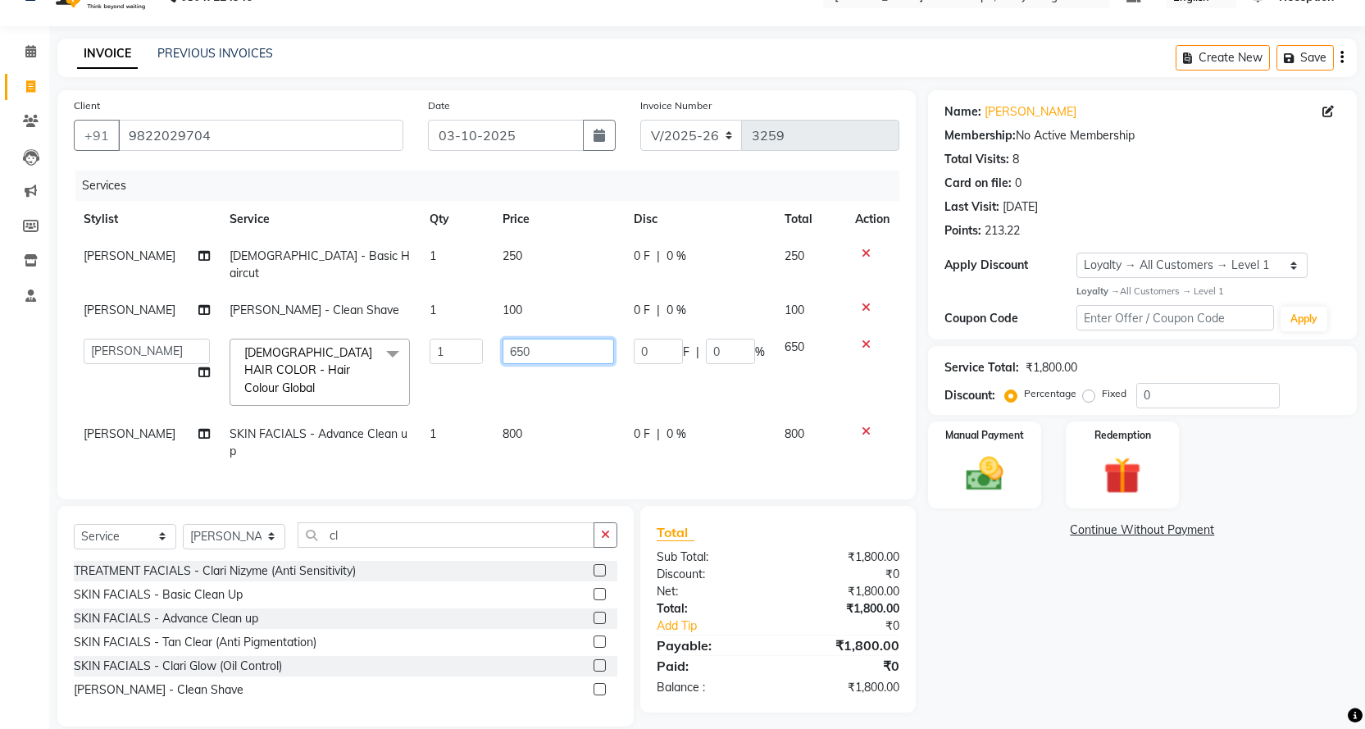
click at [556, 339] on input "650" at bounding box center [559, 351] width 112 height 25
type input "6"
type input "700"
click at [1002, 675] on div "Name: Prabhakar Joshi Membership: No Active Membership Total Visits: 8 Card on …" at bounding box center [1148, 408] width 441 height 636
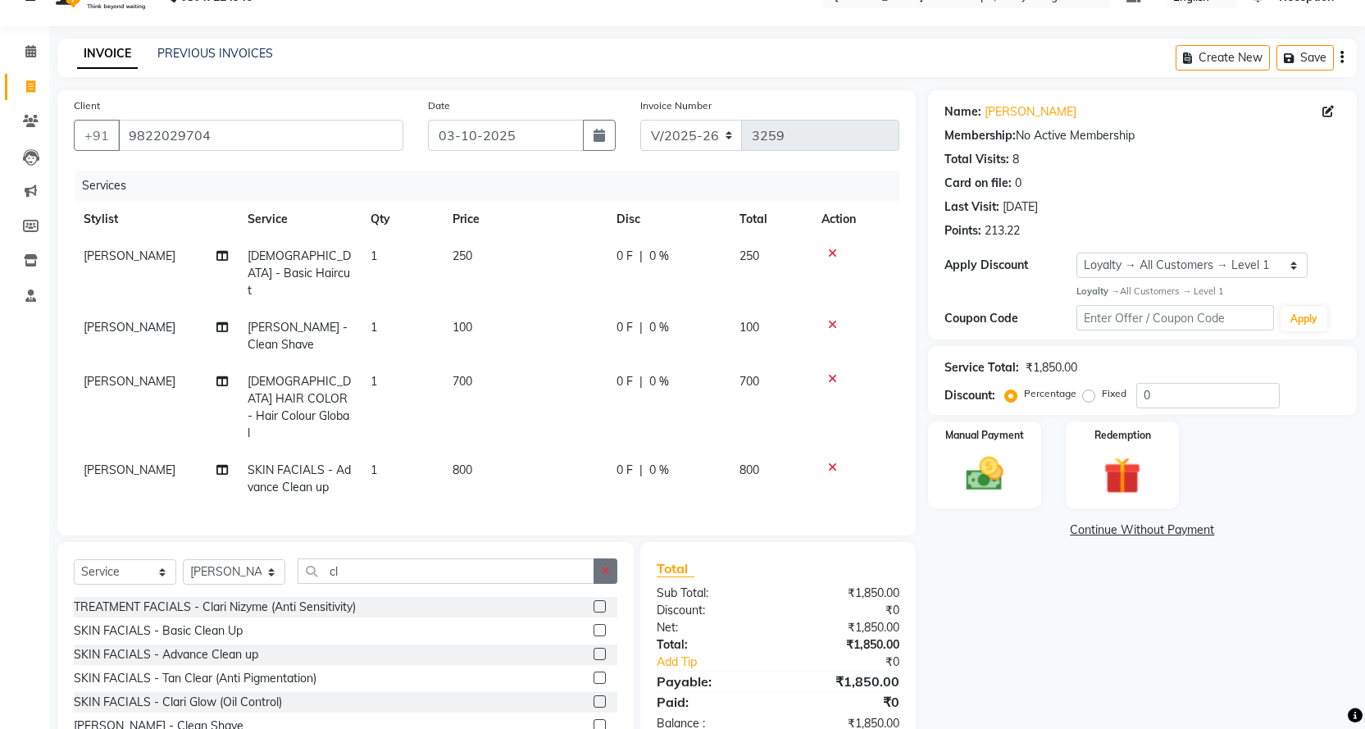
click at [602, 565] on icon "button" at bounding box center [605, 570] width 9 height 11
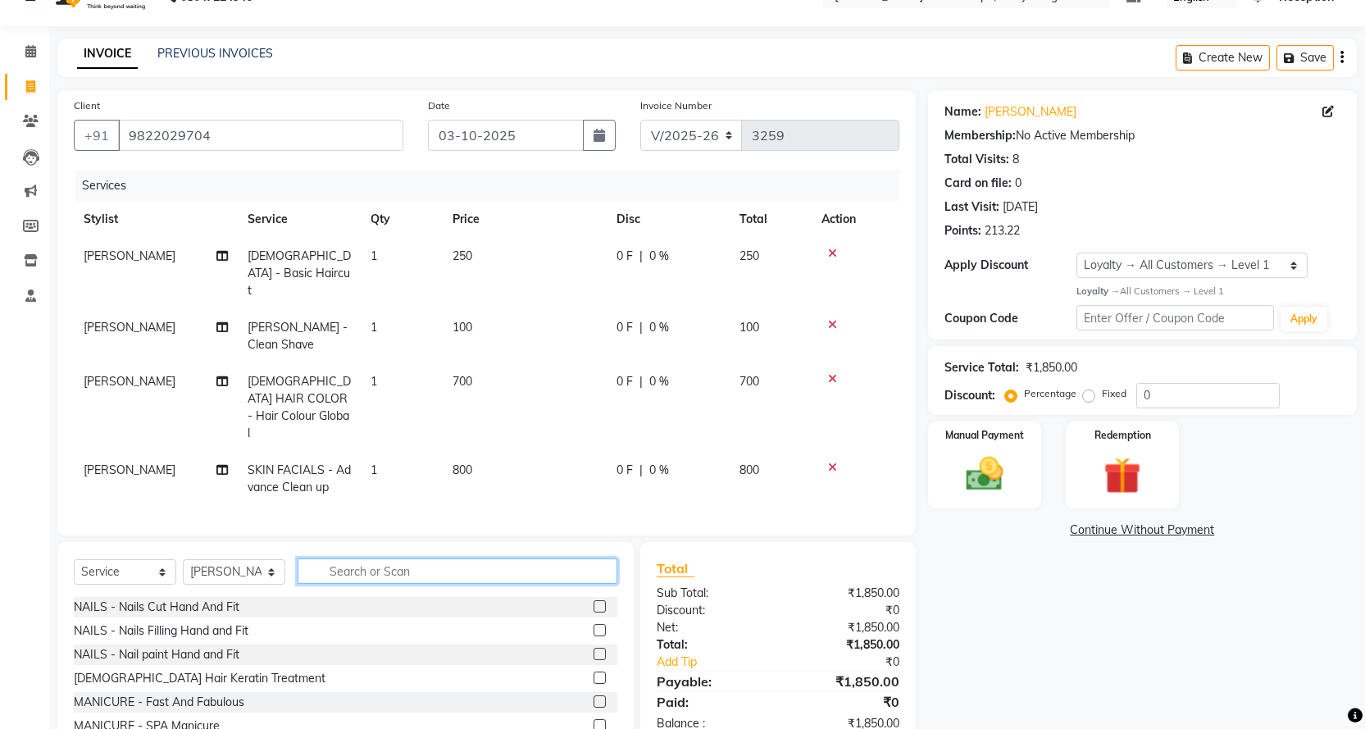
click at [566, 558] on input "text" at bounding box center [458, 570] width 320 height 25
click at [417, 558] on input "text" at bounding box center [458, 570] width 320 height 25
type input "face"
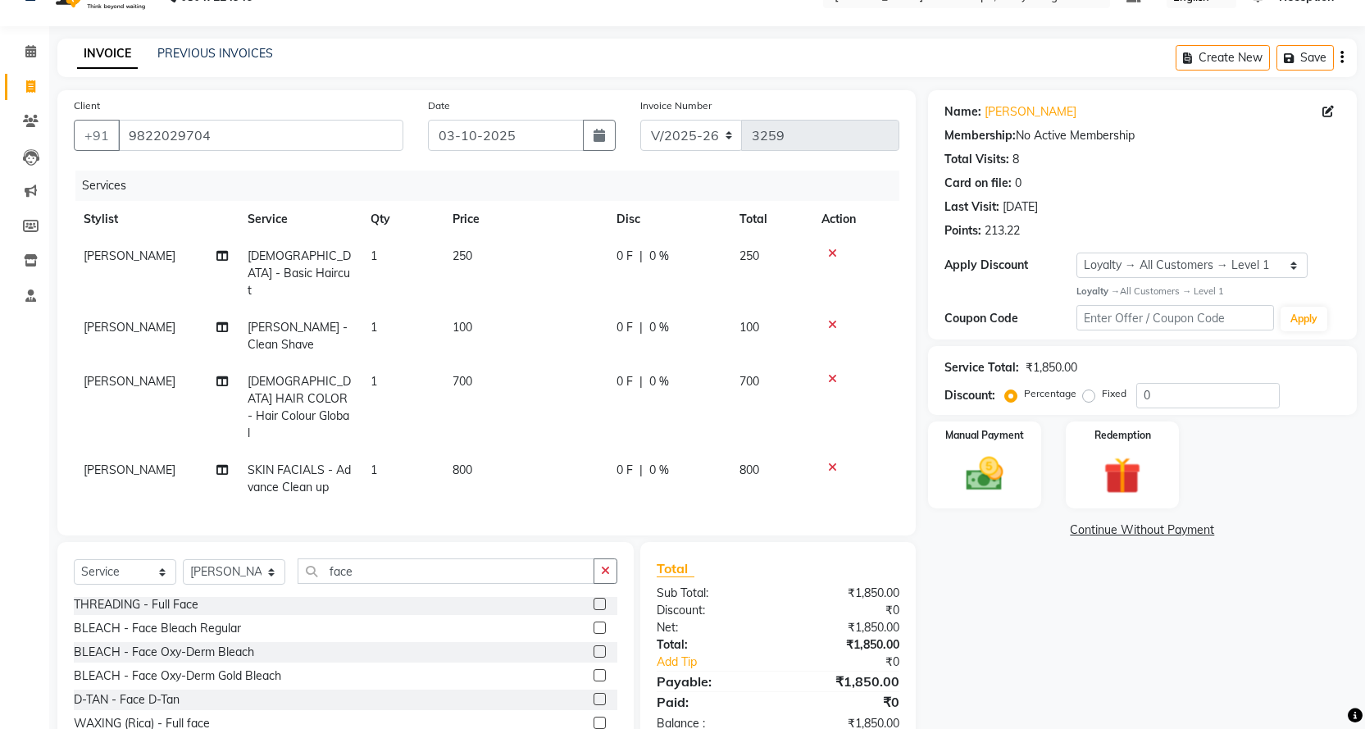
drag, startPoint x: 600, startPoint y: 678, endPoint x: 589, endPoint y: 678, distance: 11.5
click at [598, 690] on div at bounding box center [606, 700] width 24 height 20
click at [594, 693] on label at bounding box center [600, 699] width 12 height 12
click at [594, 695] on input "checkbox" at bounding box center [599, 700] width 11 height 11
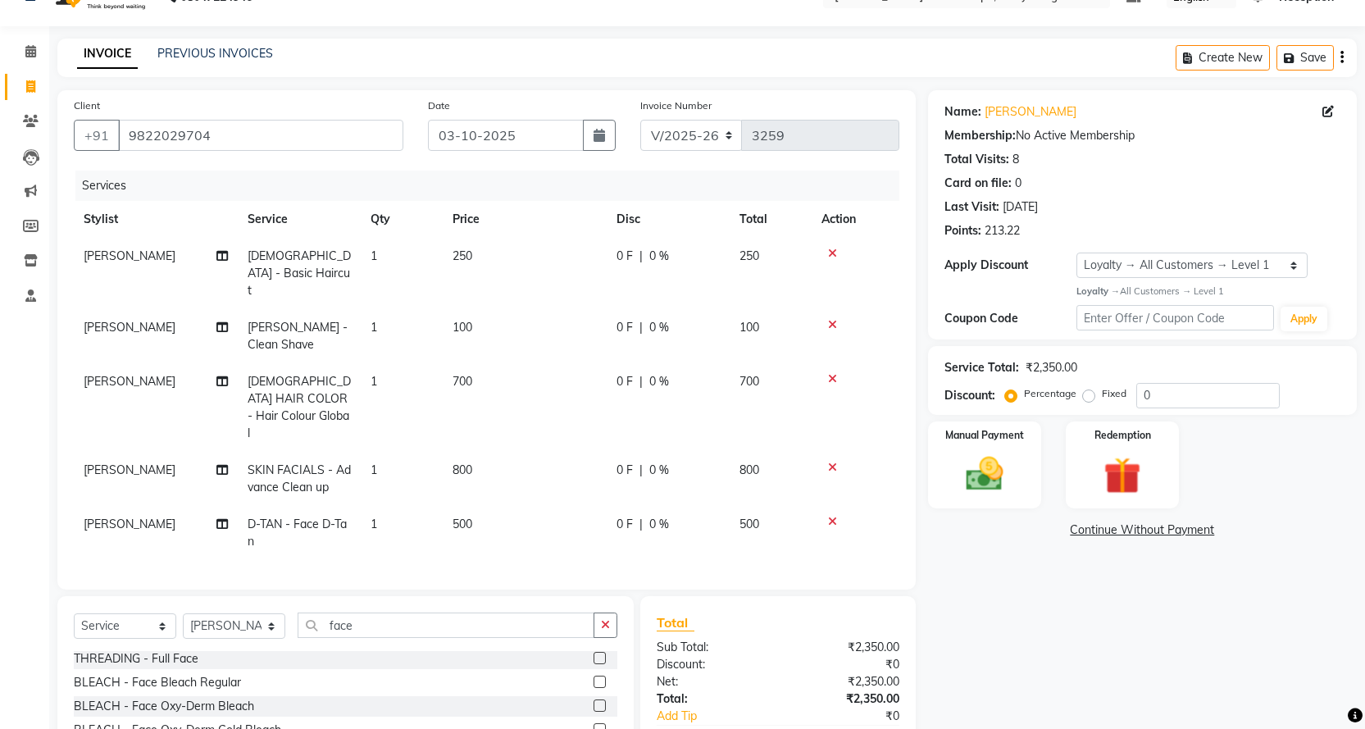
checkbox input "false"
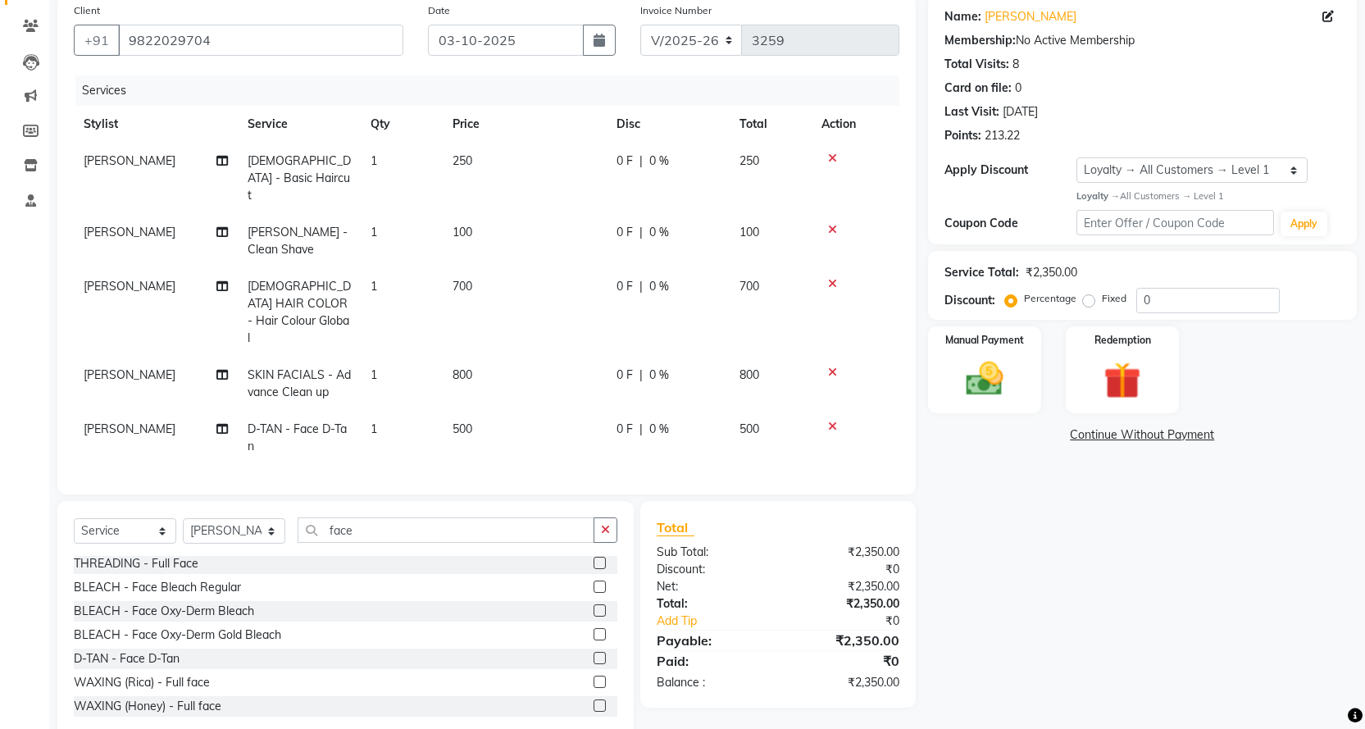
scroll to position [144, 0]
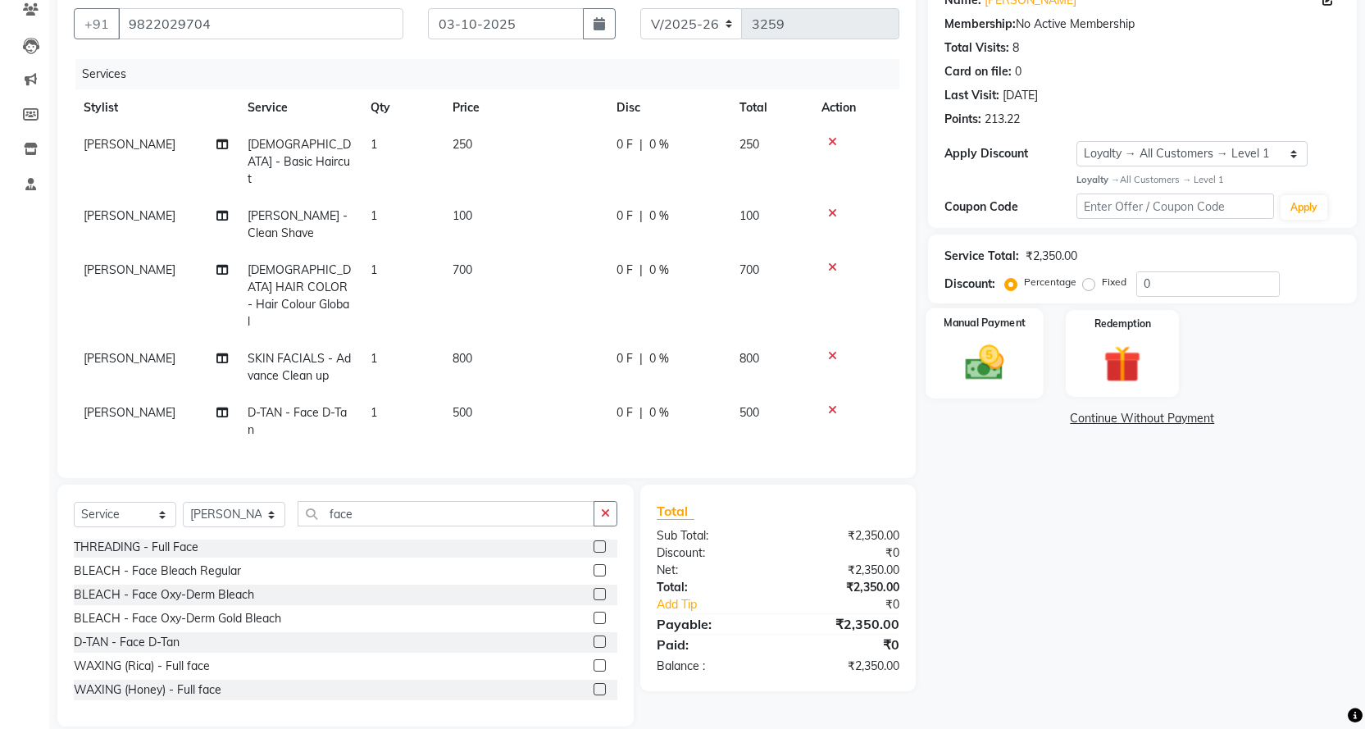
click at [986, 362] on img at bounding box center [984, 362] width 63 height 44
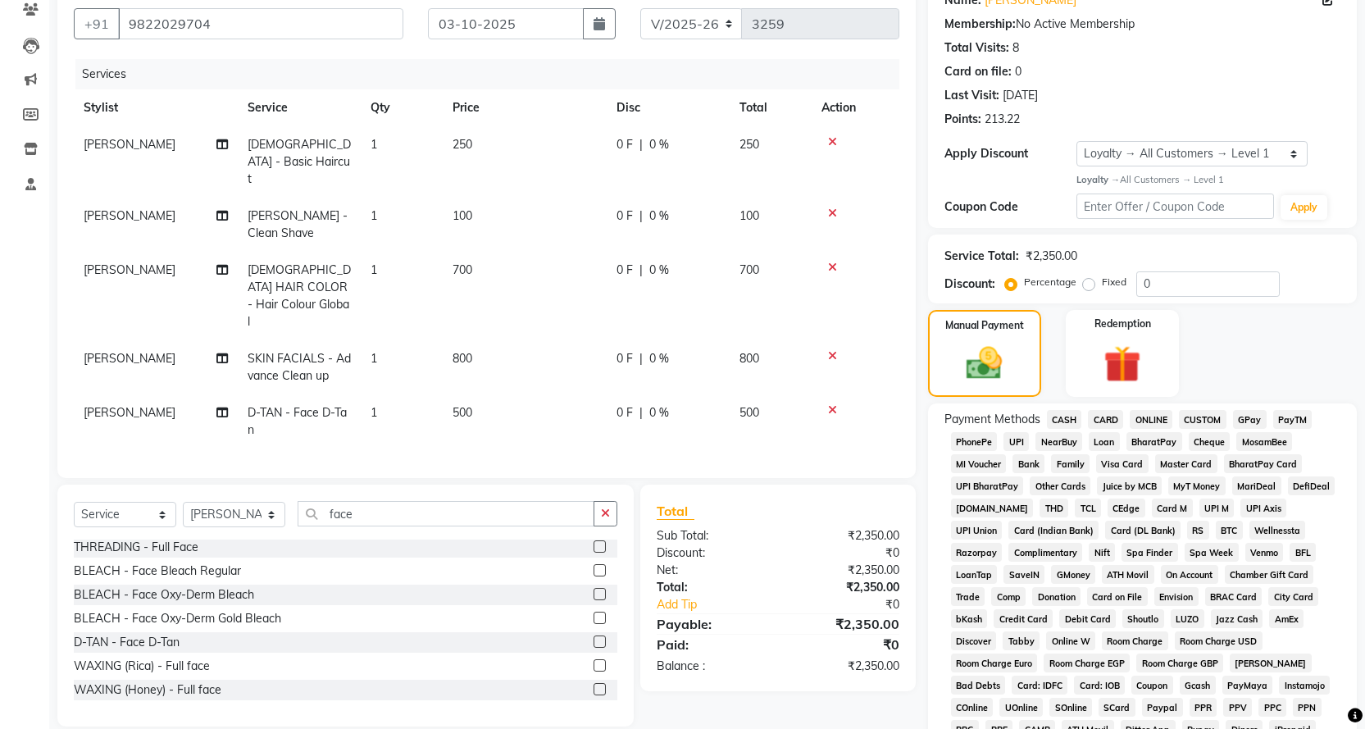
click at [1052, 415] on span "CASH" at bounding box center [1064, 419] width 35 height 19
click at [1232, 283] on input "0" at bounding box center [1207, 283] width 143 height 25
type input "10"
click at [491, 394] on td "500" at bounding box center [525, 421] width 164 height 54
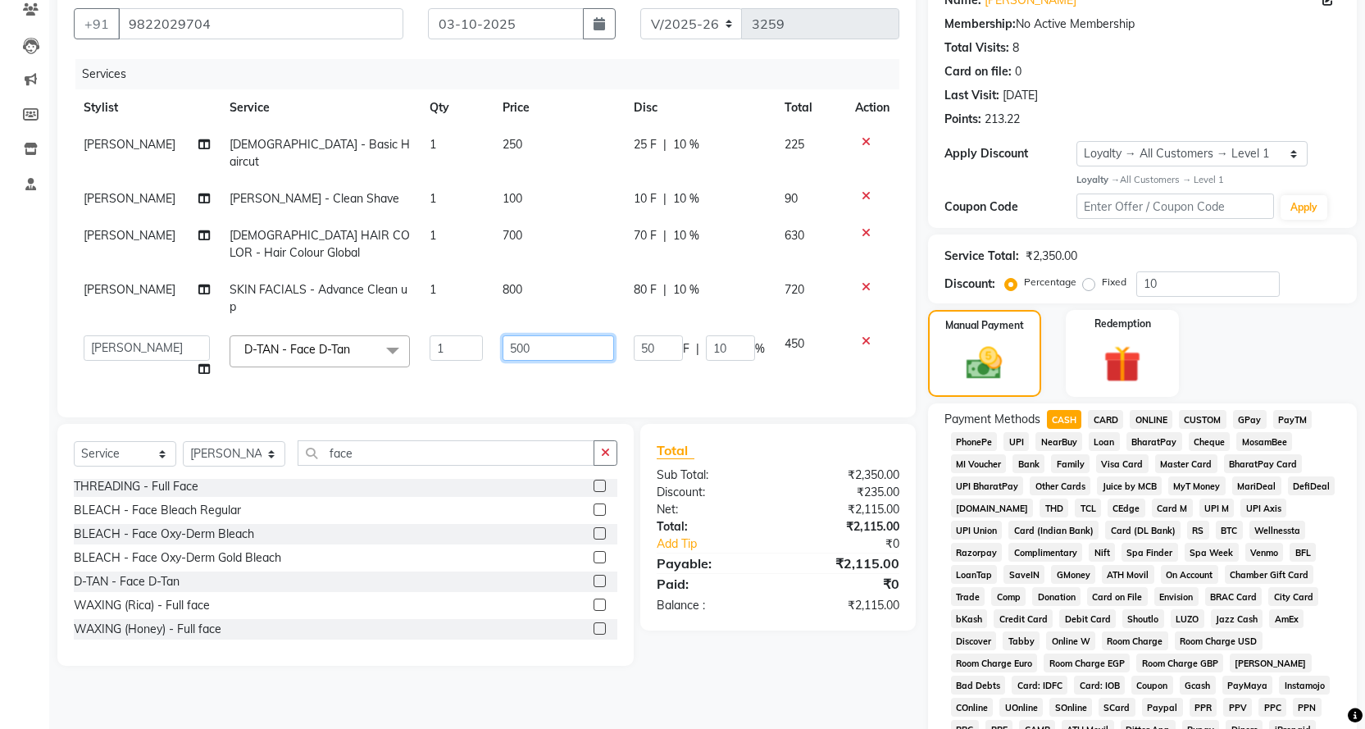
click at [582, 336] on input "500" at bounding box center [559, 347] width 112 height 25
type input "5"
type input "400"
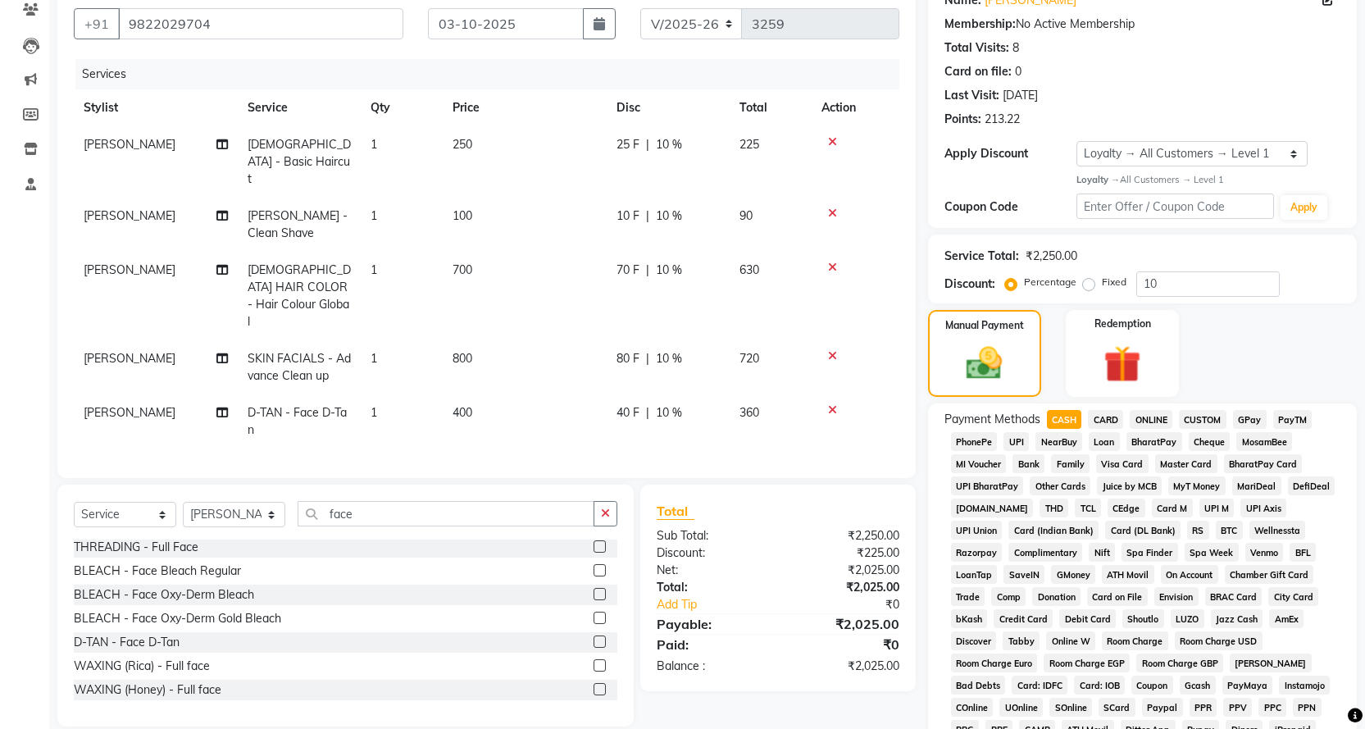
click at [829, 671] on div "Client +91 9822029704 Date 03-10-2025 Invoice Number V/2025 V/2025-26 3259 Serv…" at bounding box center [486, 468] width 883 height 979
click at [490, 340] on td "800" at bounding box center [525, 367] width 164 height 54
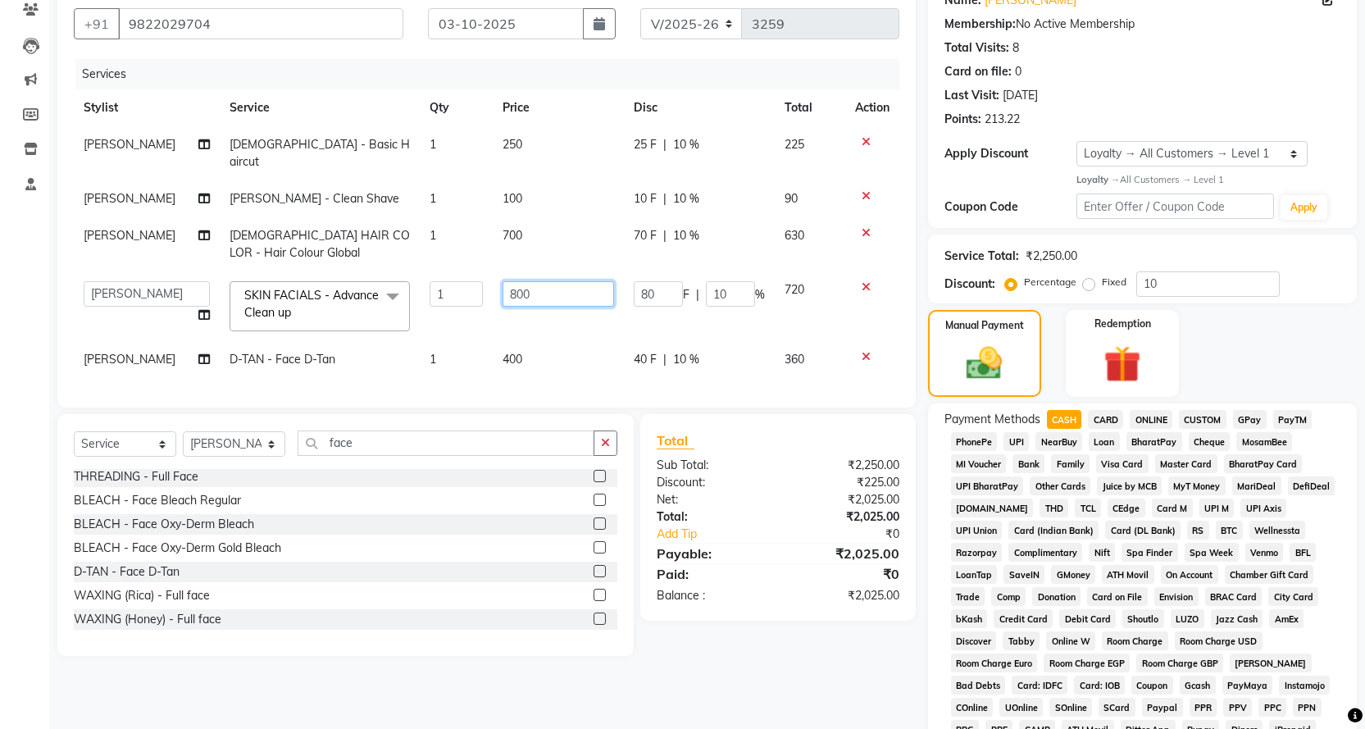
click at [583, 281] on input "800" at bounding box center [559, 293] width 112 height 25
type input "8"
type input "775"
click at [873, 690] on div "Client +91 9822029704 Date 03-10-2025 Invoice Number V/2025 V/2025-26 3259 Serv…" at bounding box center [486, 468] width 883 height 979
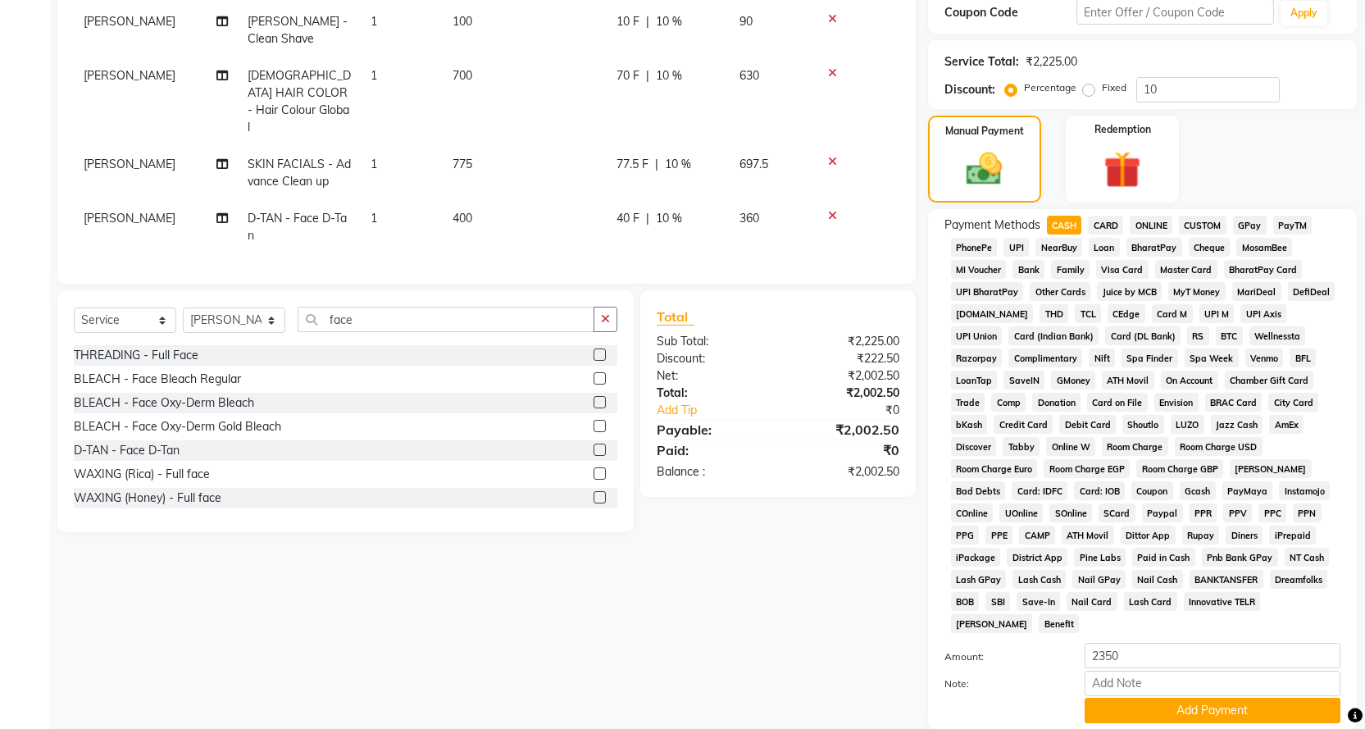
scroll to position [294, 0]
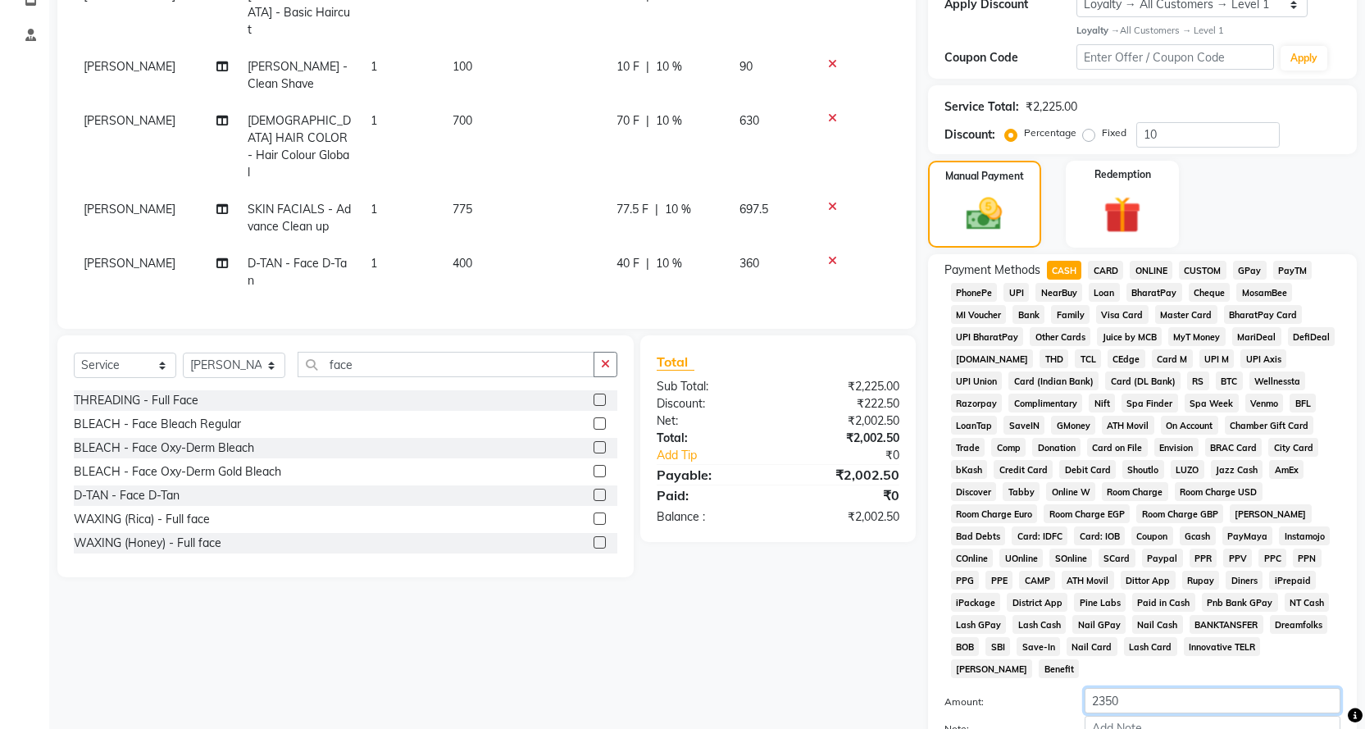
click at [1156, 688] on input "2350" at bounding box center [1213, 700] width 256 height 25
type input "2000"
click at [917, 680] on div "Client +91 9822029704 Date 03-10-2025 Invoice Number V/2025 V/2025-26 3259 Serv…" at bounding box center [486, 318] width 883 height 979
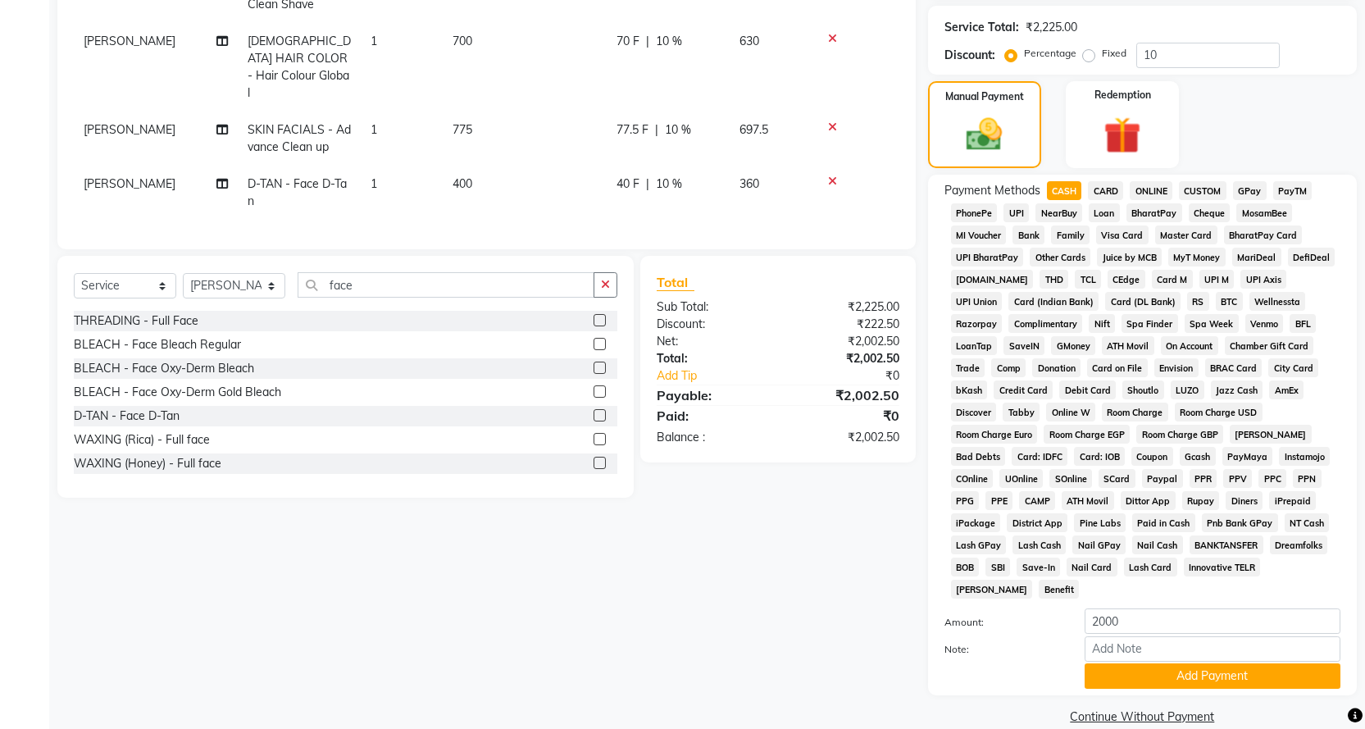
scroll to position [376, 0]
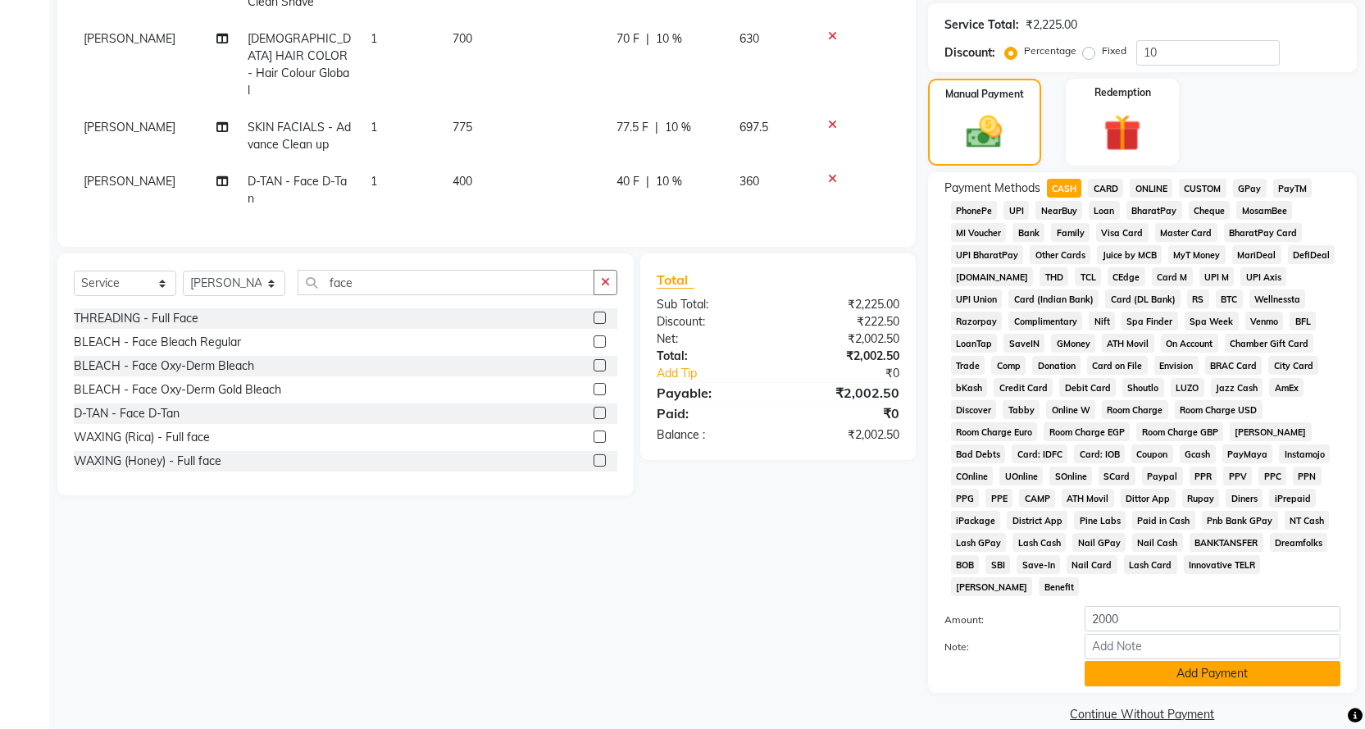
click at [1209, 661] on button "Add Payment" at bounding box center [1213, 673] width 256 height 25
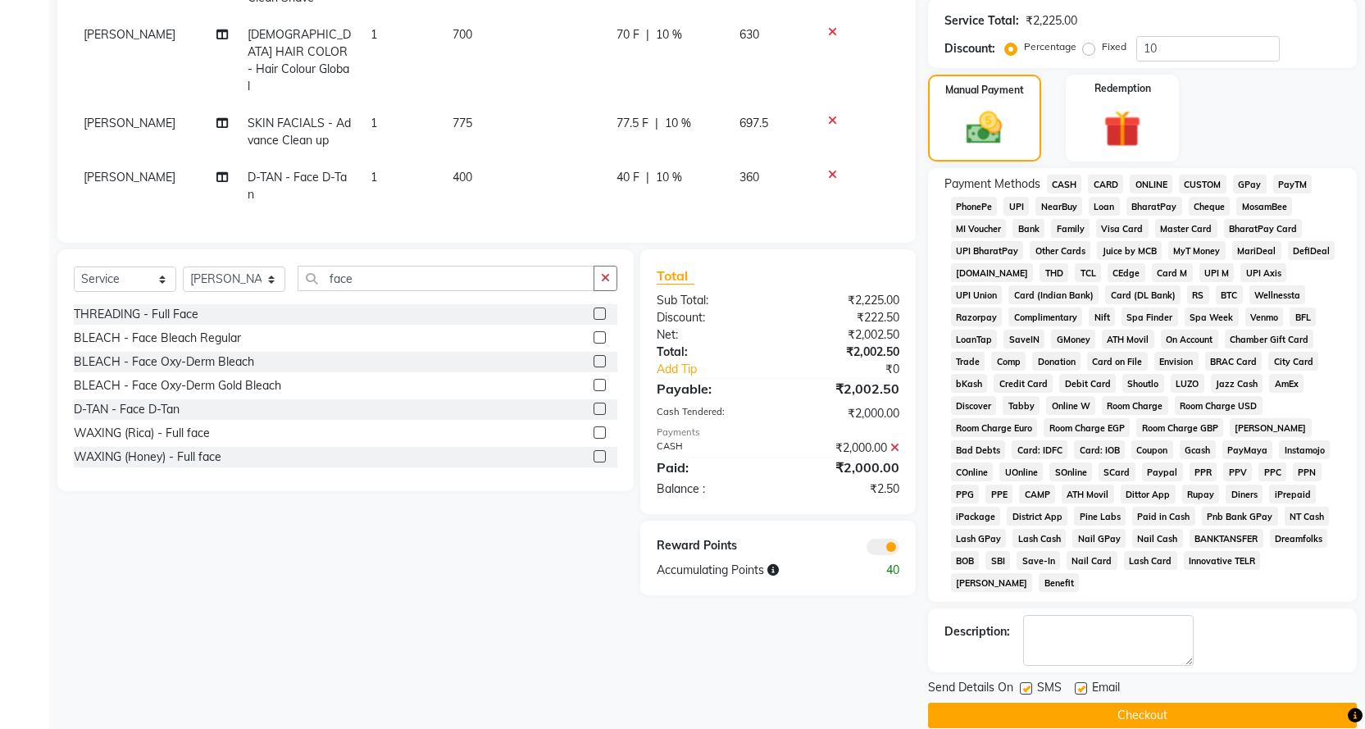
scroll to position [381, 0]
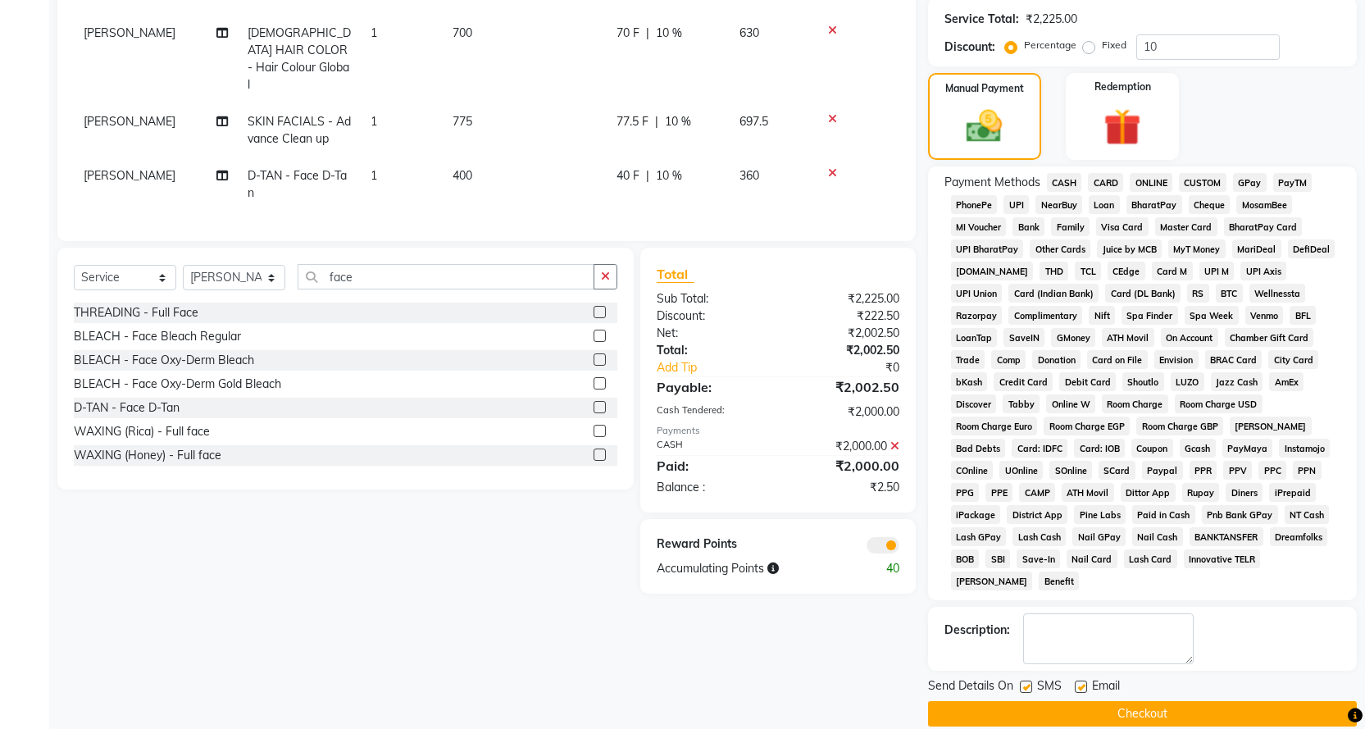
click at [1170, 701] on button "Checkout" at bounding box center [1142, 713] width 429 height 25
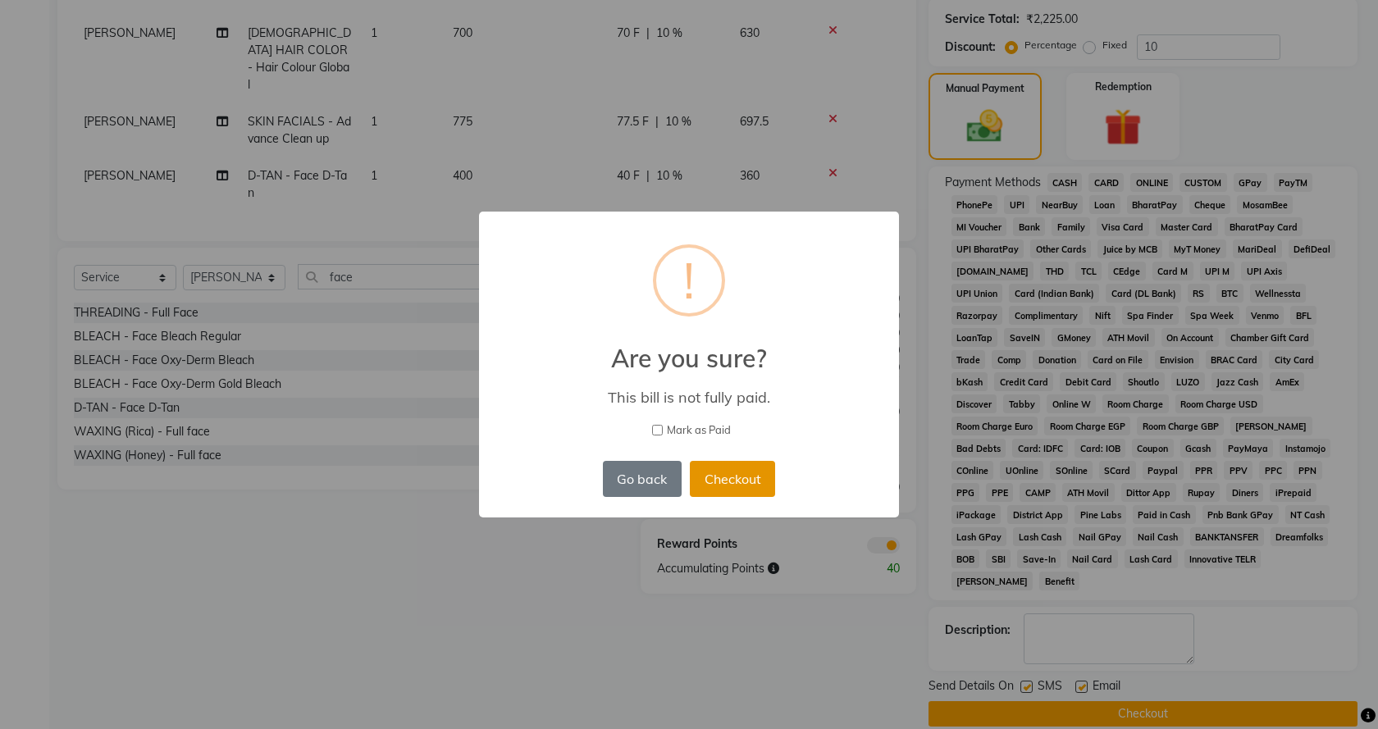
click at [763, 472] on button "Checkout" at bounding box center [732, 479] width 85 height 36
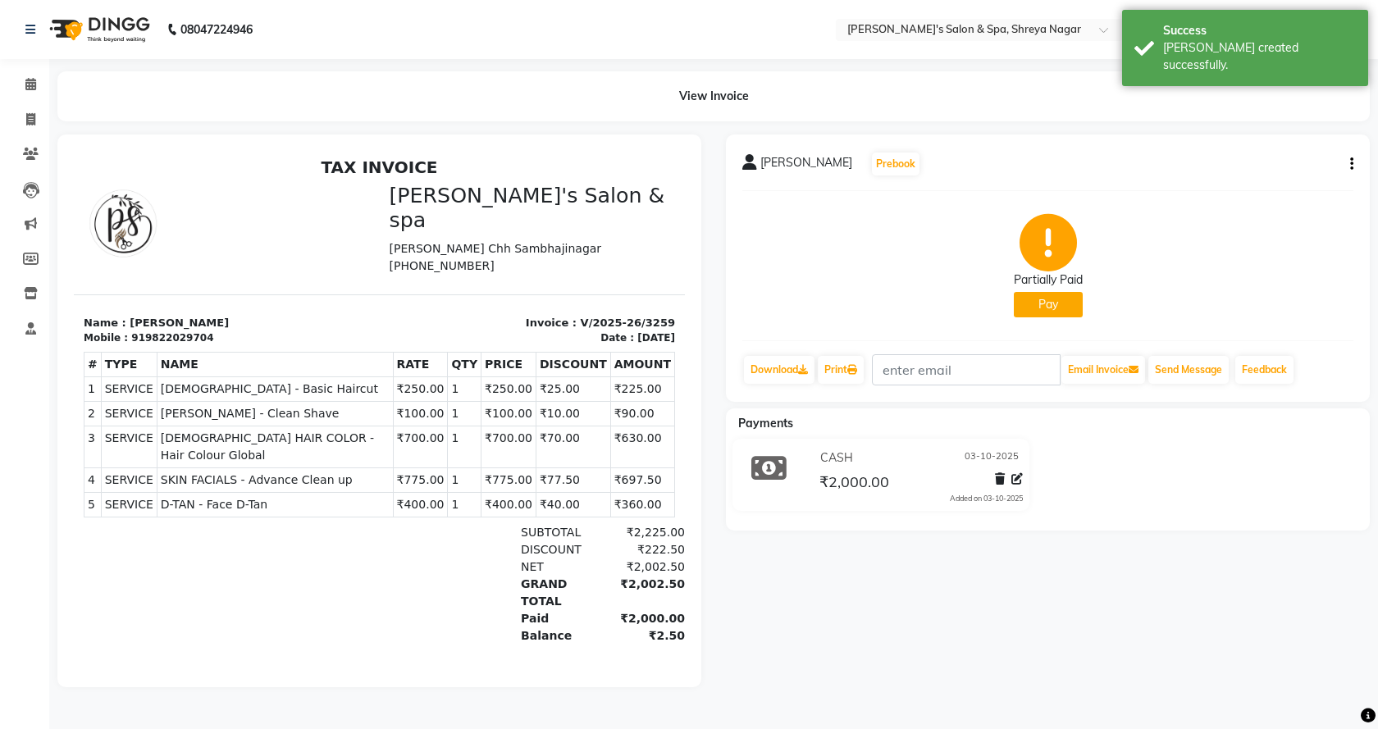
click at [1045, 304] on button "Pay" at bounding box center [1047, 304] width 69 height 25
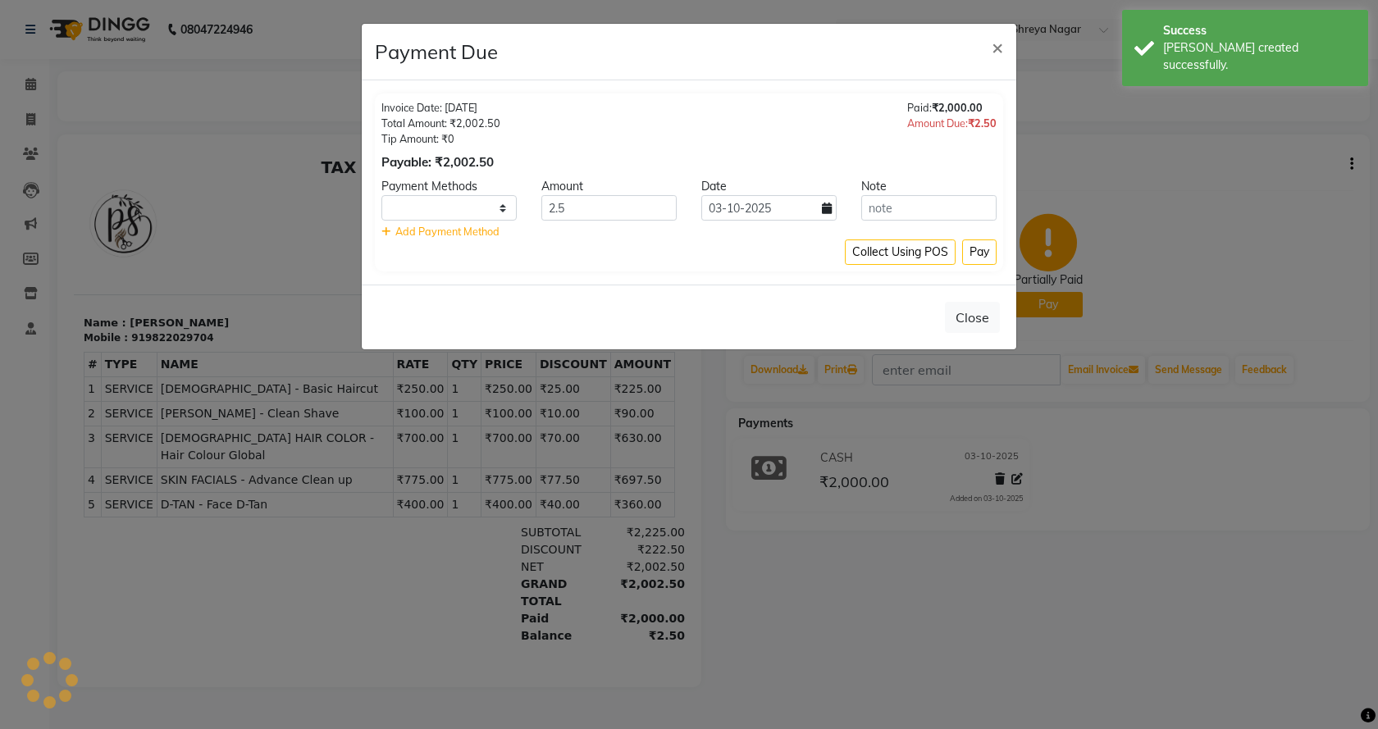
select select "1"
click at [973, 240] on button "Pay" at bounding box center [979, 251] width 34 height 25
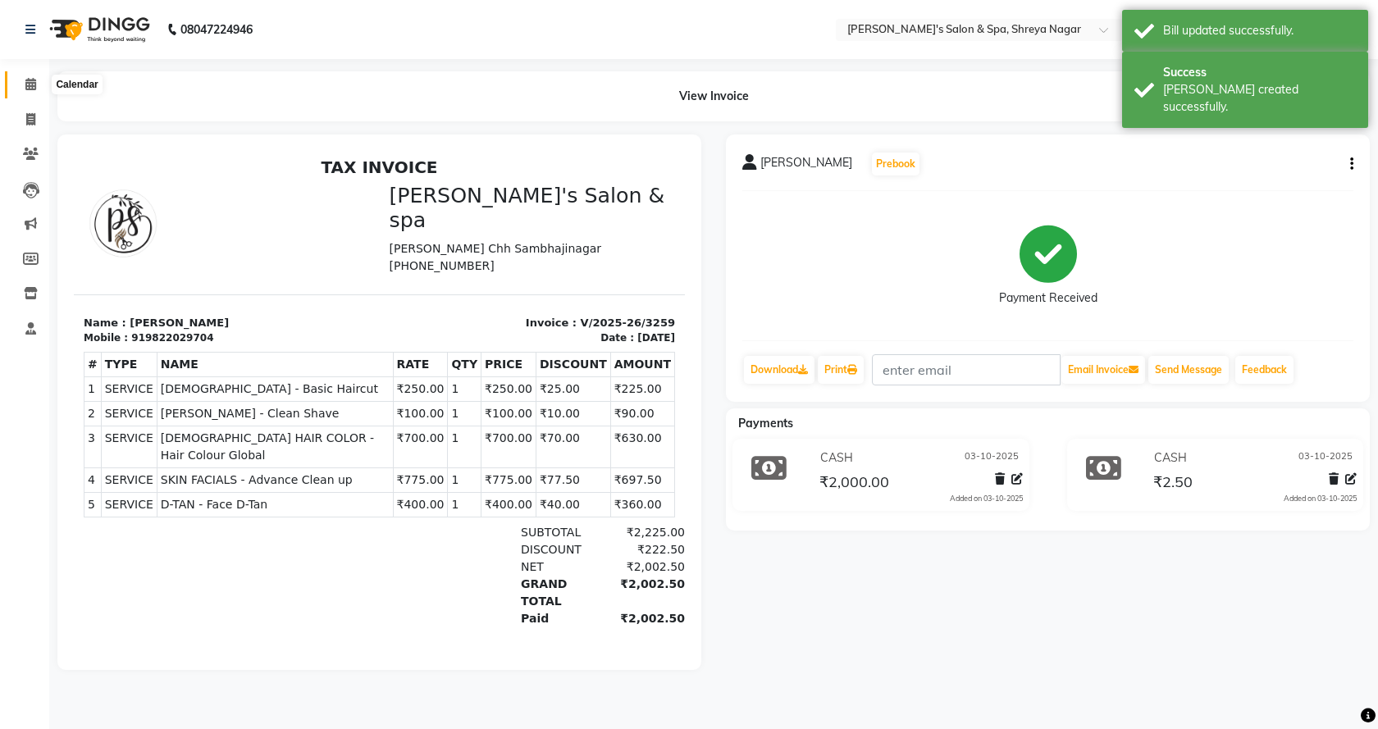
click at [30, 89] on icon at bounding box center [30, 84] width 11 height 12
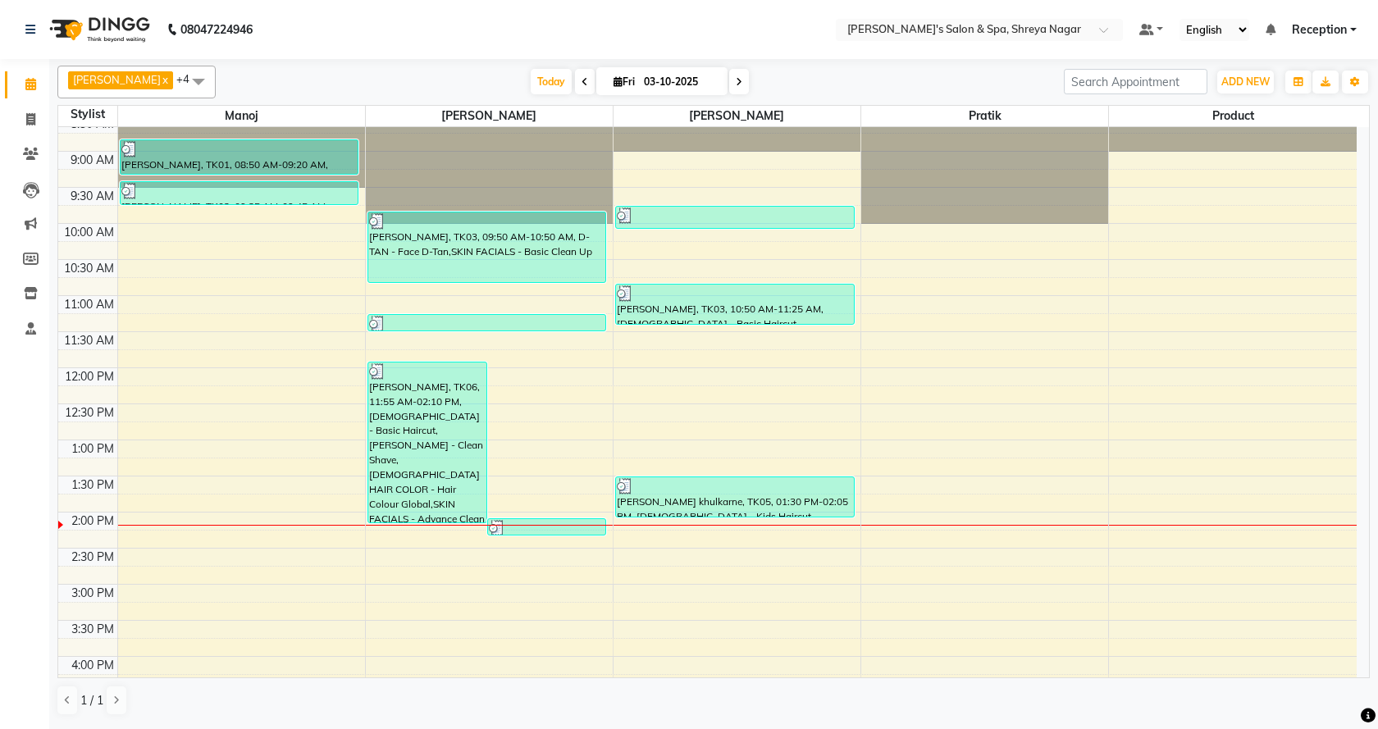
scroll to position [246, 0]
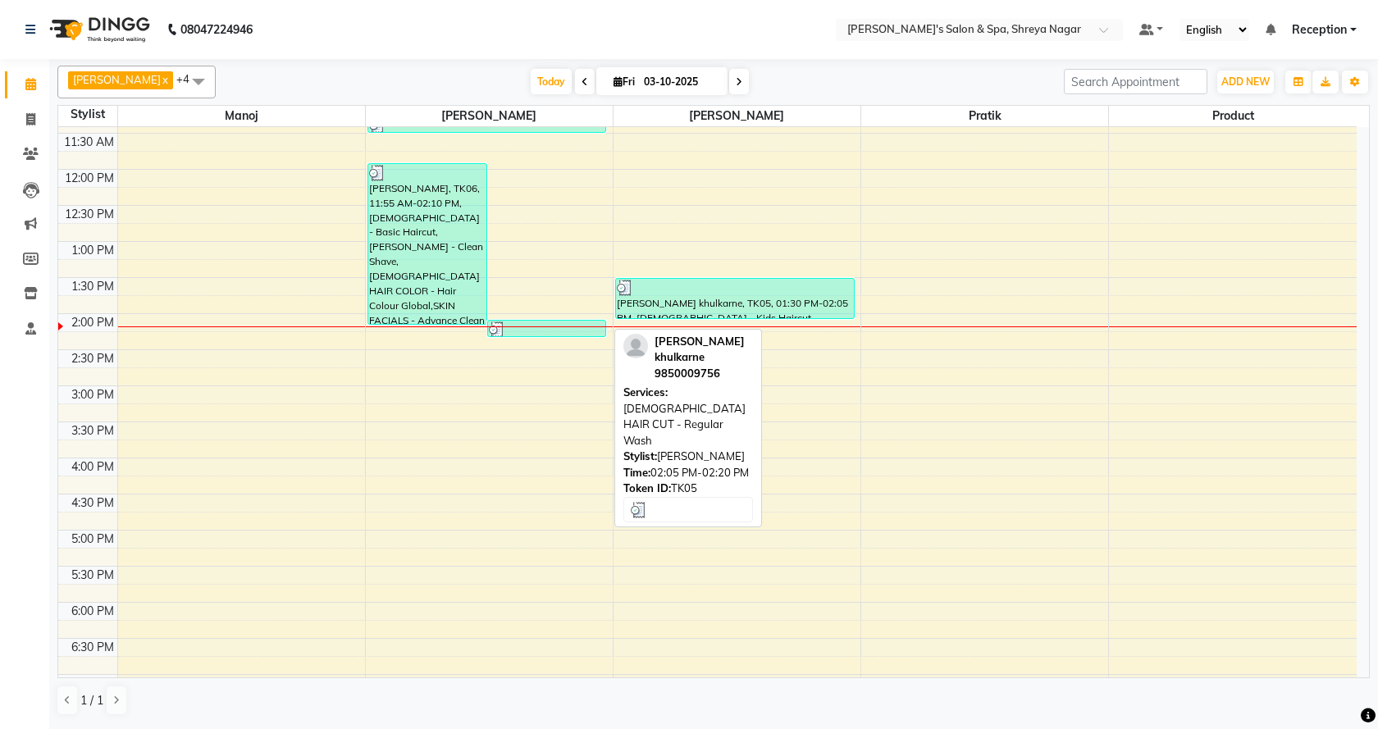
click at [568, 329] on div at bounding box center [547, 329] width 116 height 16
select select "3"
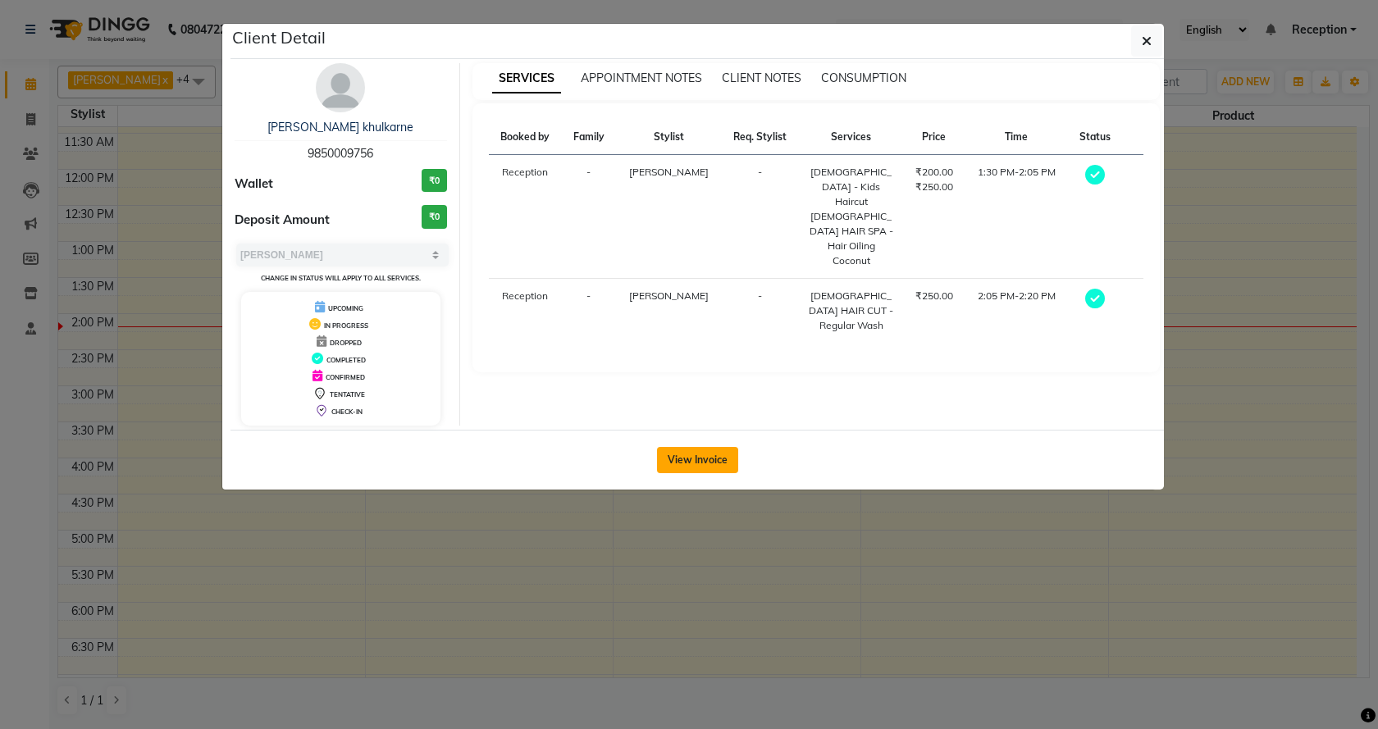
click at [704, 458] on button "View Invoice" at bounding box center [697, 460] width 81 height 26
